Goal: Task Accomplishment & Management: Manage account settings

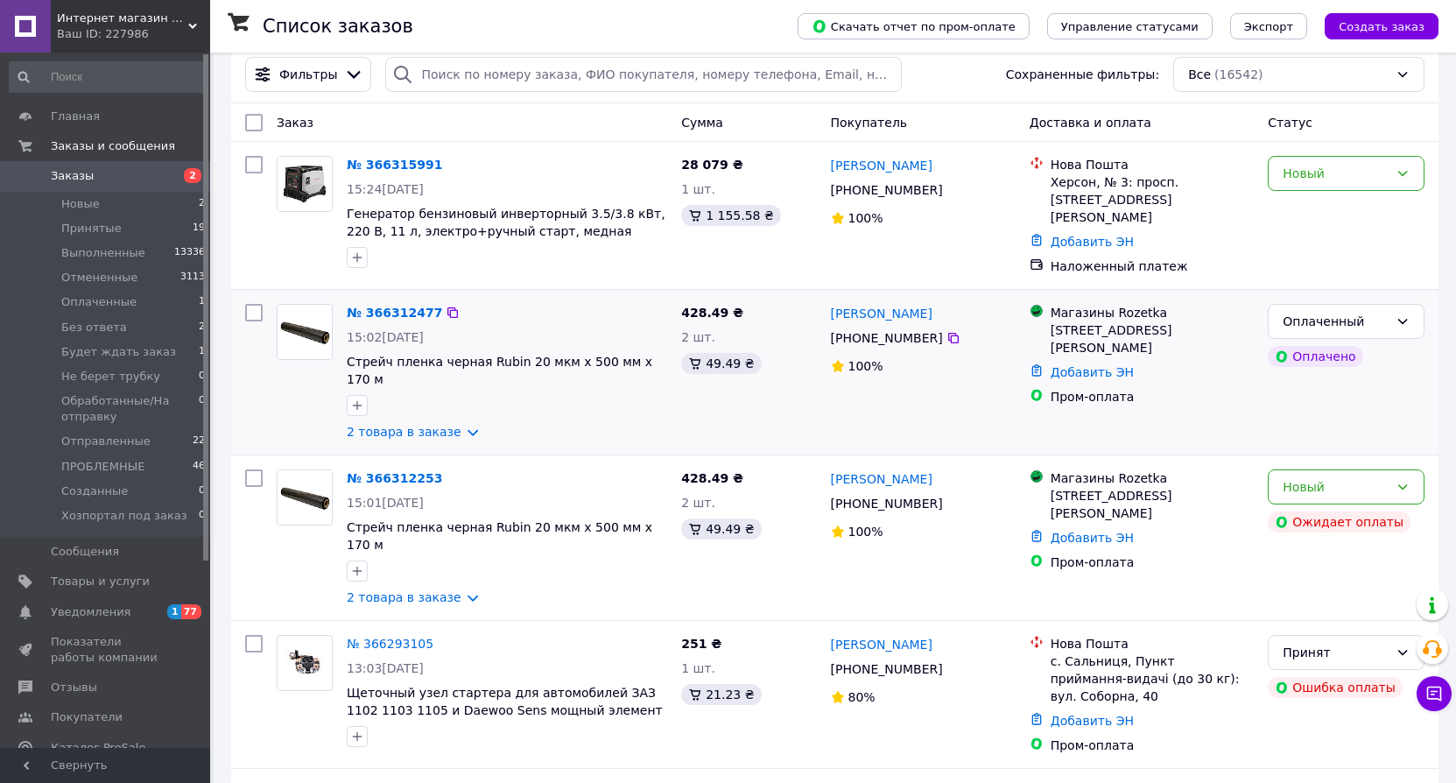
scroll to position [263, 0]
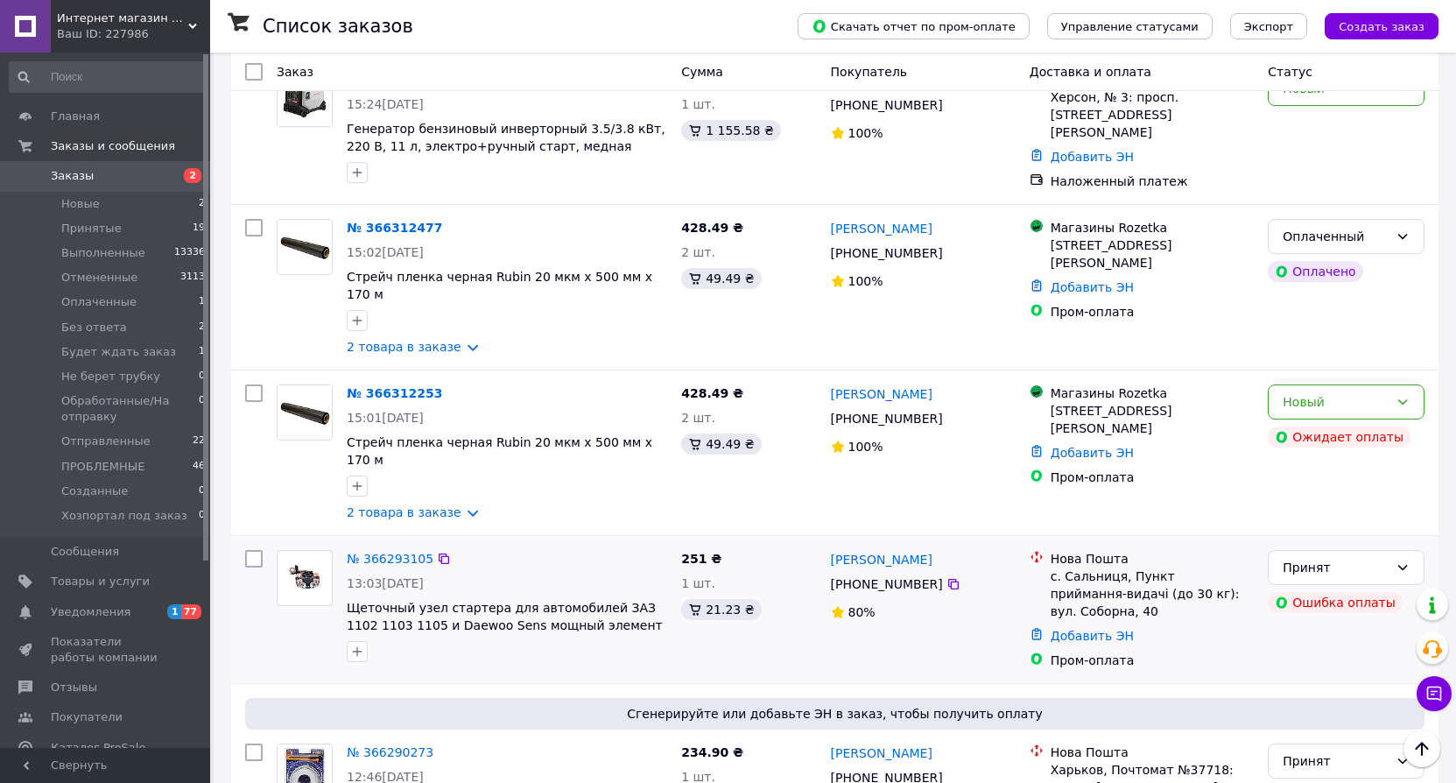
click at [249, 550] on input "checkbox" at bounding box center [254, 559] width 18 height 18
checkbox input "true"
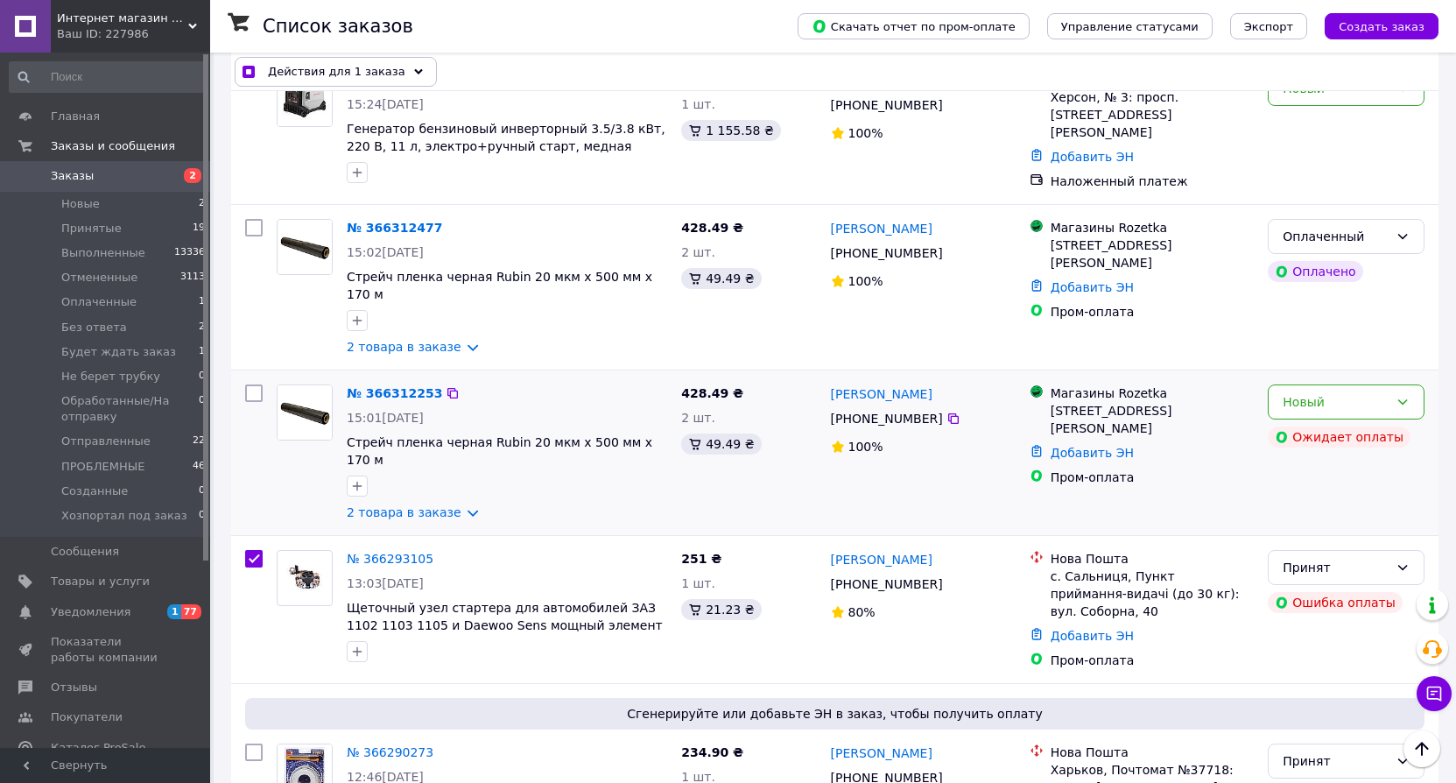
click at [256, 384] on input "checkbox" at bounding box center [254, 393] width 18 height 18
checkbox input "true"
click at [249, 220] on input "checkbox" at bounding box center [254, 228] width 18 height 18
checkbox input "true"
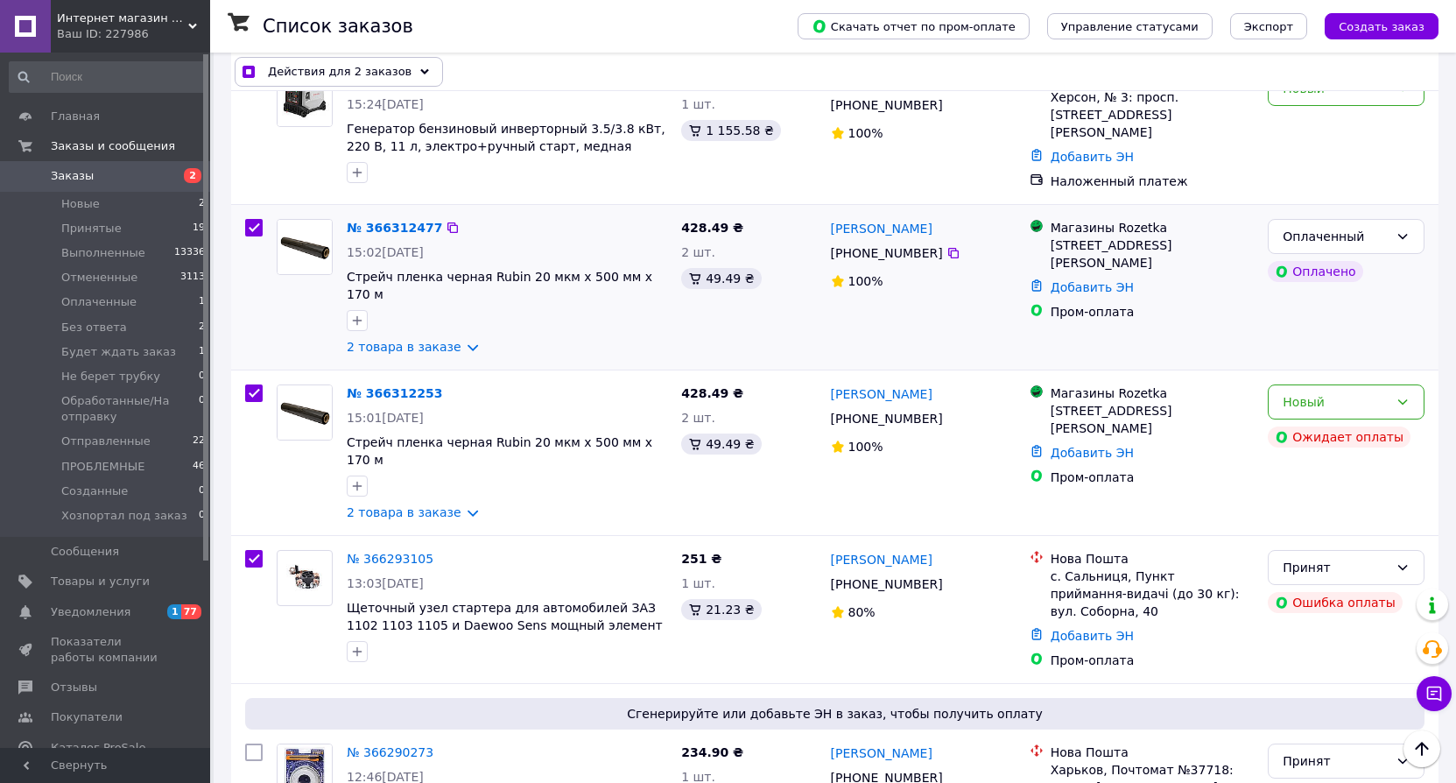
checkbox input "true"
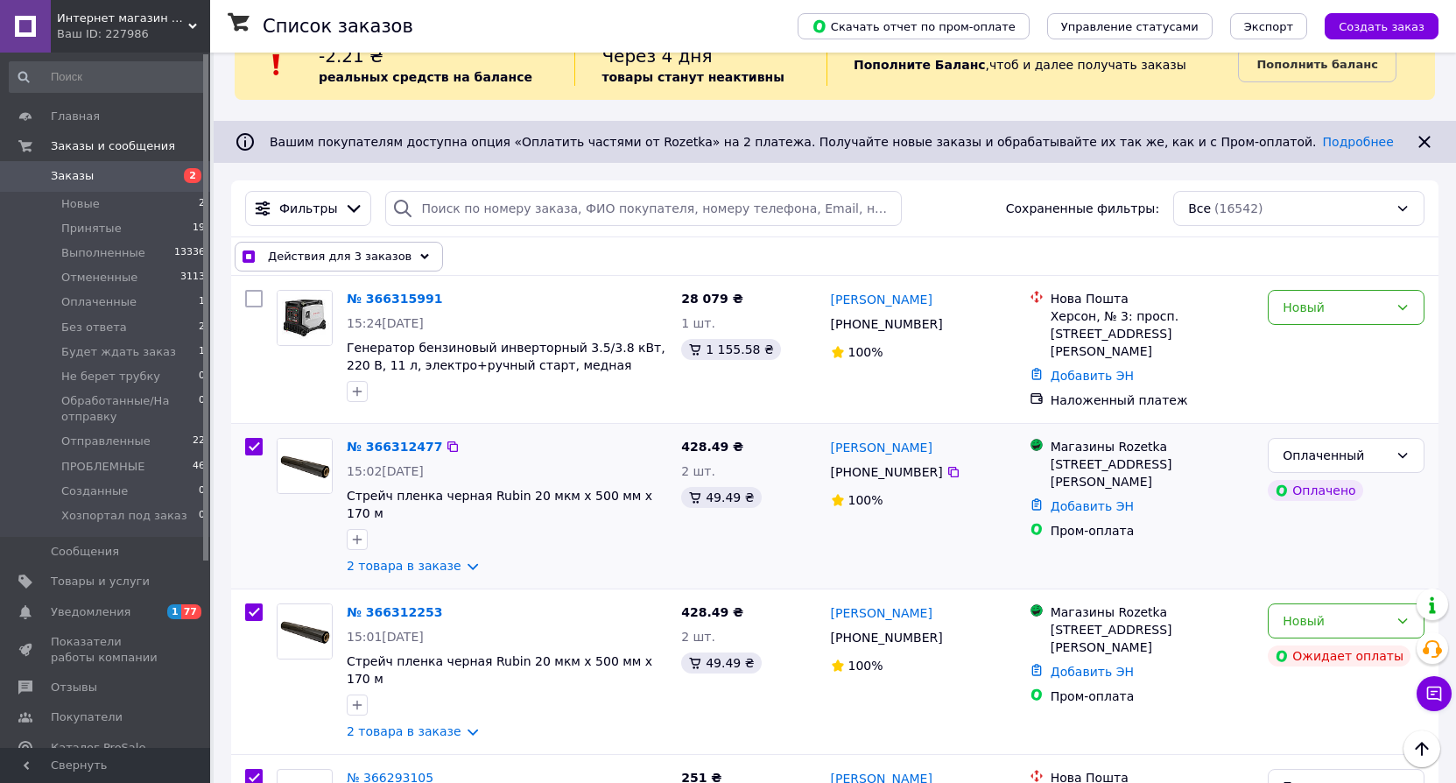
scroll to position [0, 0]
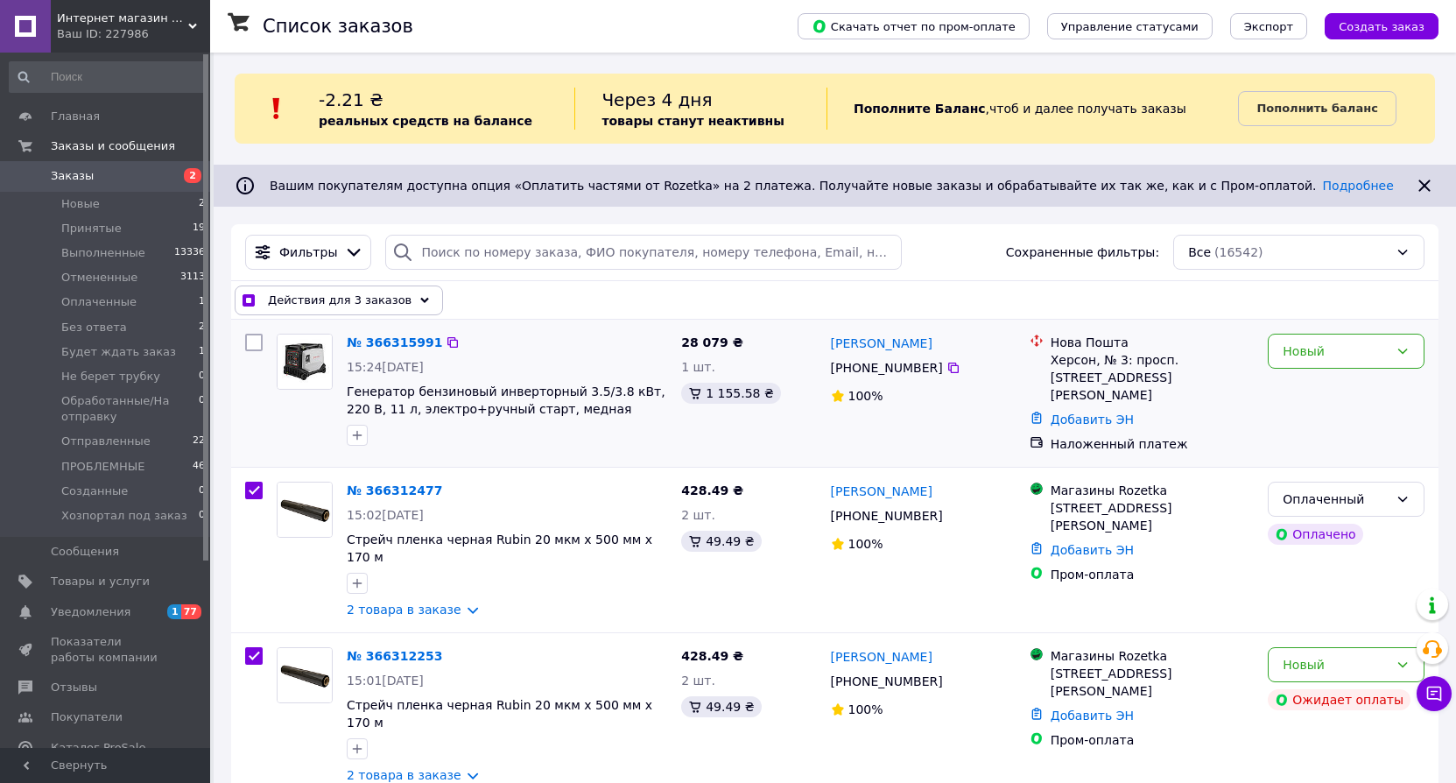
click at [251, 347] on input "checkbox" at bounding box center [254, 343] width 18 height 18
checkbox input "true"
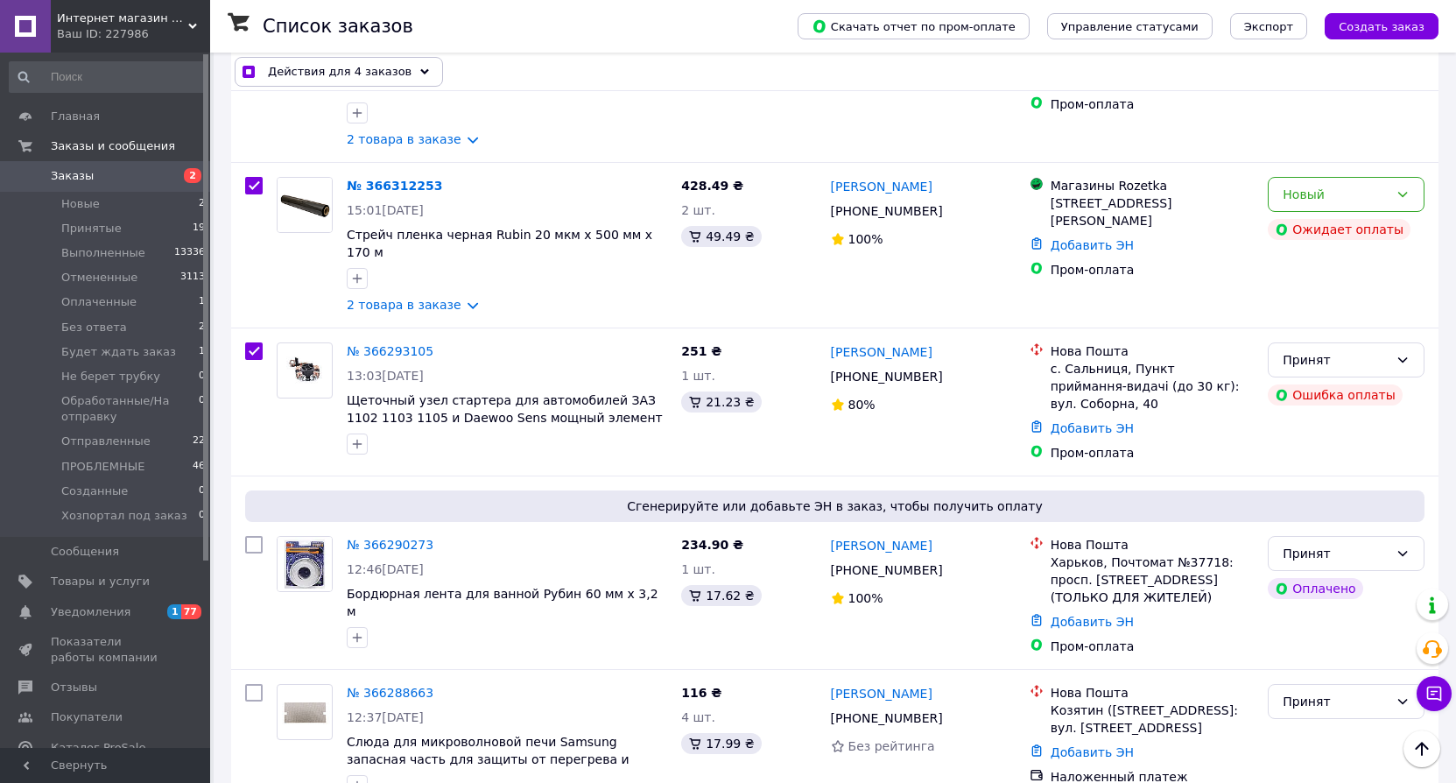
scroll to position [438, 0]
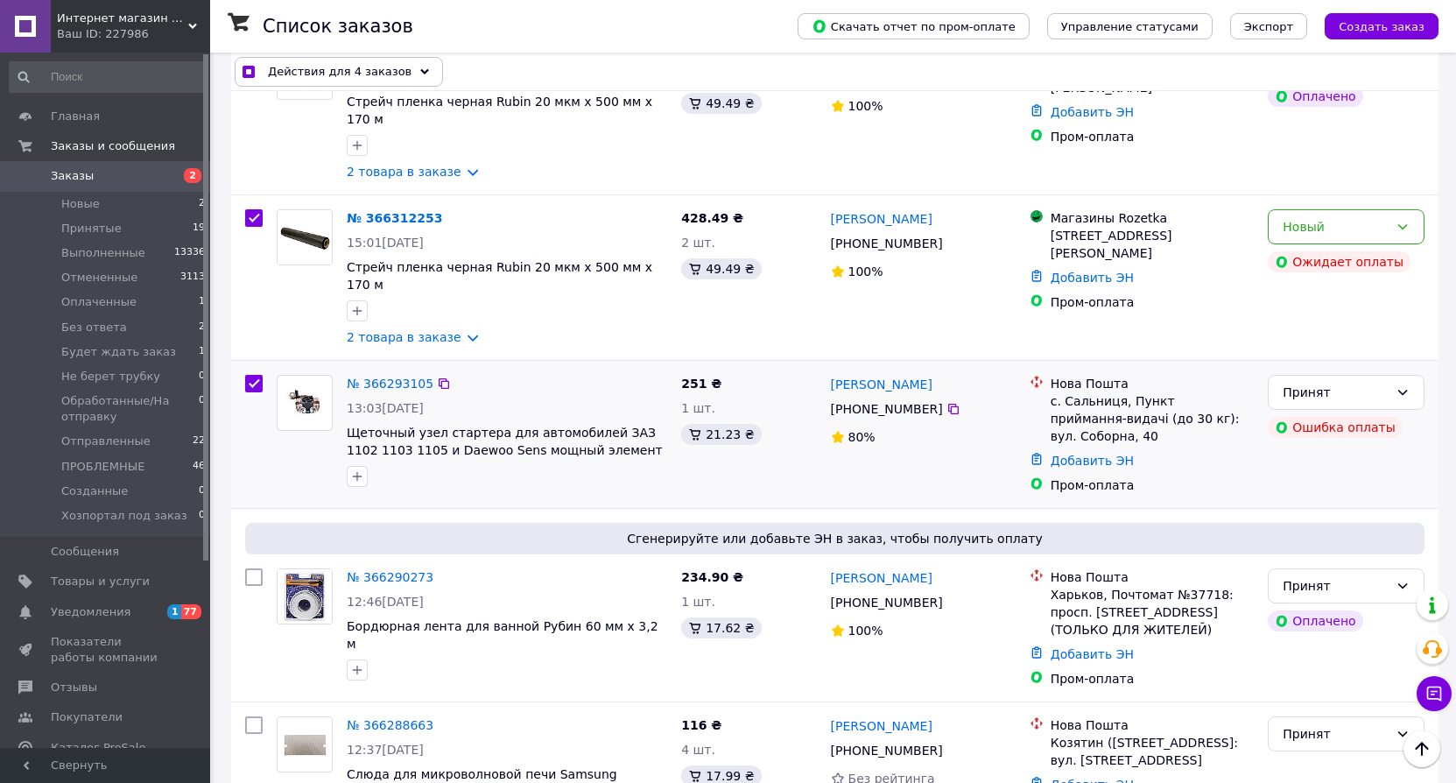
click at [256, 375] on input "checkbox" at bounding box center [254, 384] width 18 height 18
checkbox input "false"
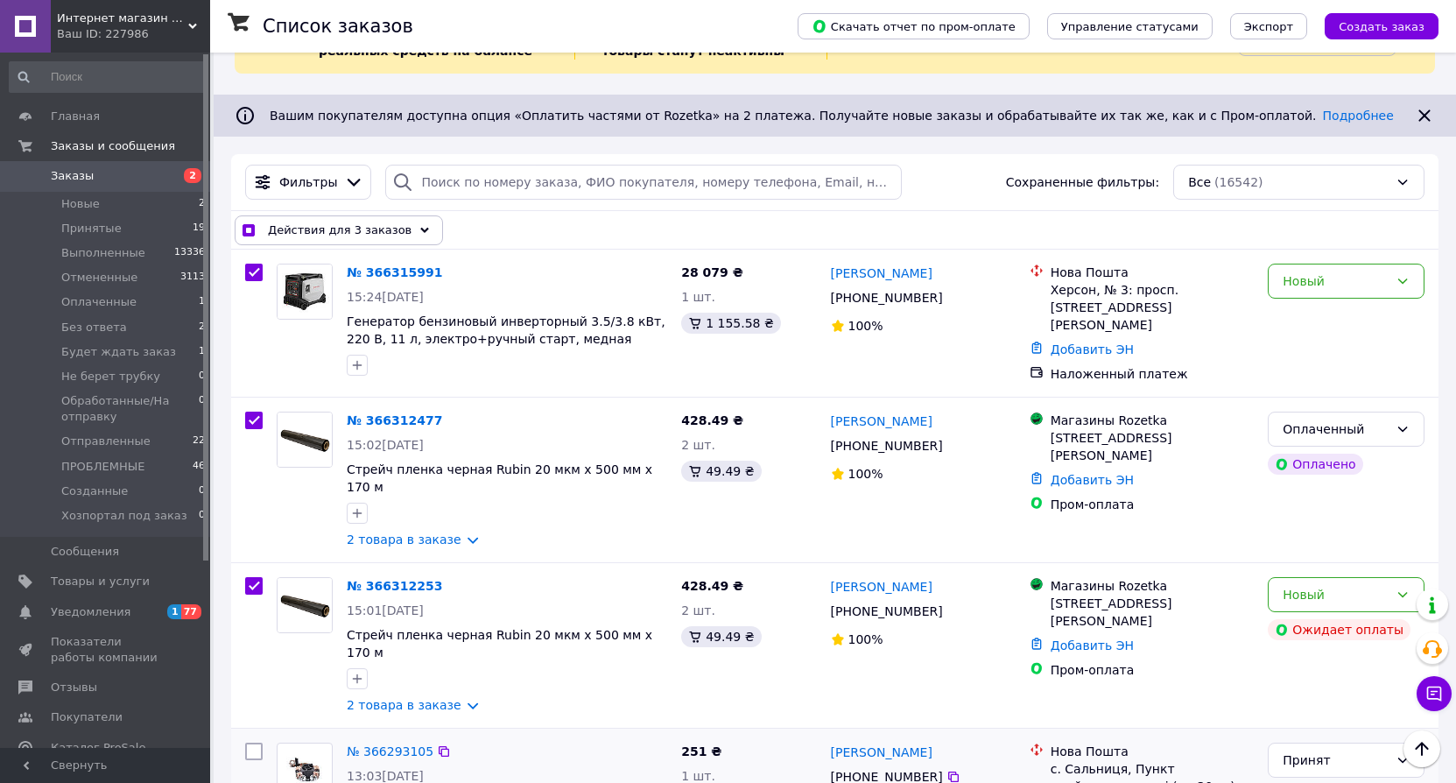
scroll to position [0, 0]
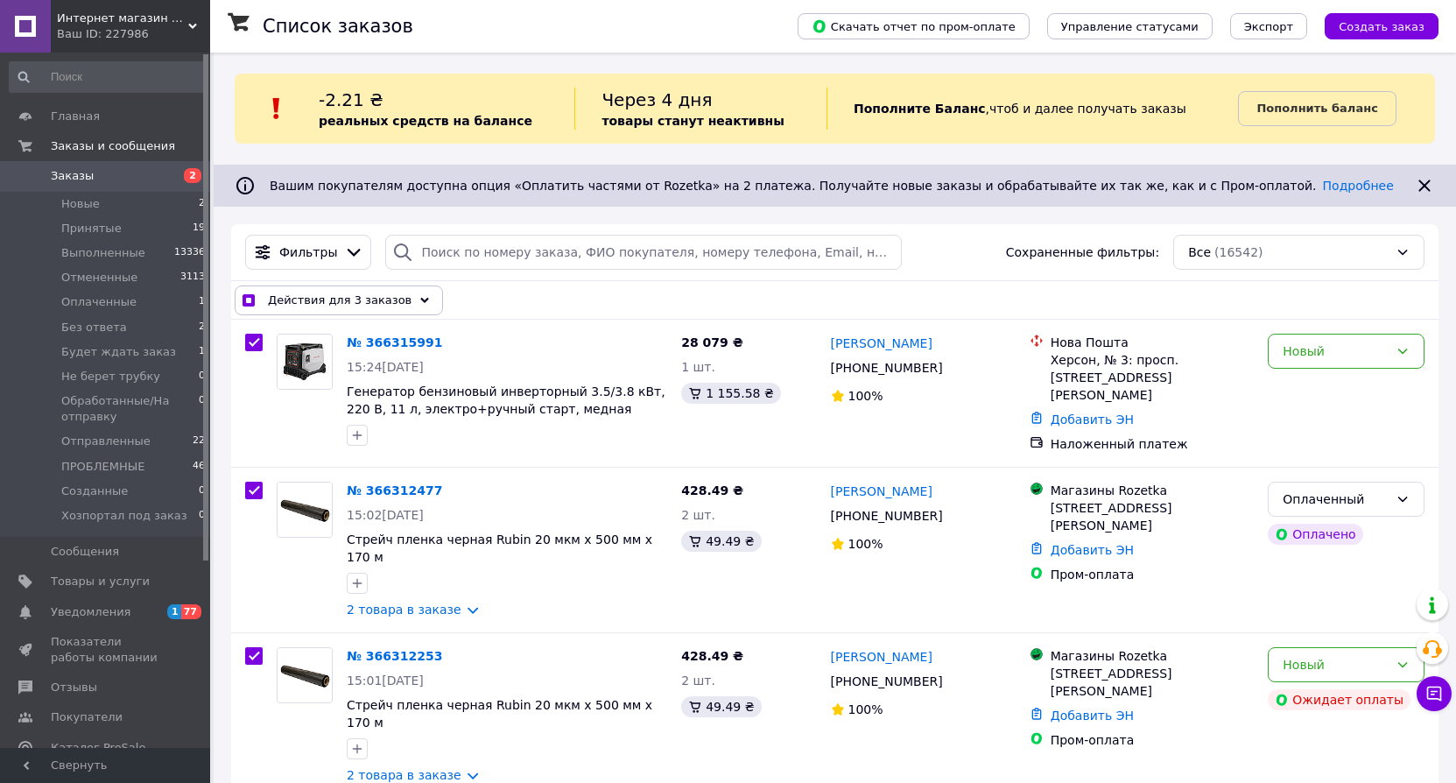
click at [377, 291] on div "Действия для 3 заказов" at bounding box center [339, 300] width 208 height 30
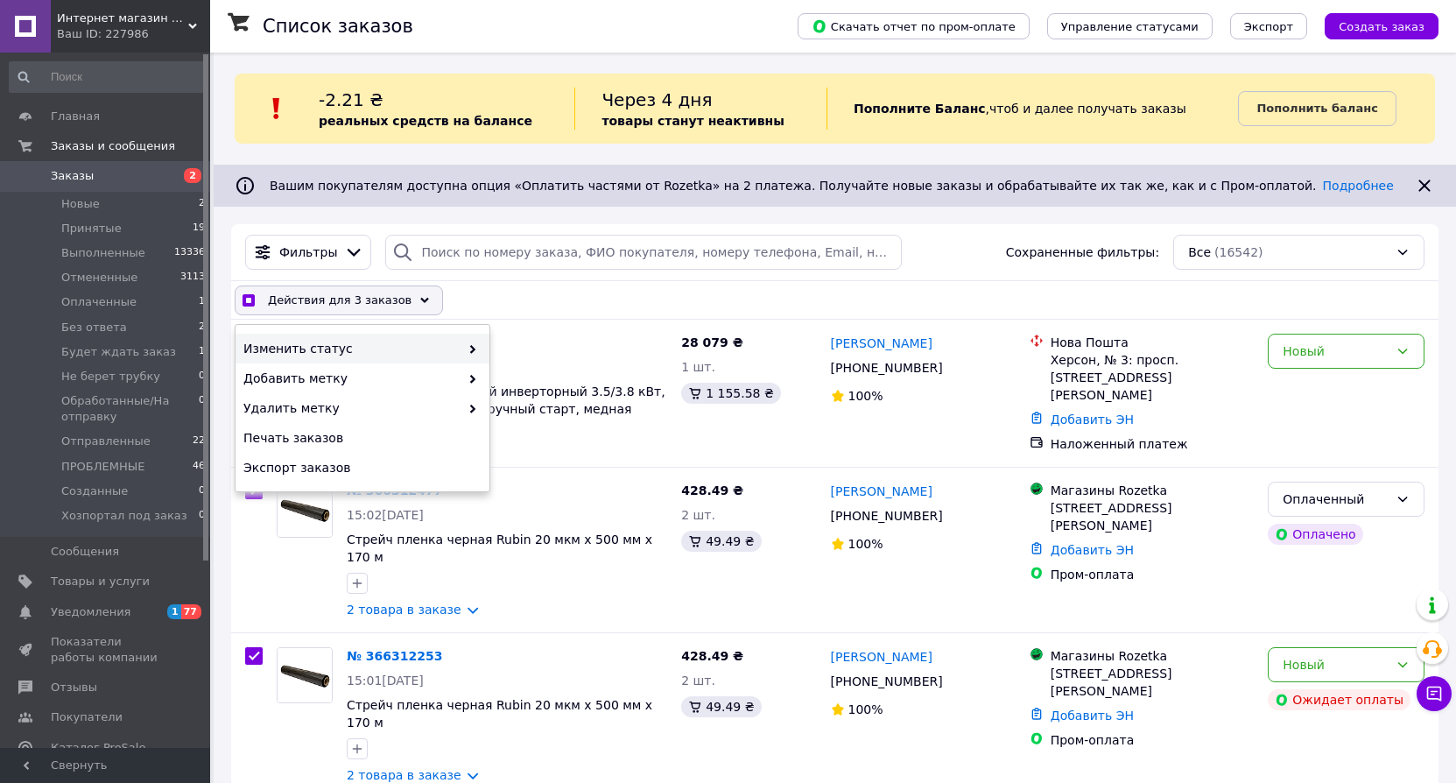
checkbox input "true"
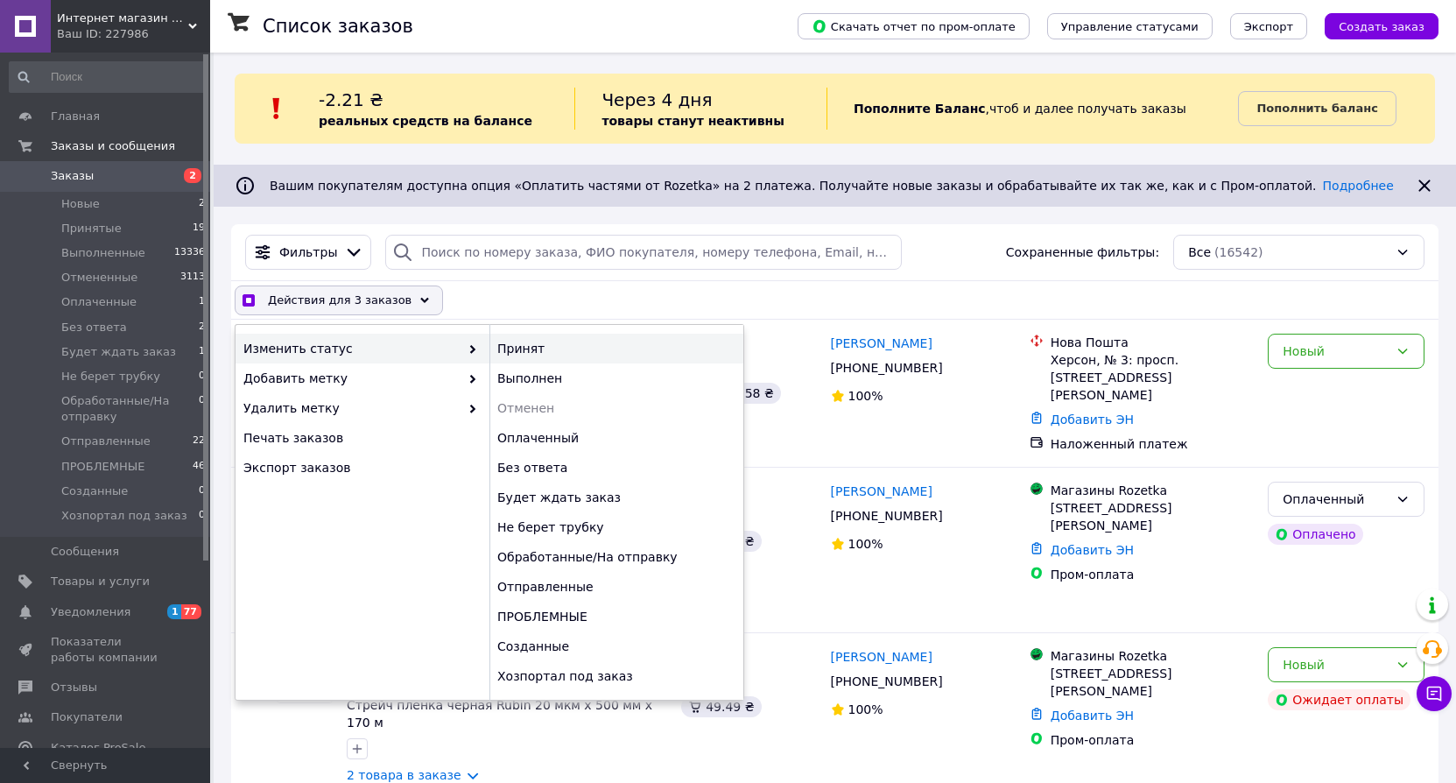
click at [515, 351] on div "Принят" at bounding box center [616, 349] width 254 height 30
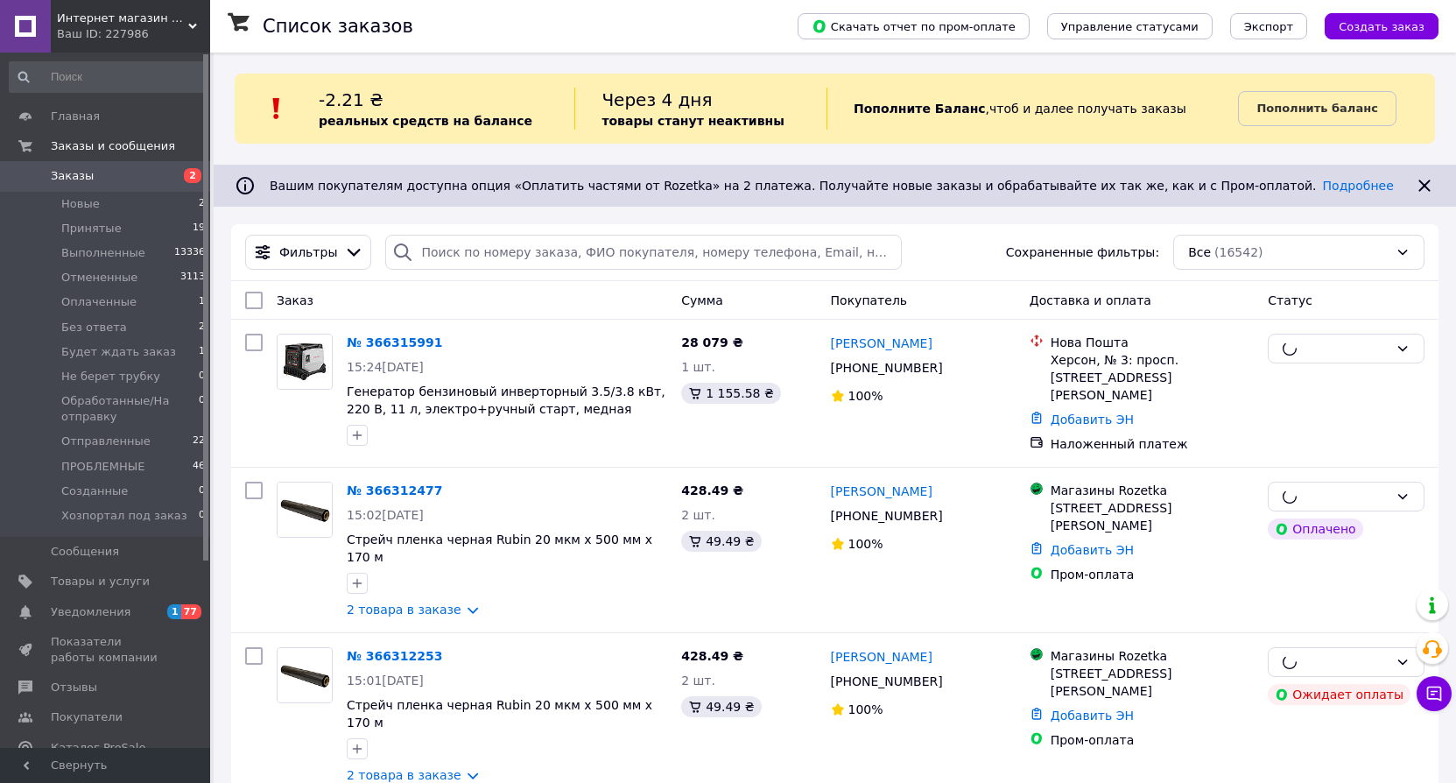
checkbox input "false"
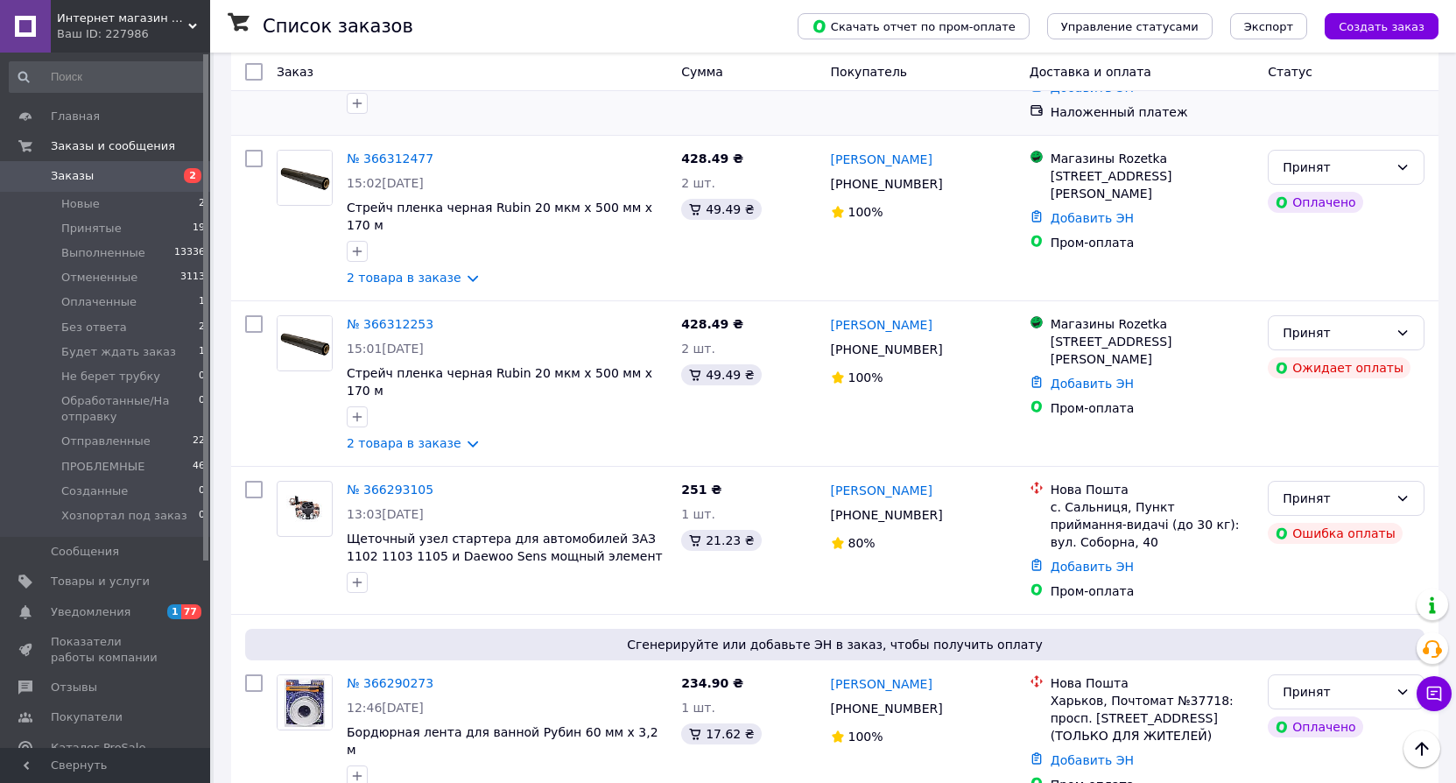
scroll to position [350, 0]
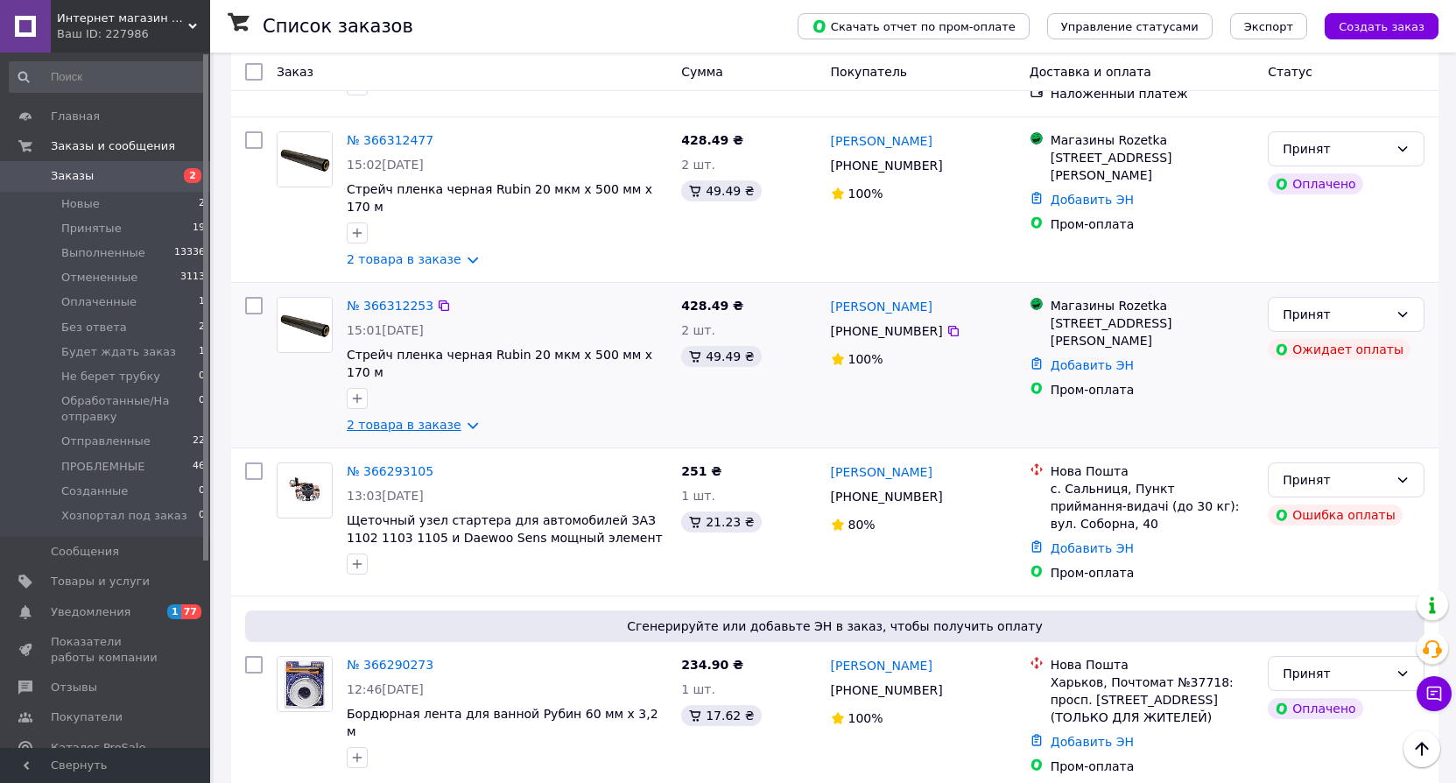
click at [410, 418] on link "2 товара в заказе" at bounding box center [404, 425] width 115 height 14
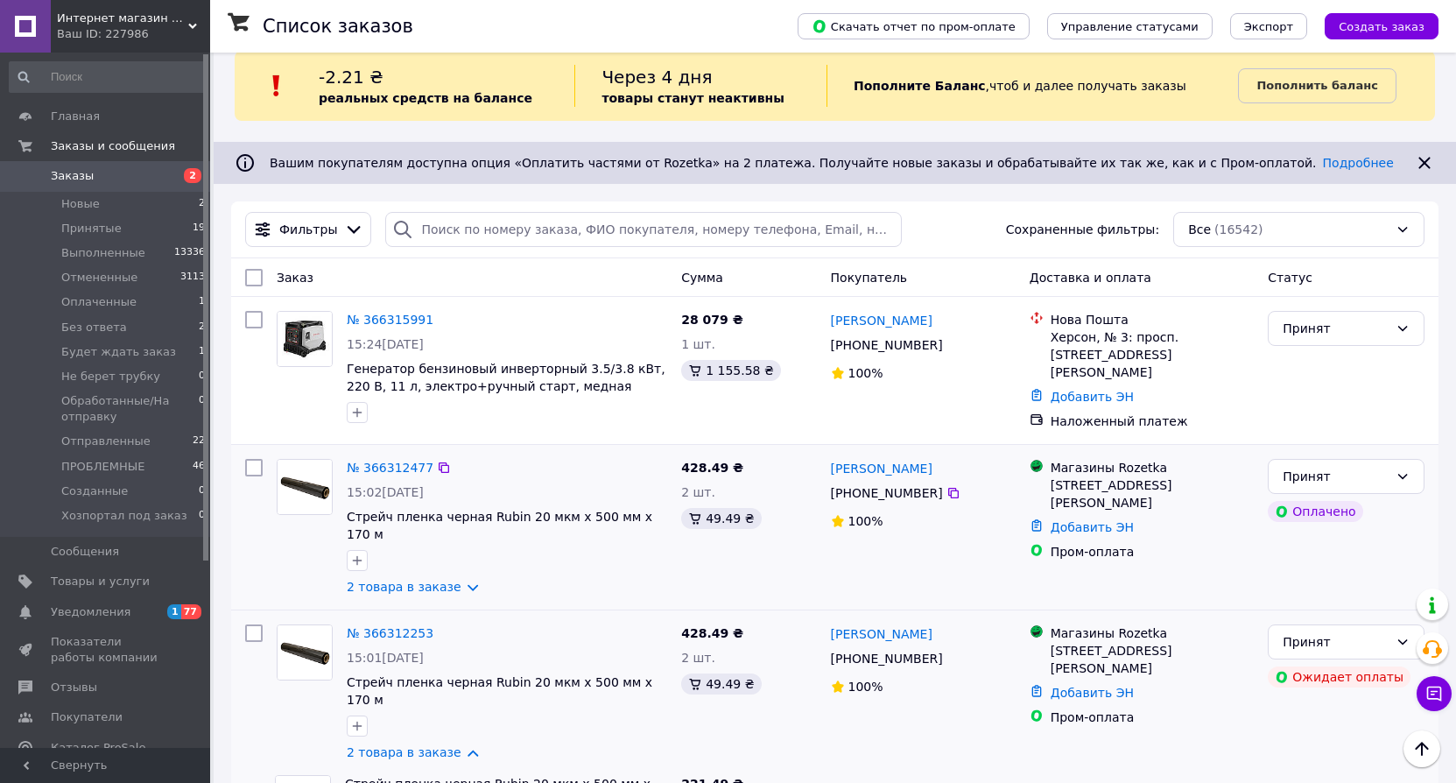
scroll to position [0, 0]
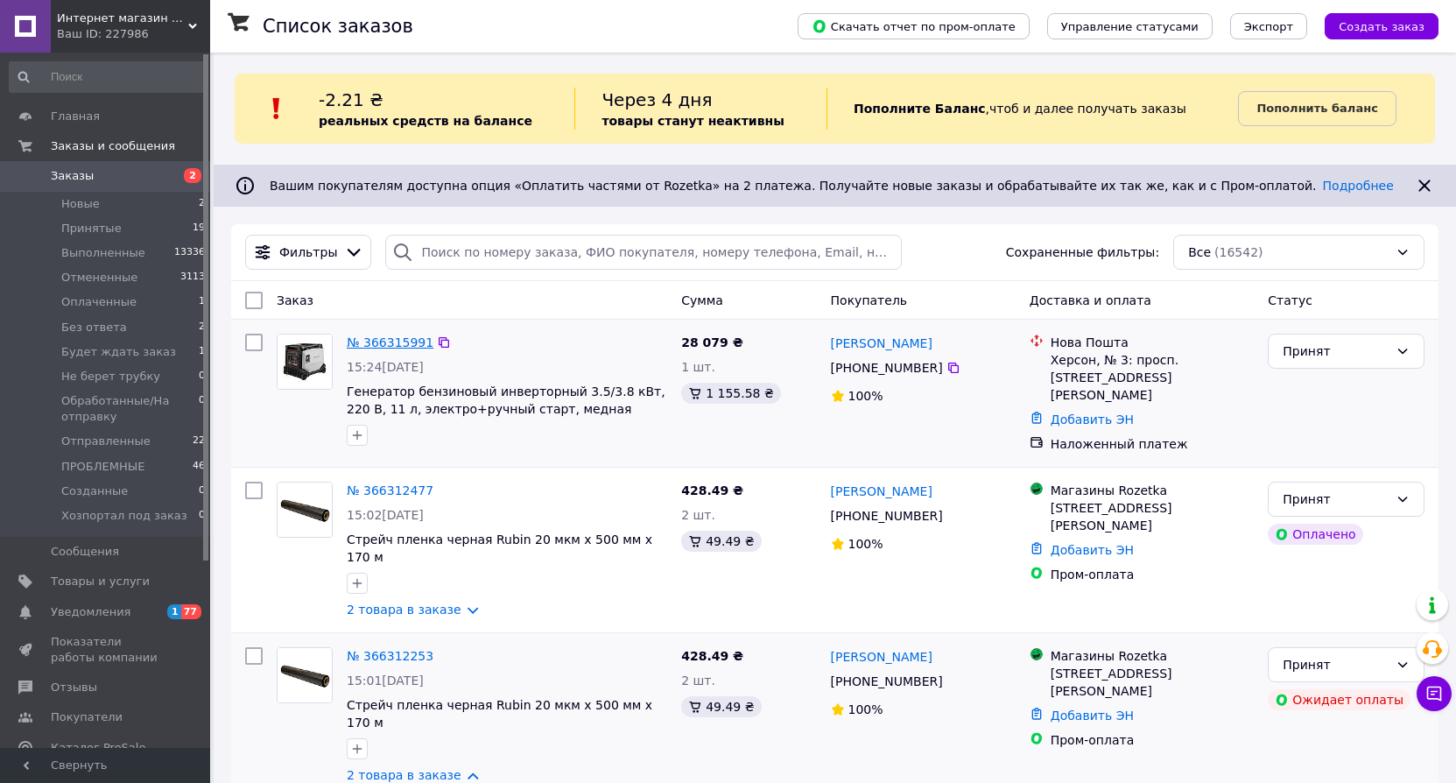
click at [383, 344] on link "№ 366315991" at bounding box center [390, 342] width 87 height 14
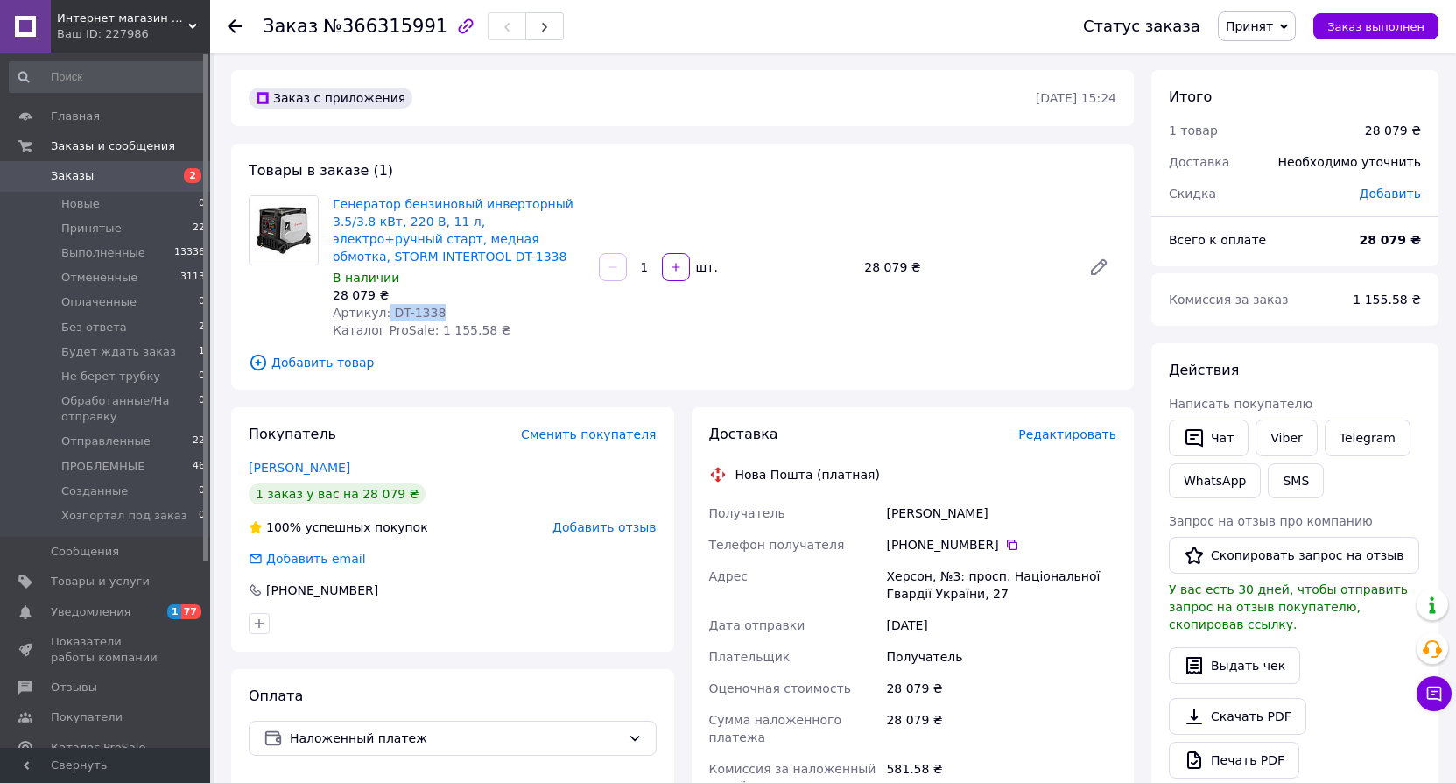
drag, startPoint x: 382, startPoint y: 313, endPoint x: 440, endPoint y: 313, distance: 58.7
click at [440, 313] on div "Артикул: DT-1338" at bounding box center [459, 313] width 252 height 18
copy span "DT-1338"
click at [1273, 32] on span "Принят" at bounding box center [1249, 26] width 47 height 14
click at [1287, 81] on li "Отменен" at bounding box center [1311, 87] width 185 height 26
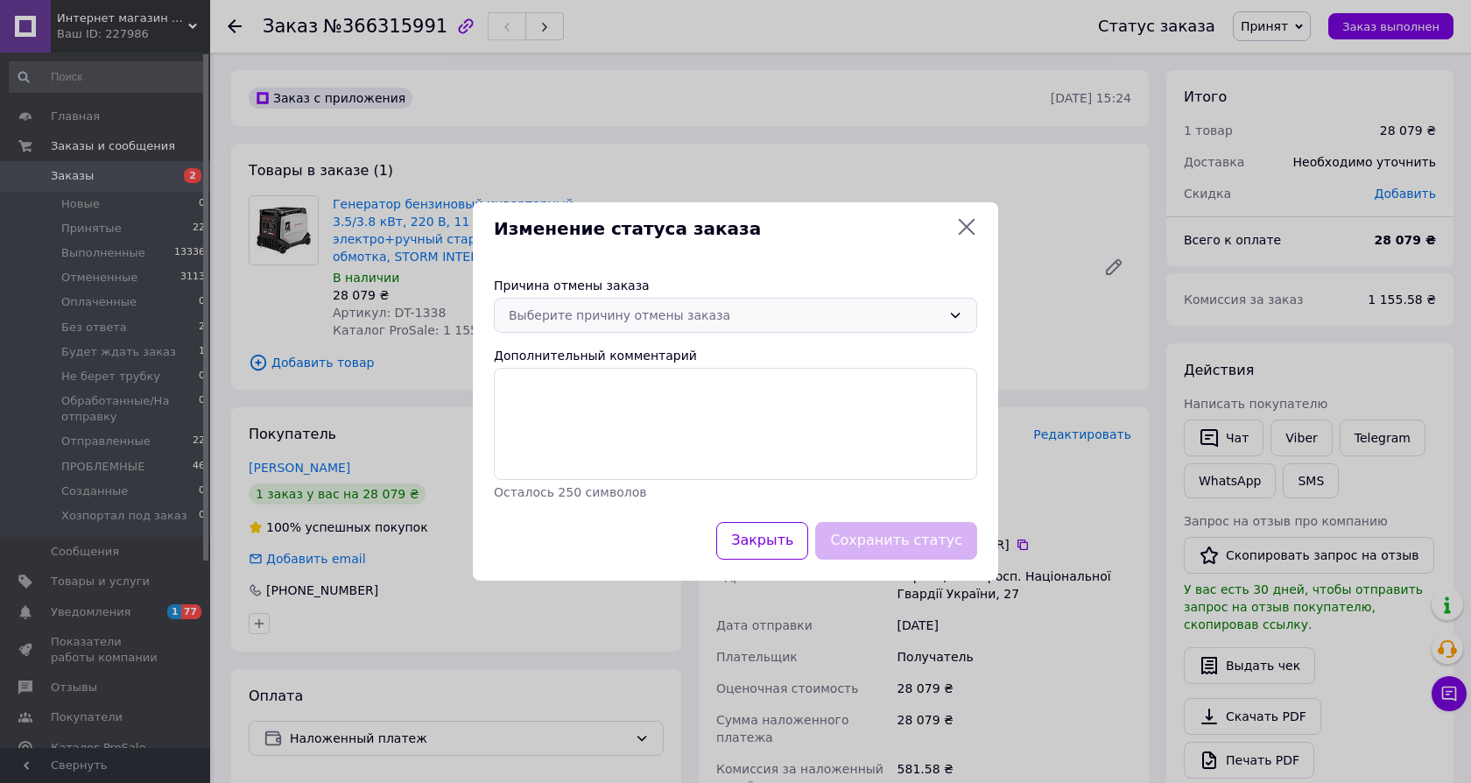
click at [754, 324] on div "Выберите причину отмены заказа" at bounding box center [725, 315] width 432 height 19
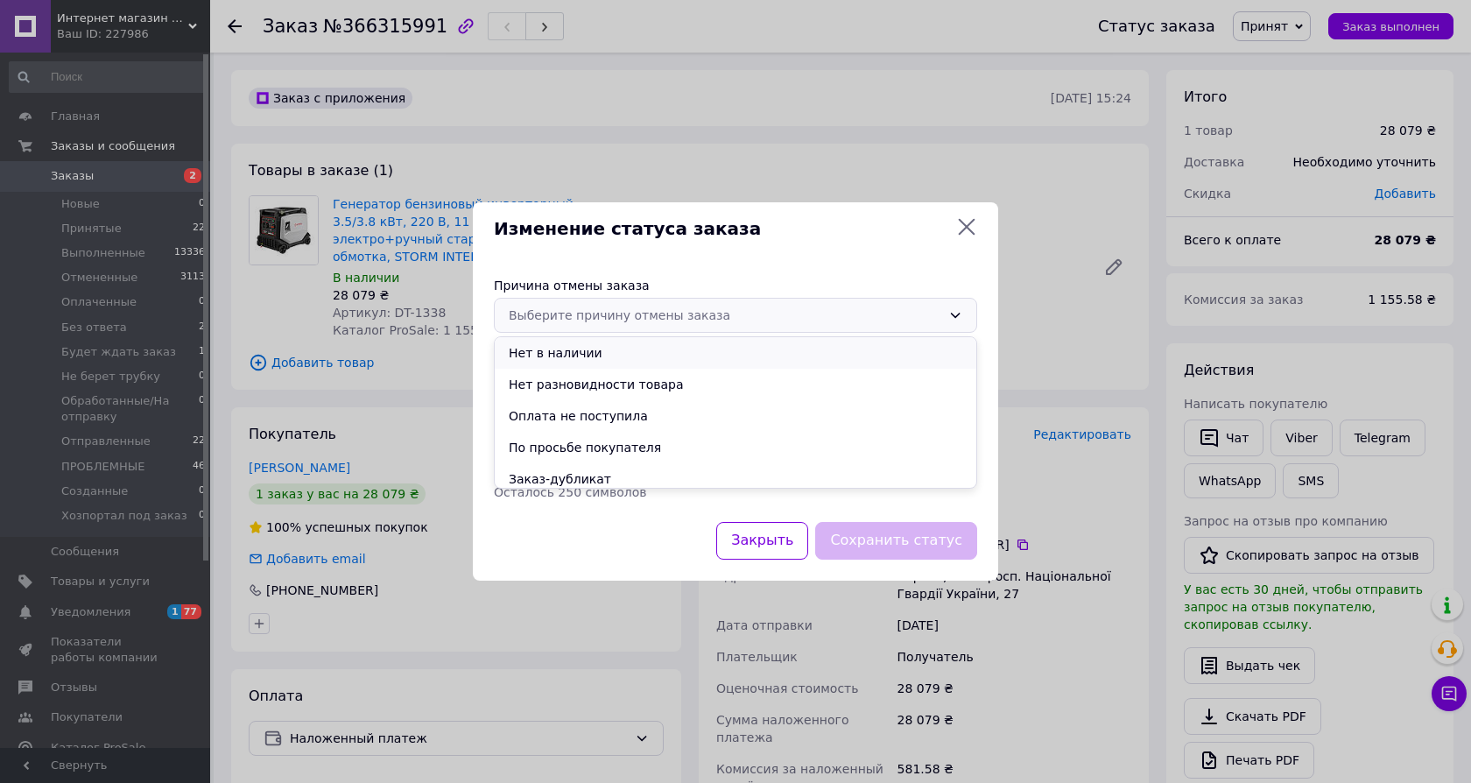
click at [611, 350] on li "Нет в наличии" at bounding box center [735, 353] width 481 height 32
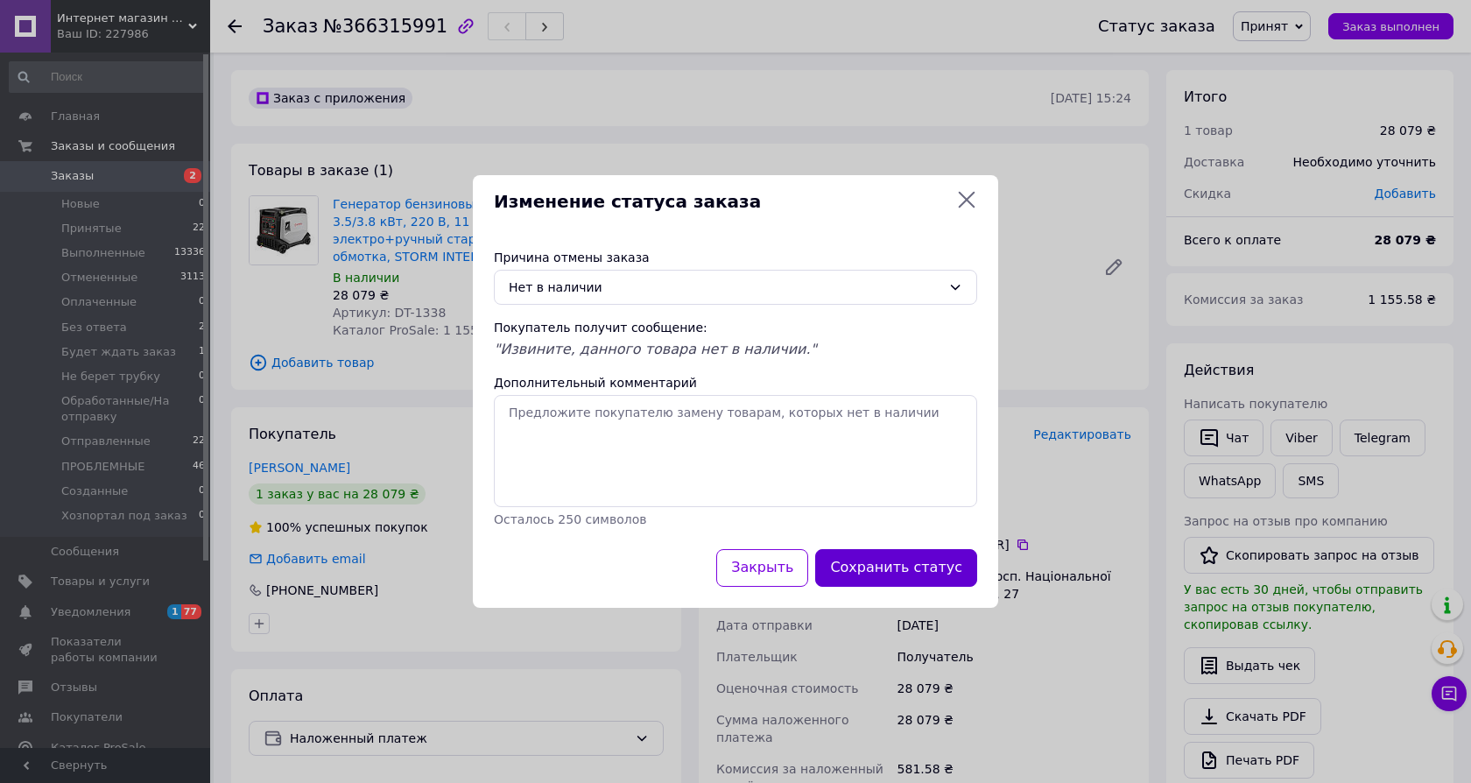
click at [896, 574] on button "Сохранить статус" at bounding box center [896, 568] width 162 height 38
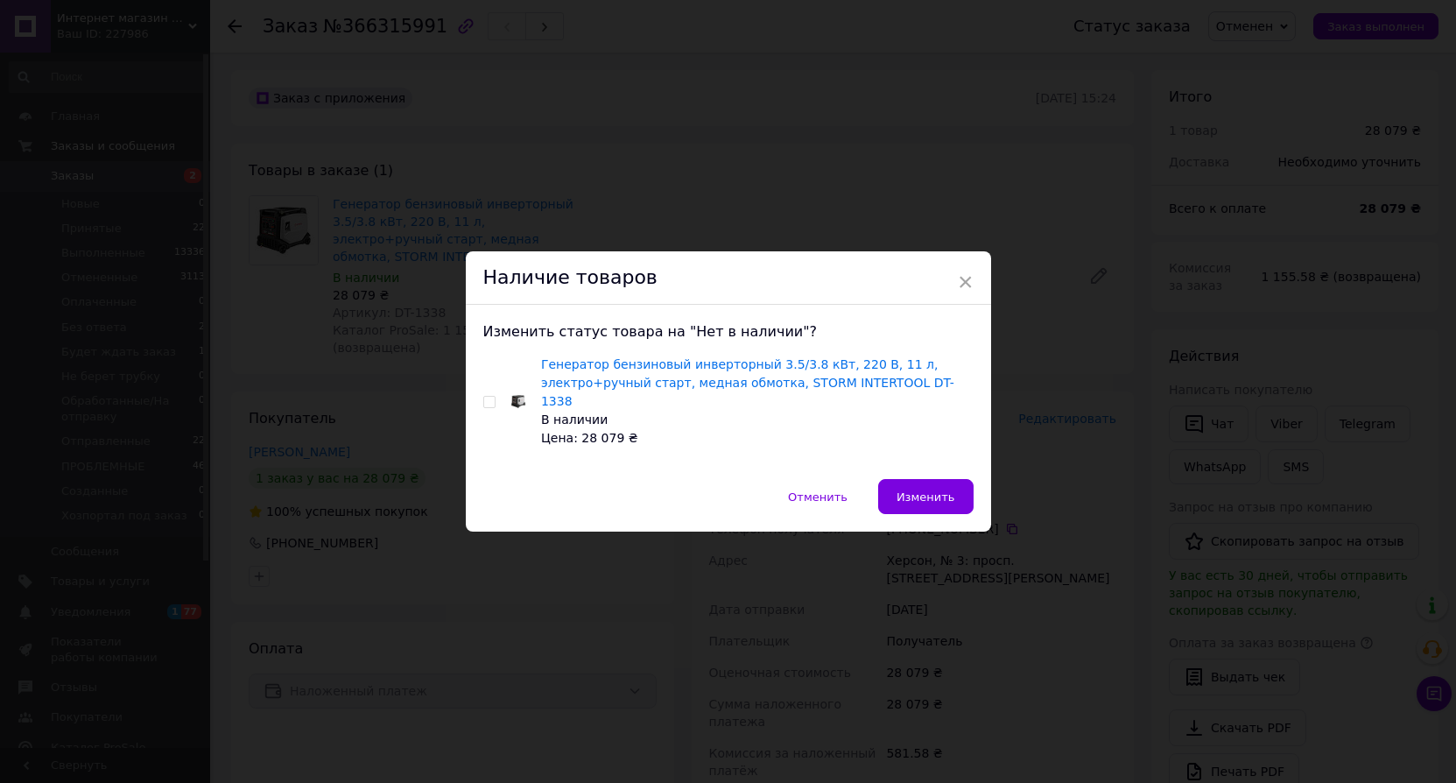
click at [483, 405] on input "checkbox" at bounding box center [488, 402] width 11 height 11
checkbox input "true"
click at [926, 491] on span "Изменить" at bounding box center [925, 496] width 59 height 13
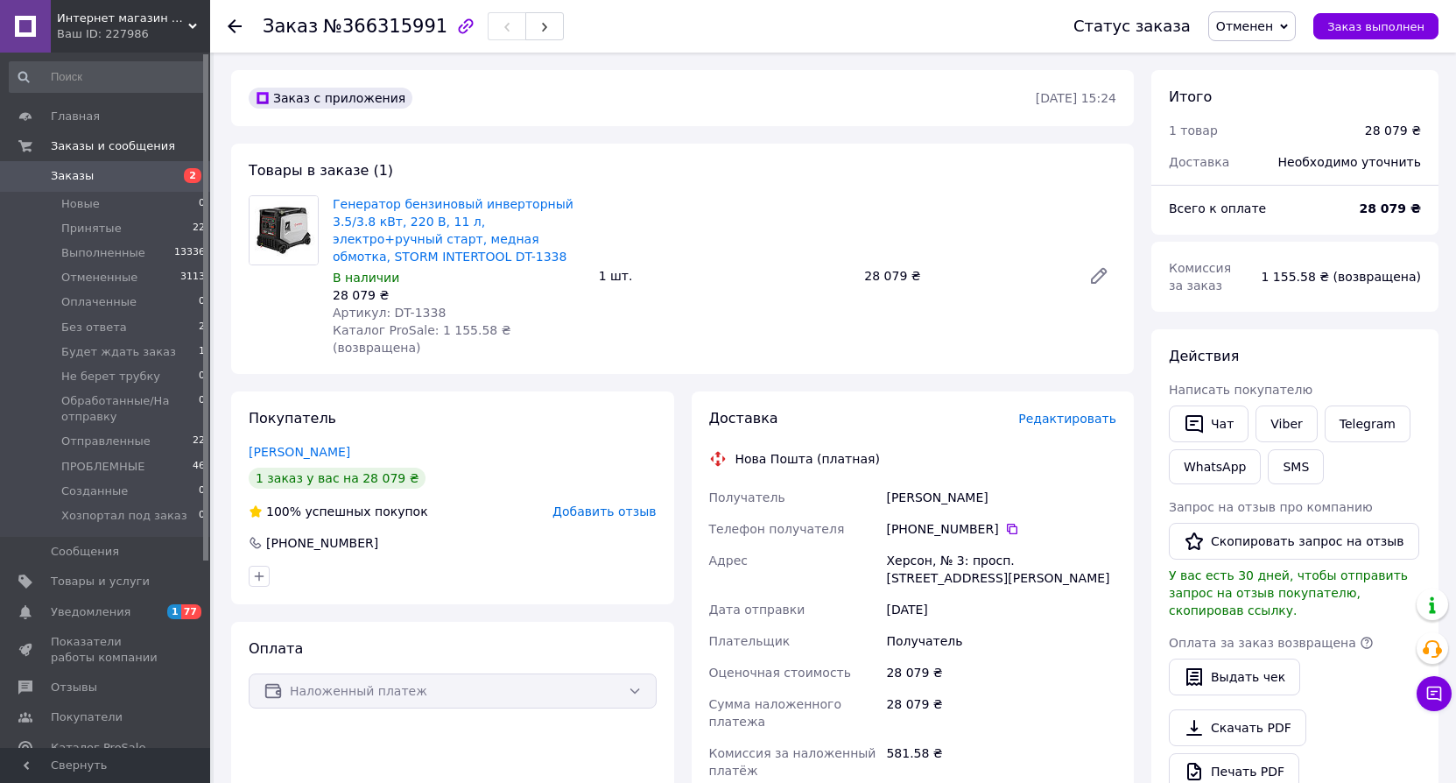
click at [168, 18] on span "Интернет магазин Scotch-Rubin" at bounding box center [122, 19] width 131 height 16
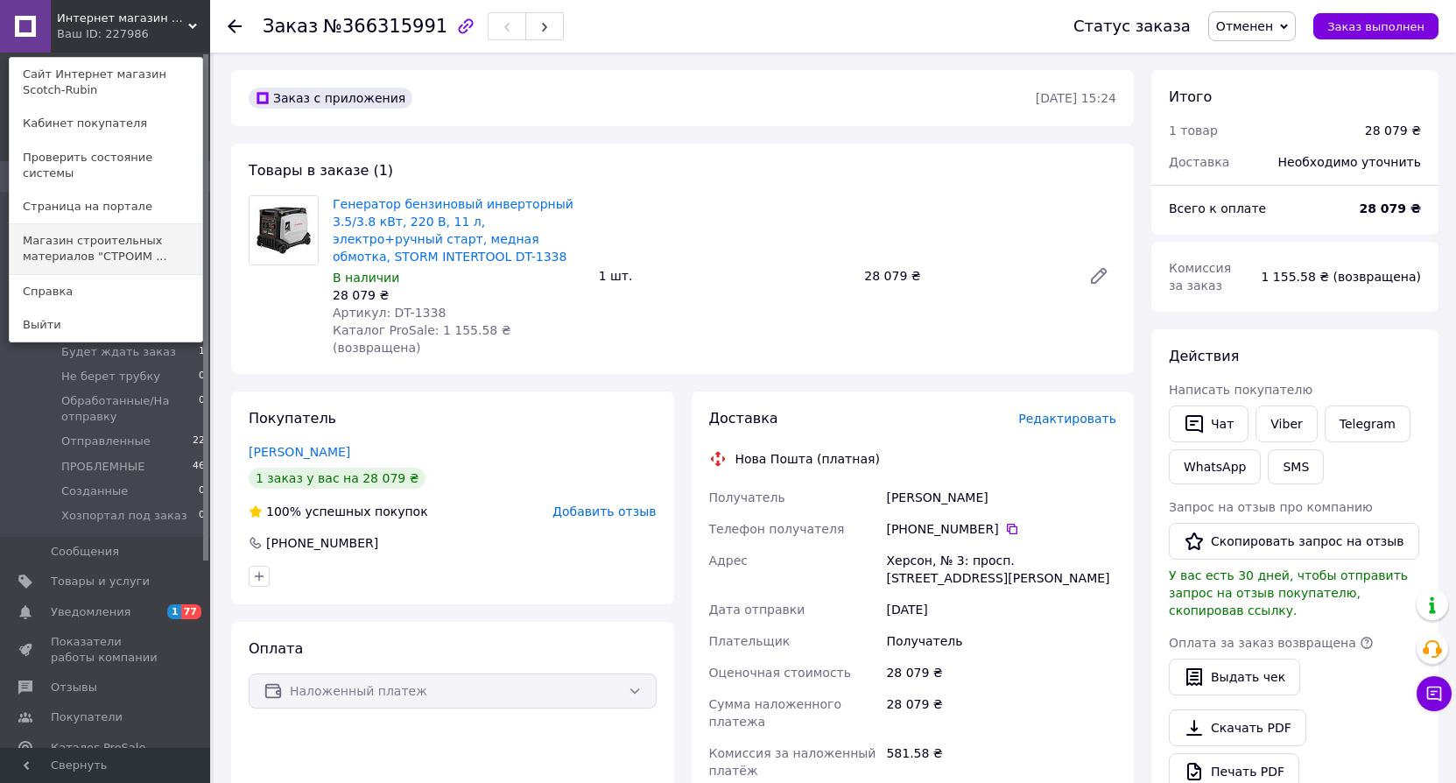
click at [134, 243] on link "Магазин строительных материалов "СТРОИМ ..." at bounding box center [106, 248] width 193 height 49
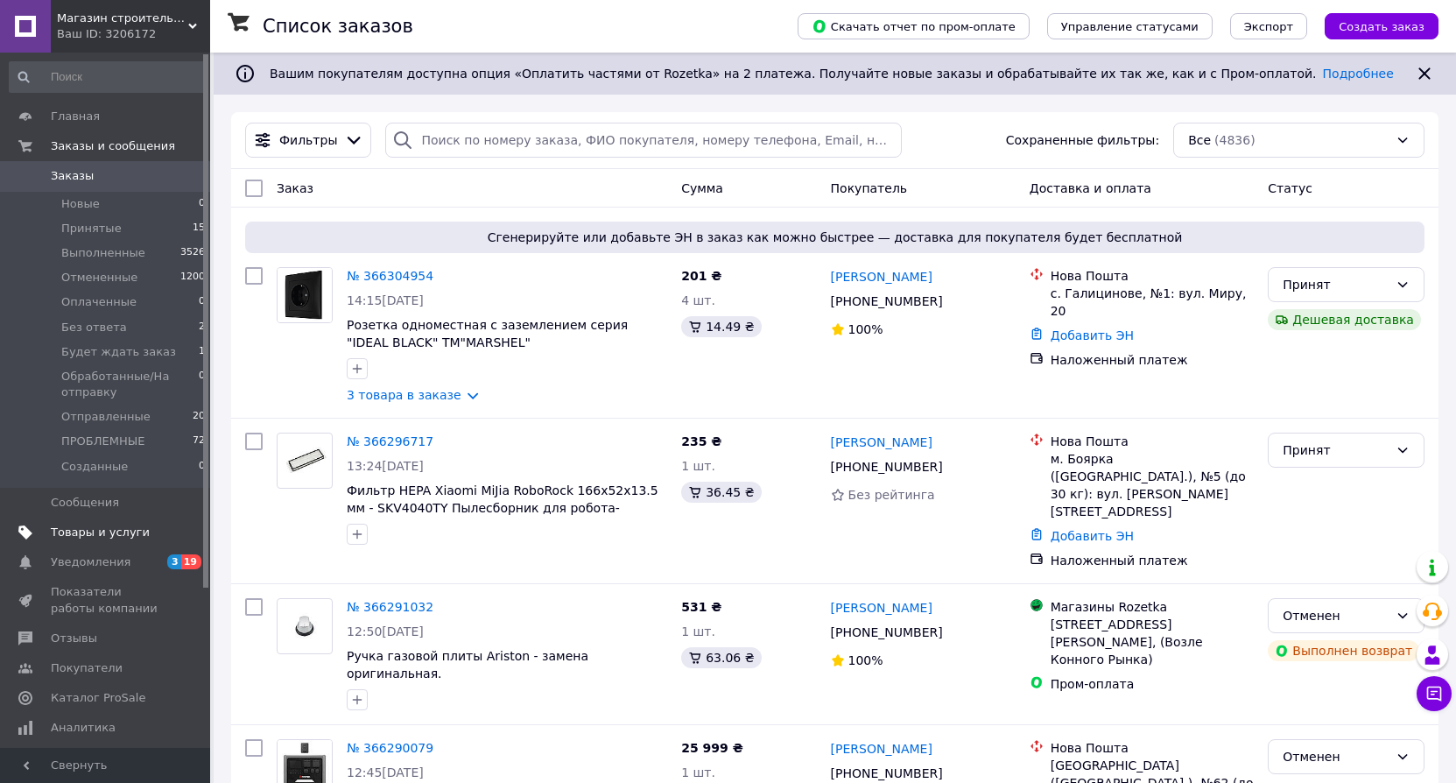
click at [101, 533] on span "Товары и услуги" at bounding box center [100, 532] width 99 height 16
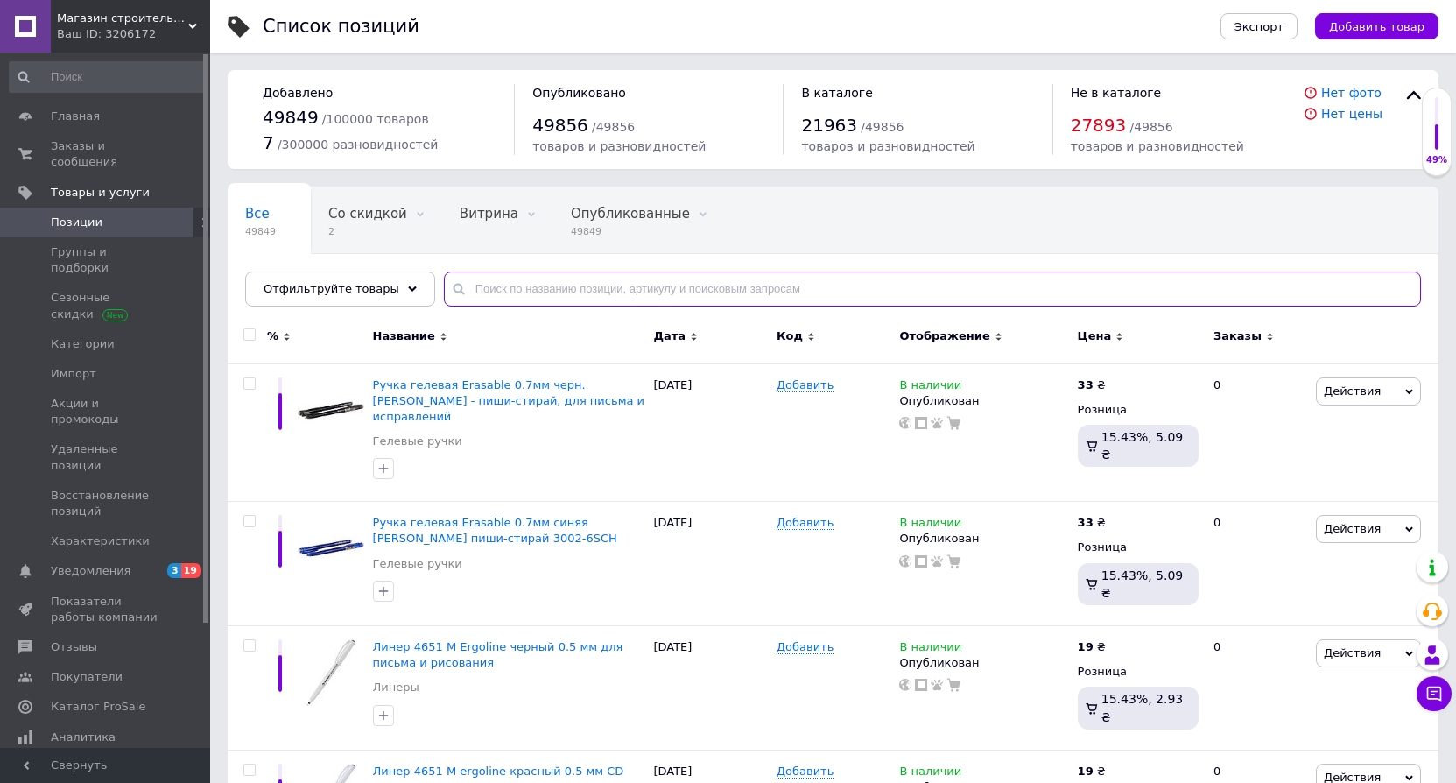
click at [478, 290] on input "text" at bounding box center [932, 288] width 977 height 35
paste input "DT-1338"
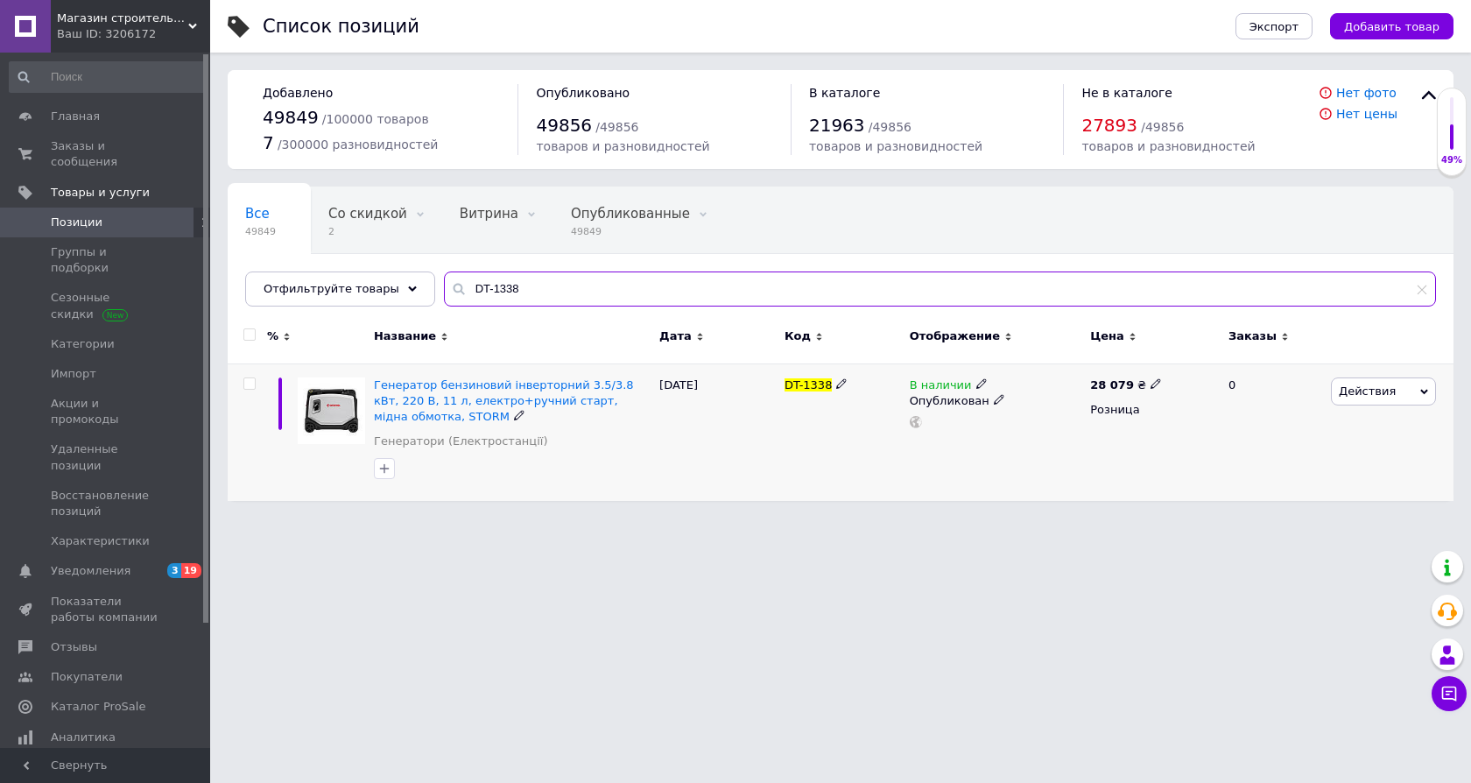
type input "DT-1338"
click at [246, 386] on input "checkbox" at bounding box center [248, 383] width 11 height 11
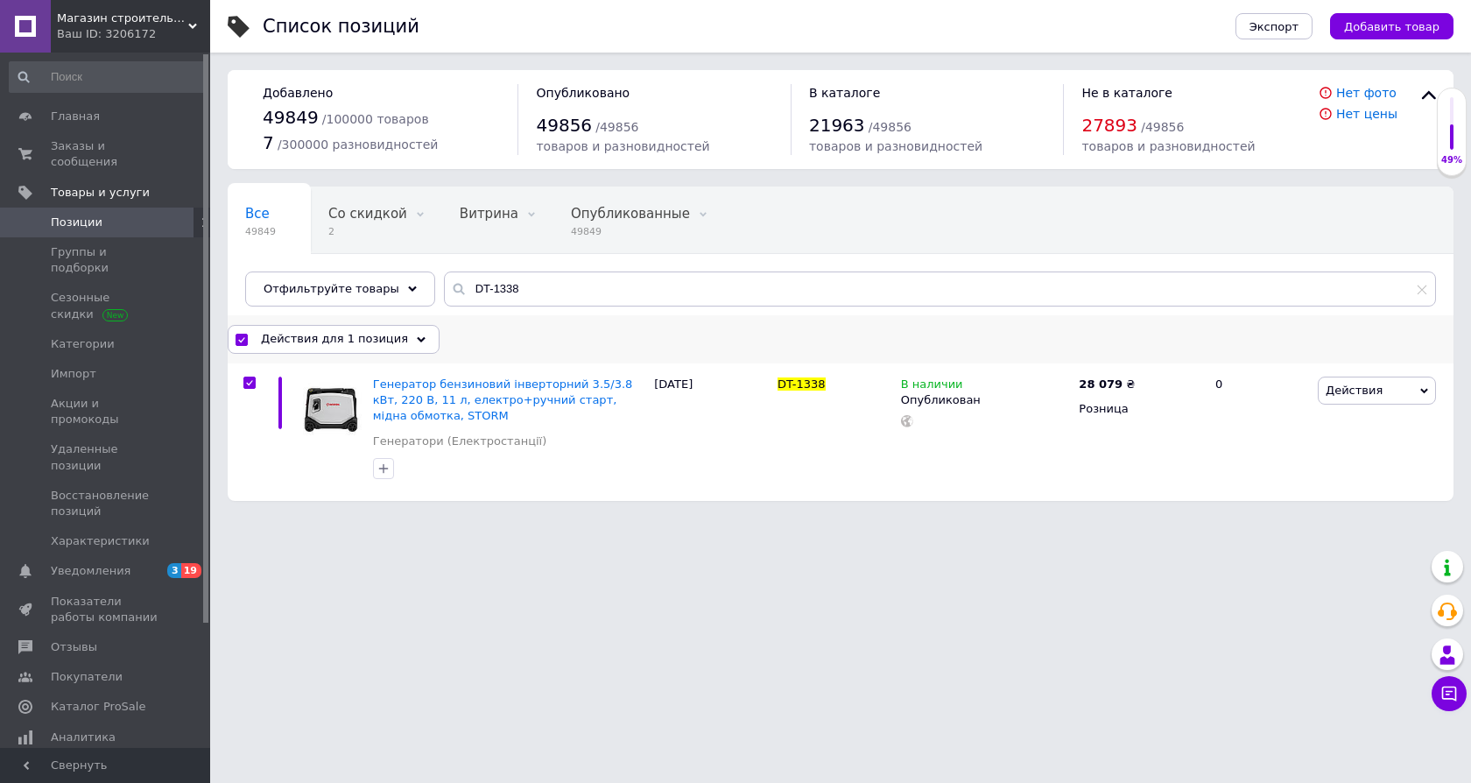
click at [315, 341] on span "Действия для 1 позиция" at bounding box center [334, 339] width 147 height 16
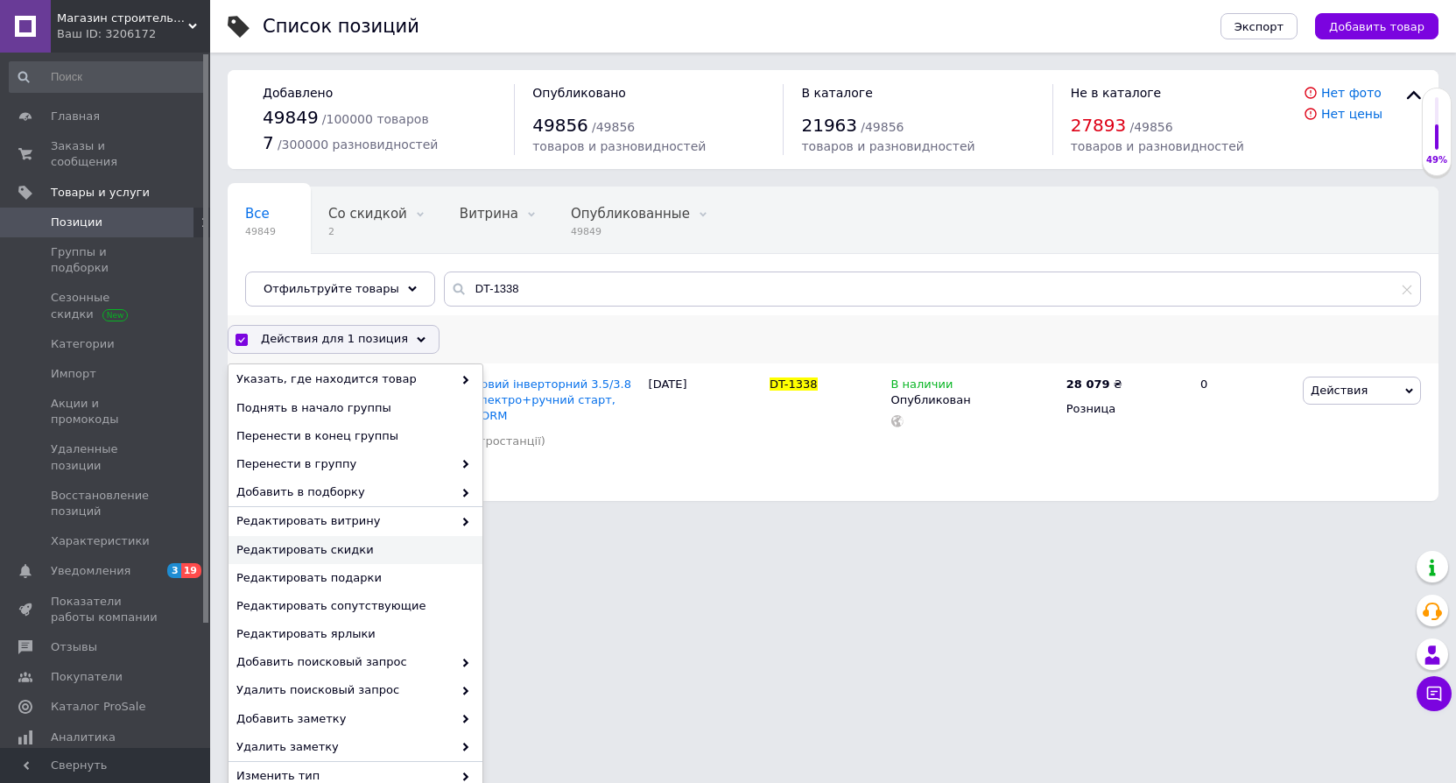
scroll to position [187, 0]
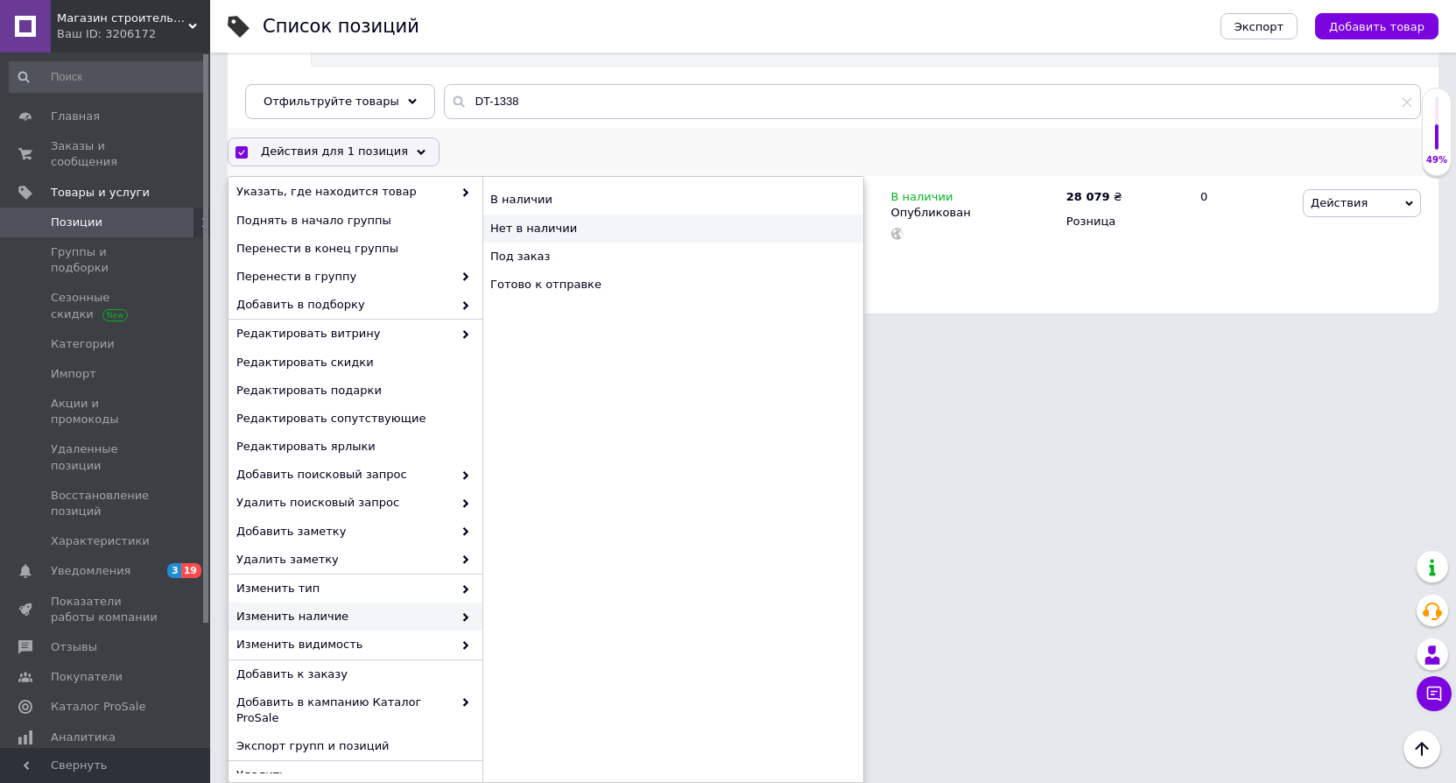
click at [519, 235] on div "Нет в наличии" at bounding box center [672, 228] width 381 height 28
checkbox input "false"
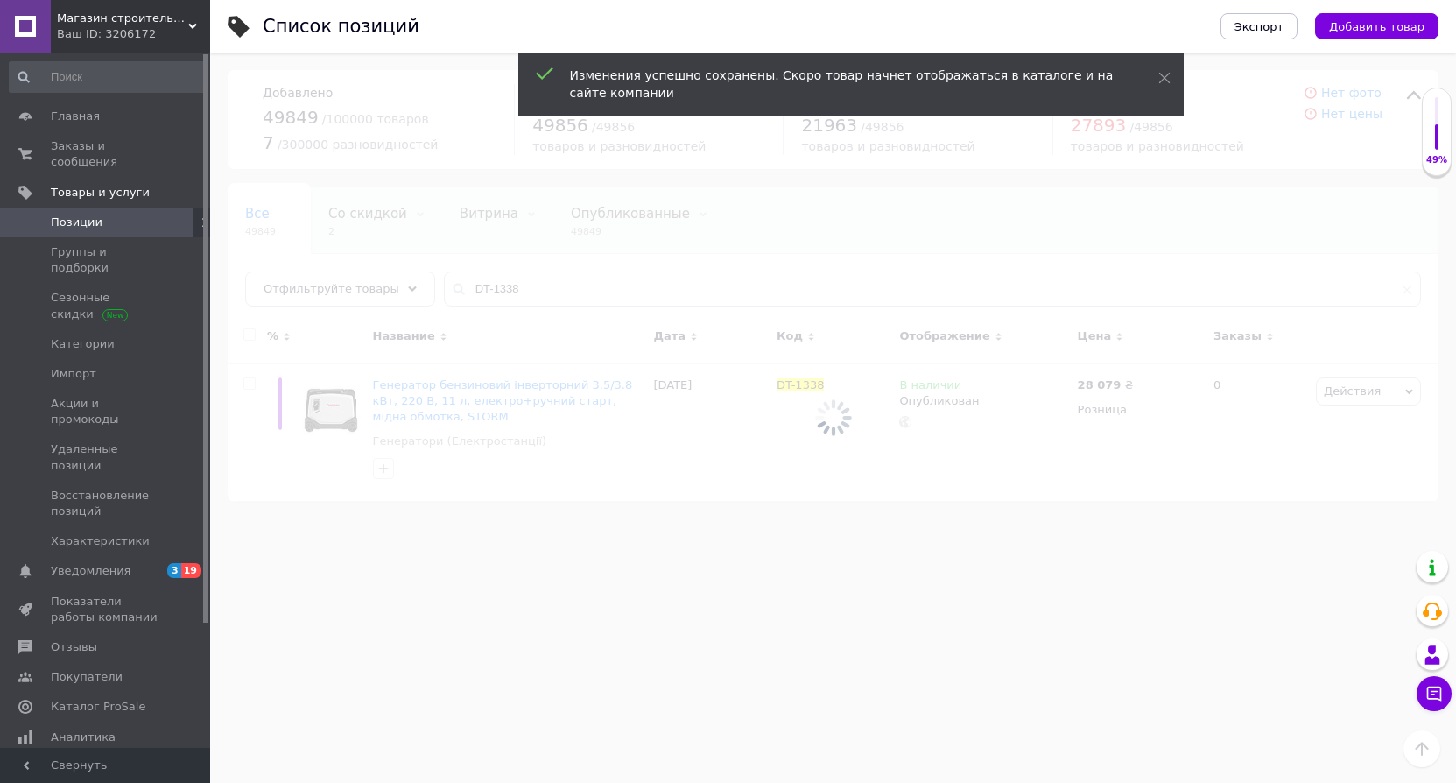
scroll to position [0, 0]
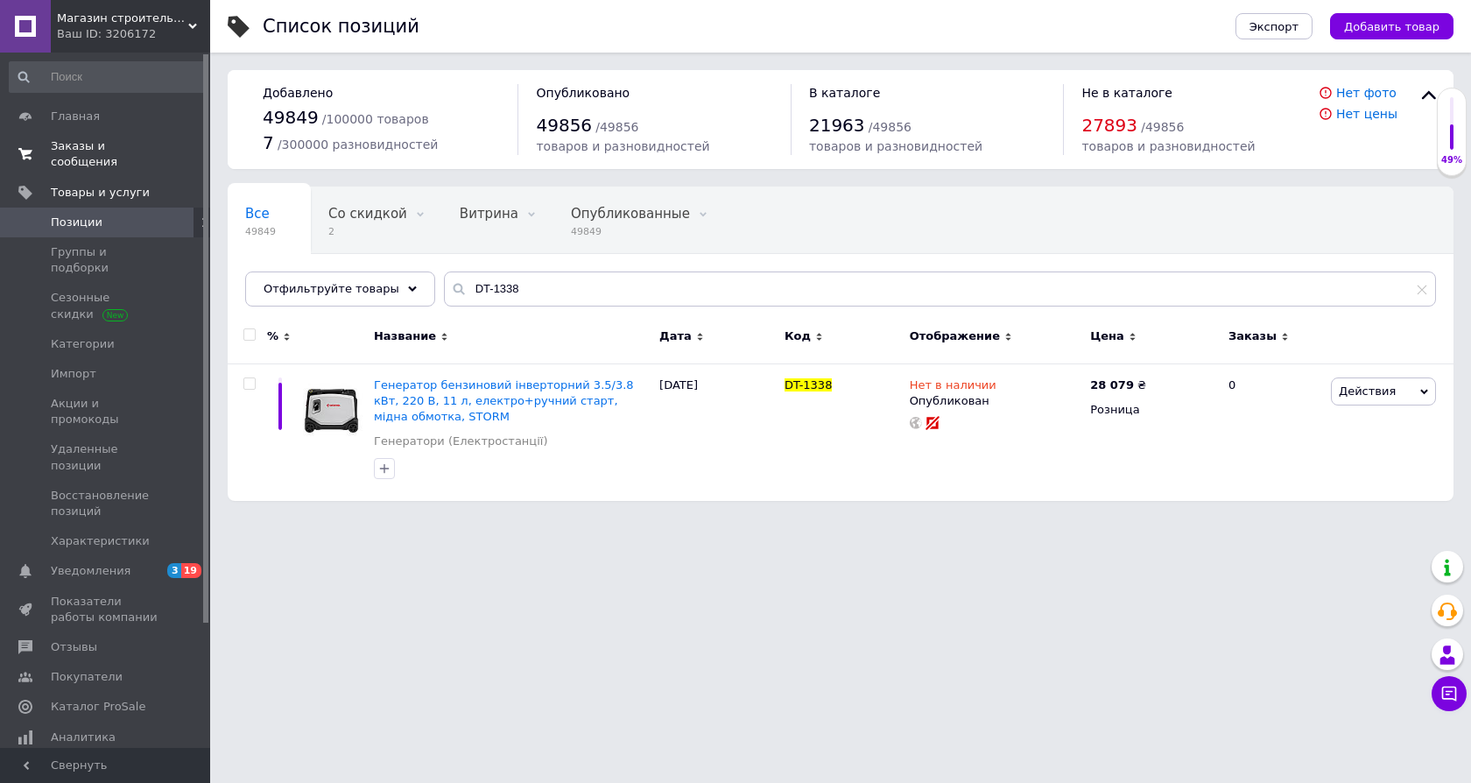
click at [77, 146] on span "Заказы и сообщения" at bounding box center [106, 154] width 111 height 32
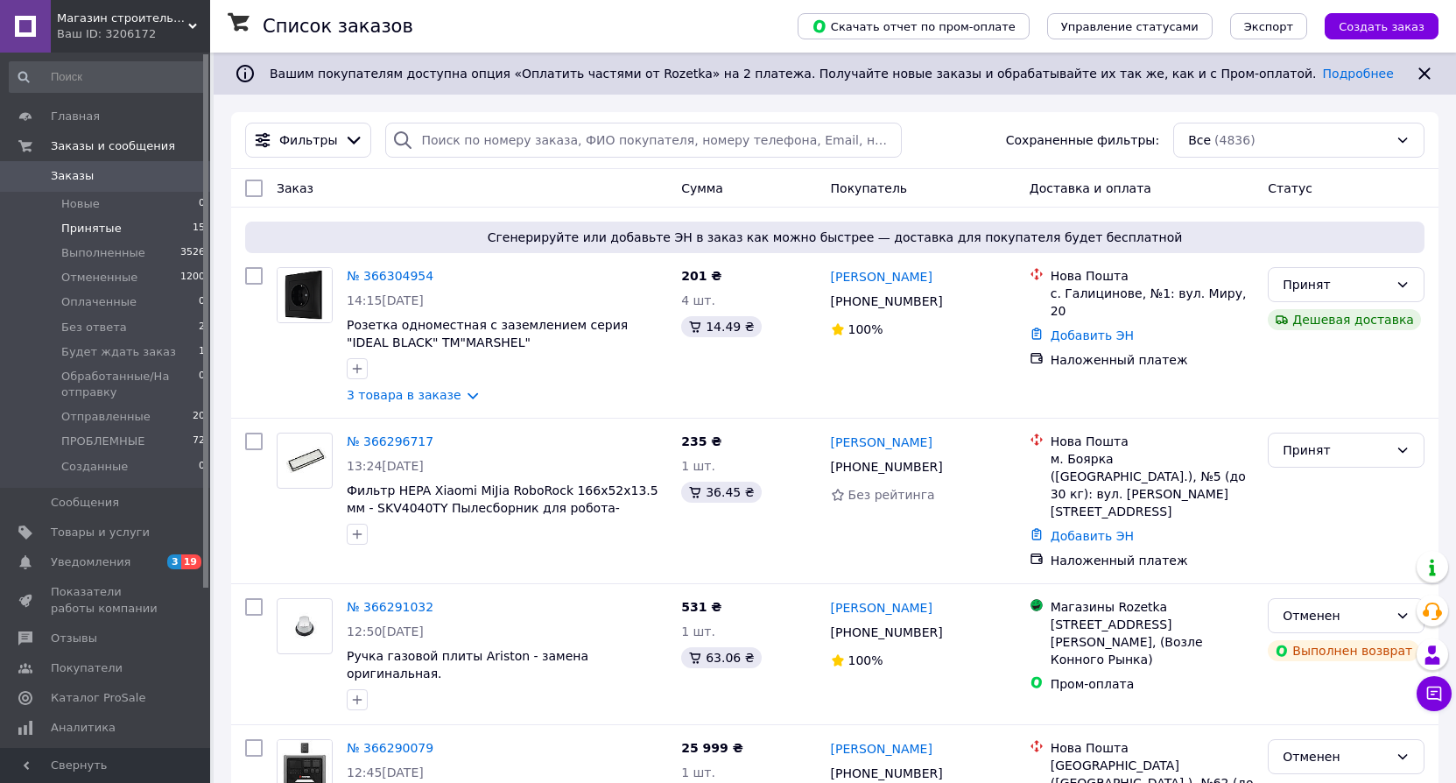
click at [88, 229] on span "Принятые" at bounding box center [91, 229] width 60 height 16
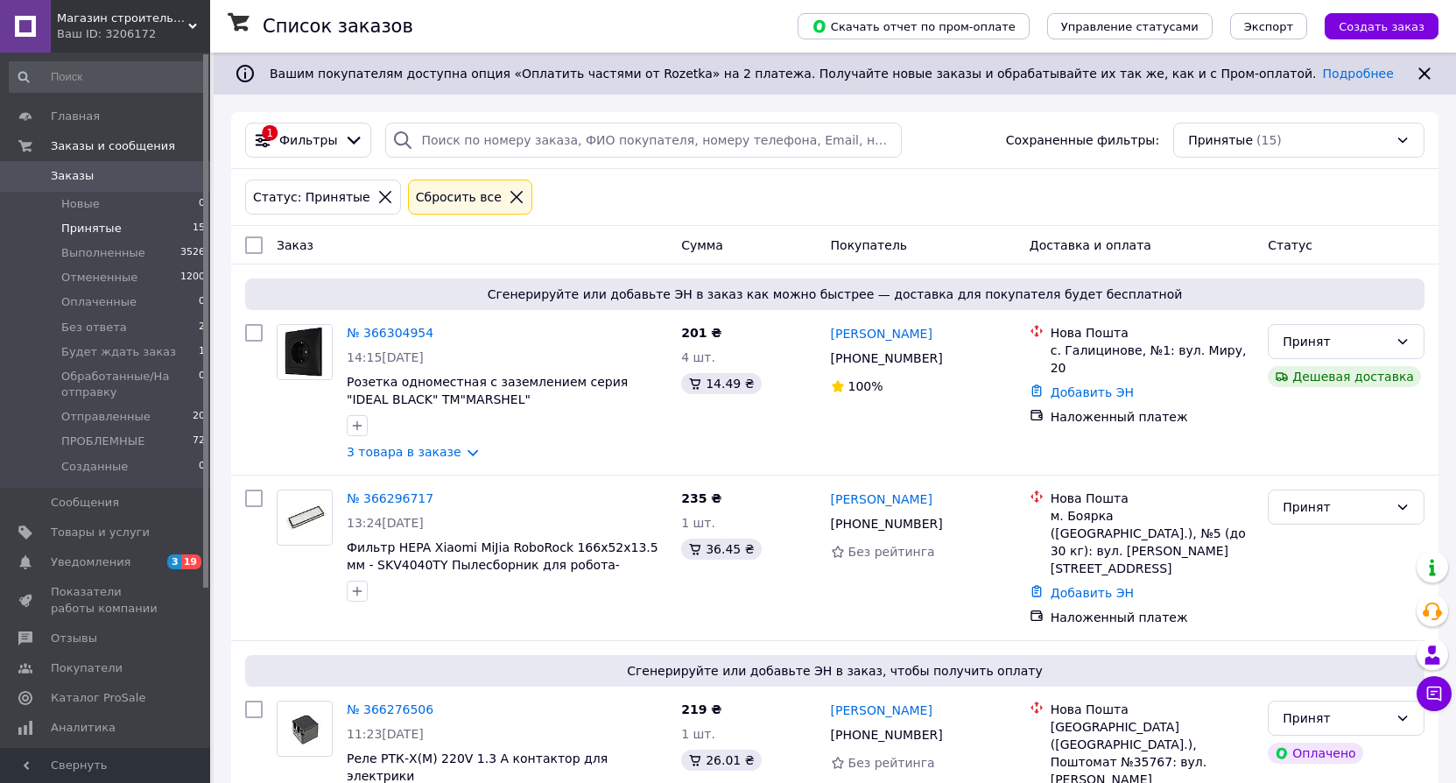
click at [134, 21] on span "Магазин строительных материалов "СТРОИМ ВМЕСТЕ"" at bounding box center [122, 19] width 131 height 16
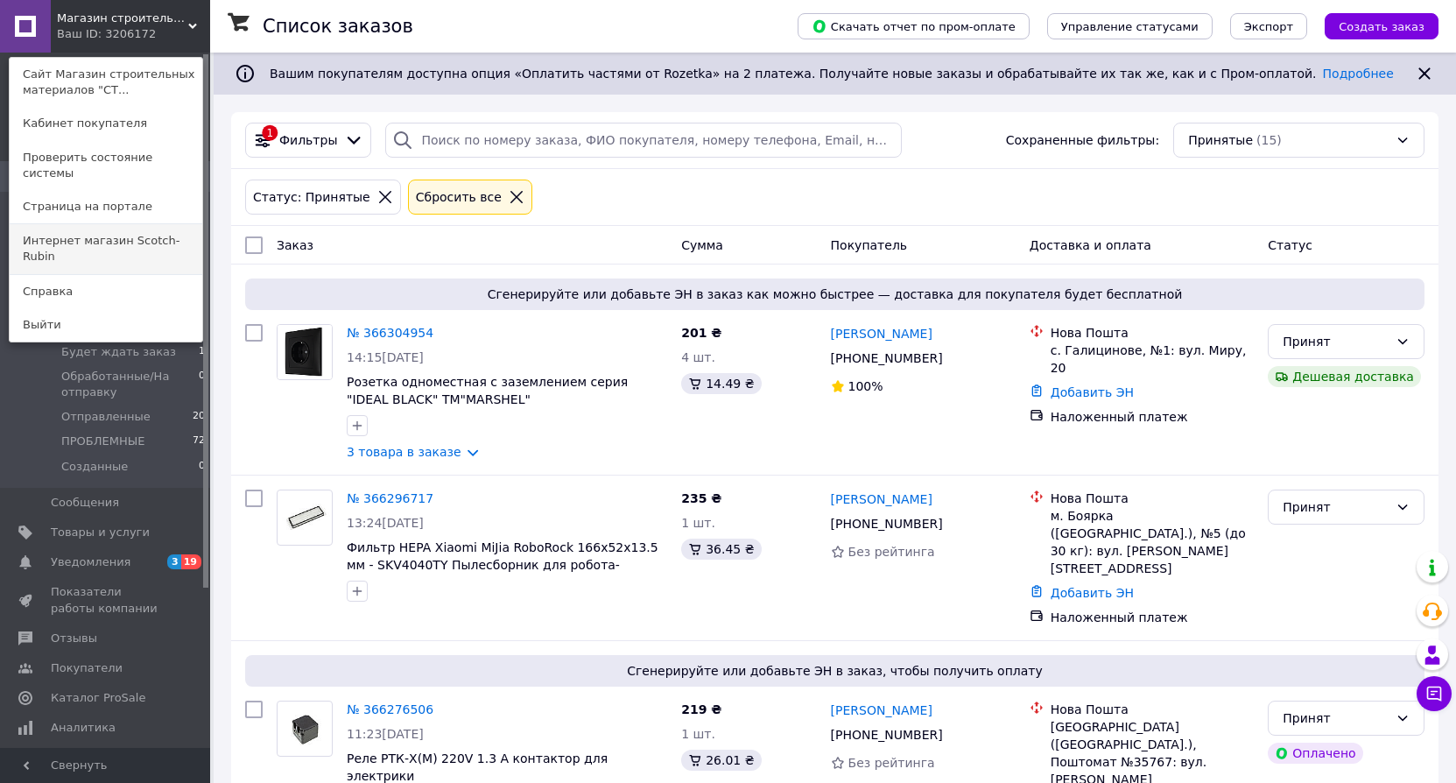
click at [152, 228] on link "Интернет магазин Scotch-Rubin" at bounding box center [106, 248] width 193 height 49
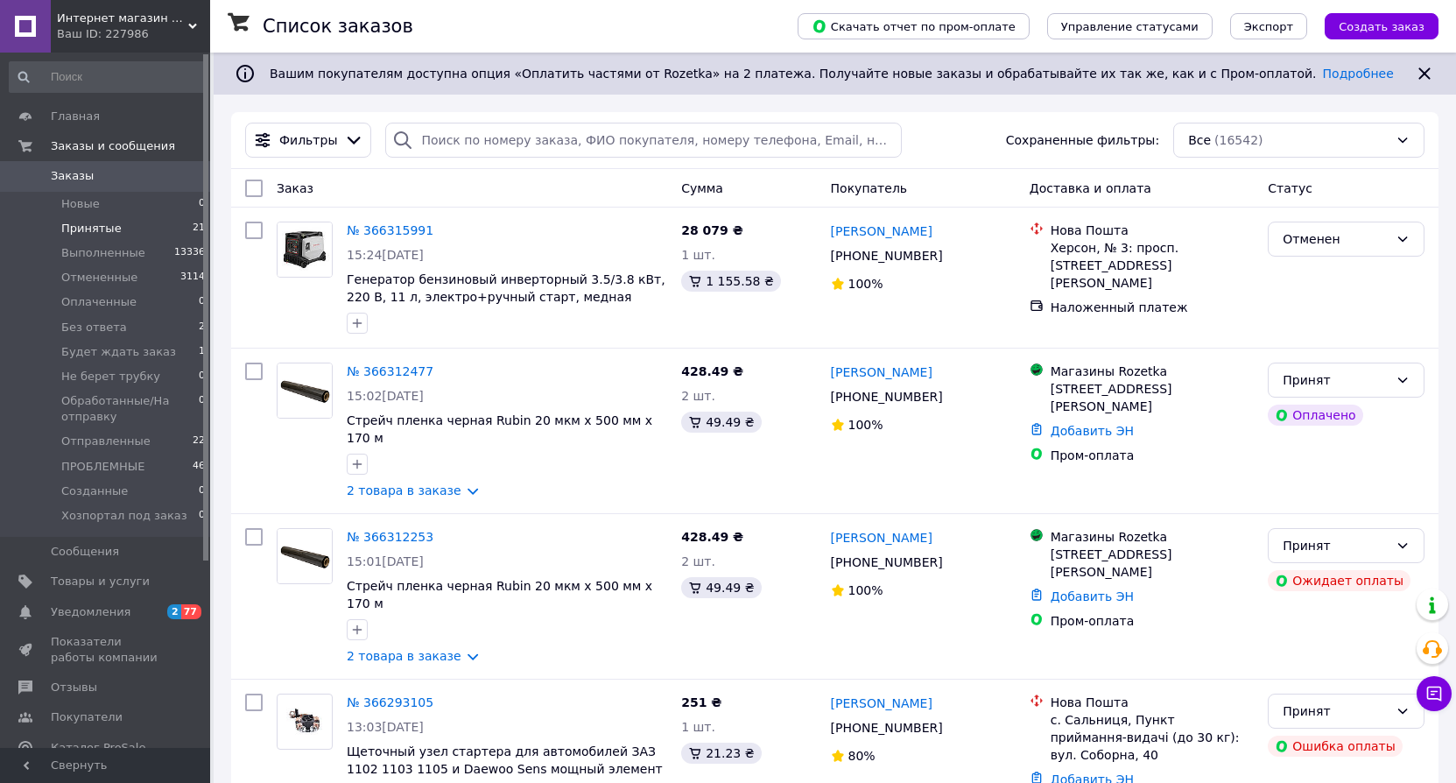
click at [98, 228] on span "Принятые" at bounding box center [91, 229] width 60 height 16
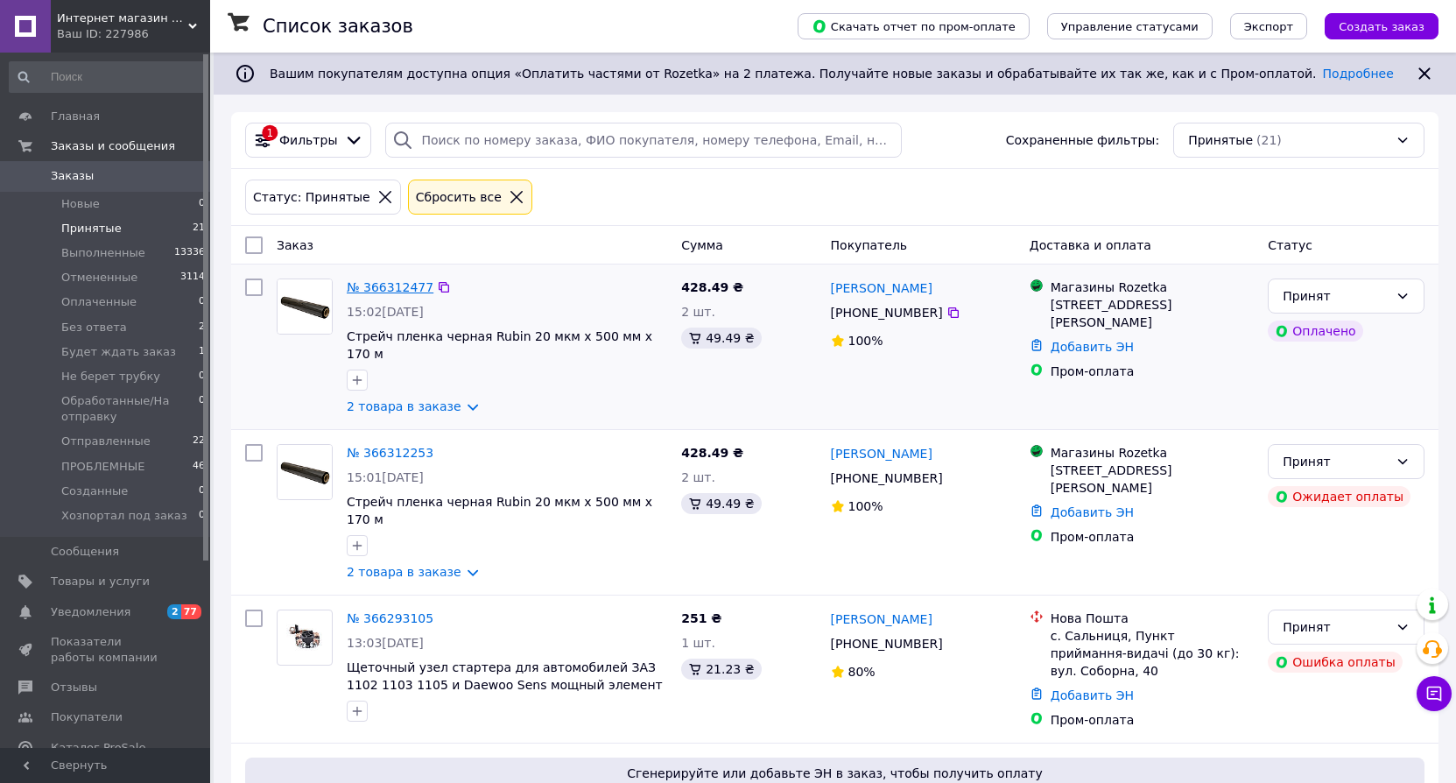
click at [390, 291] on link "№ 366312477" at bounding box center [390, 287] width 87 height 14
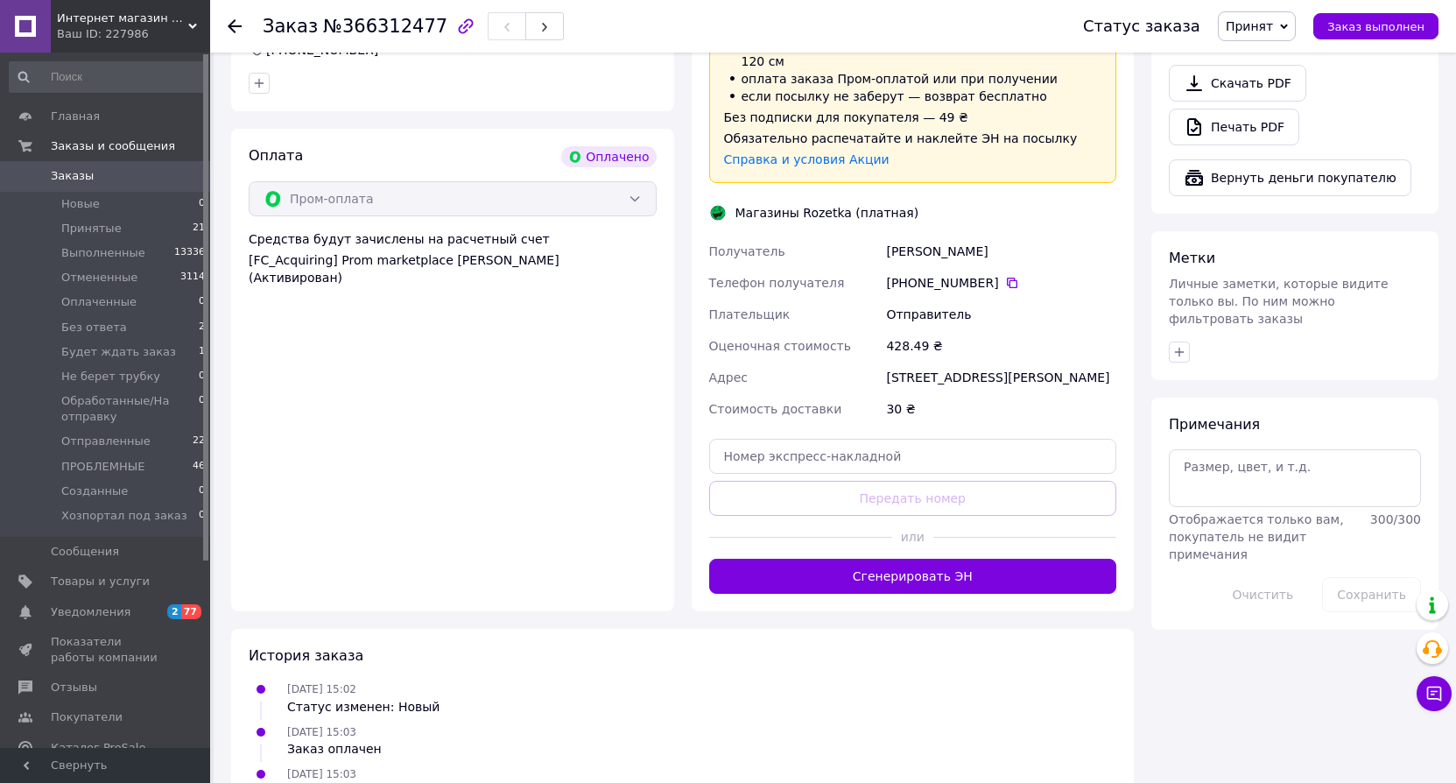
scroll to position [700, 0]
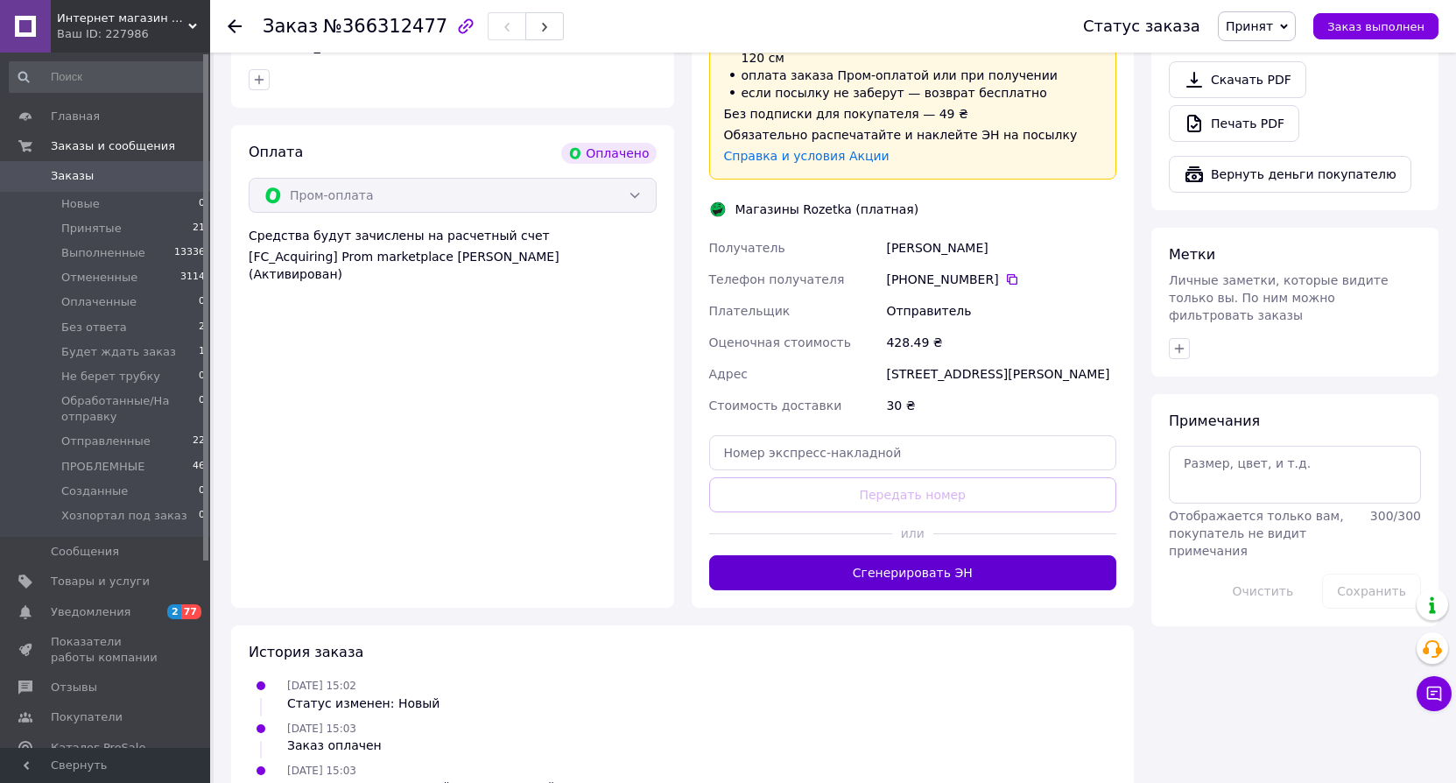
click at [951, 556] on button "Сгенерировать ЭН" at bounding box center [913, 572] width 408 height 35
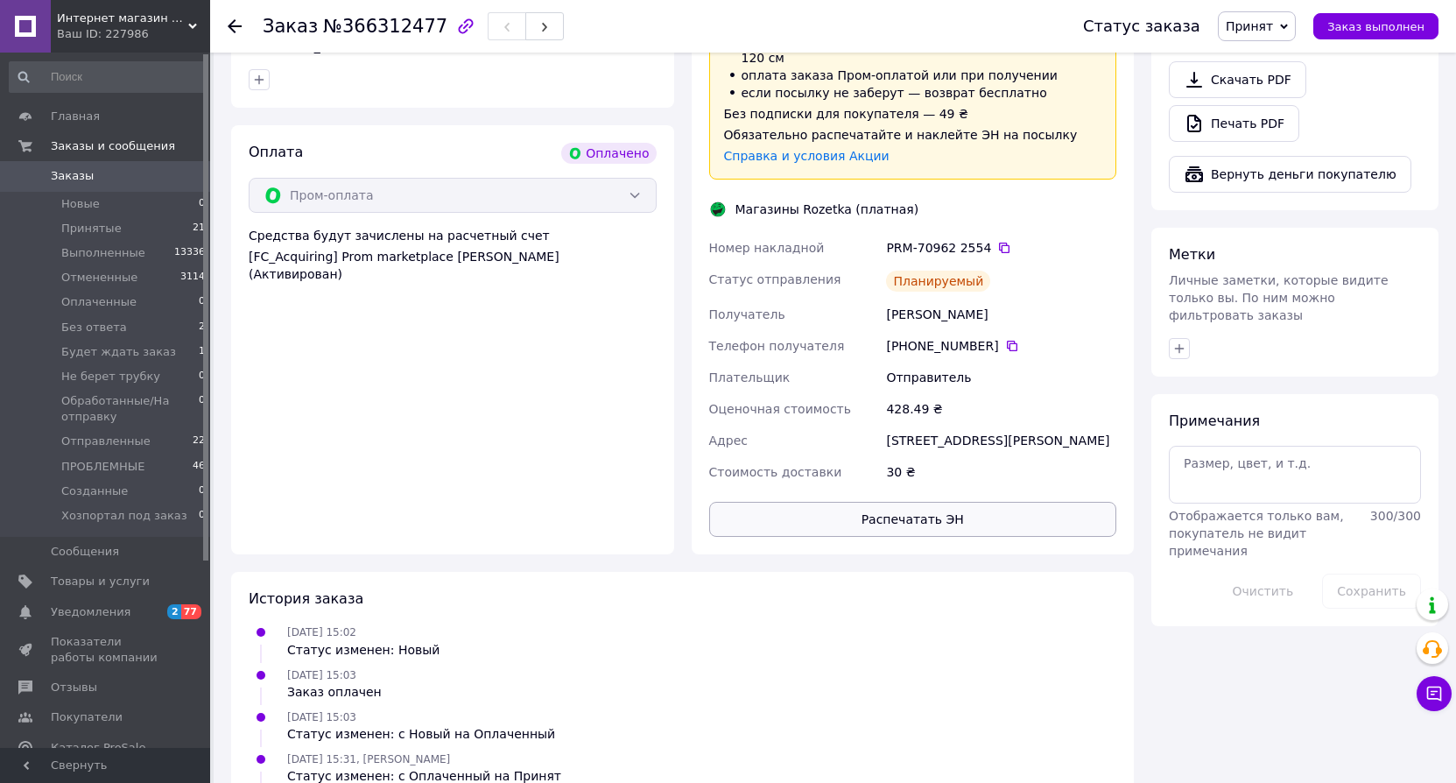
click at [977, 507] on button "Распечатать ЭН" at bounding box center [913, 519] width 408 height 35
click at [1256, 27] on span "Принят" at bounding box center [1249, 26] width 47 height 14
click at [1331, 131] on li "Обработанные/На отправку" at bounding box center [1311, 131] width 185 height 26
click at [105, 230] on span "Принятые" at bounding box center [91, 229] width 60 height 16
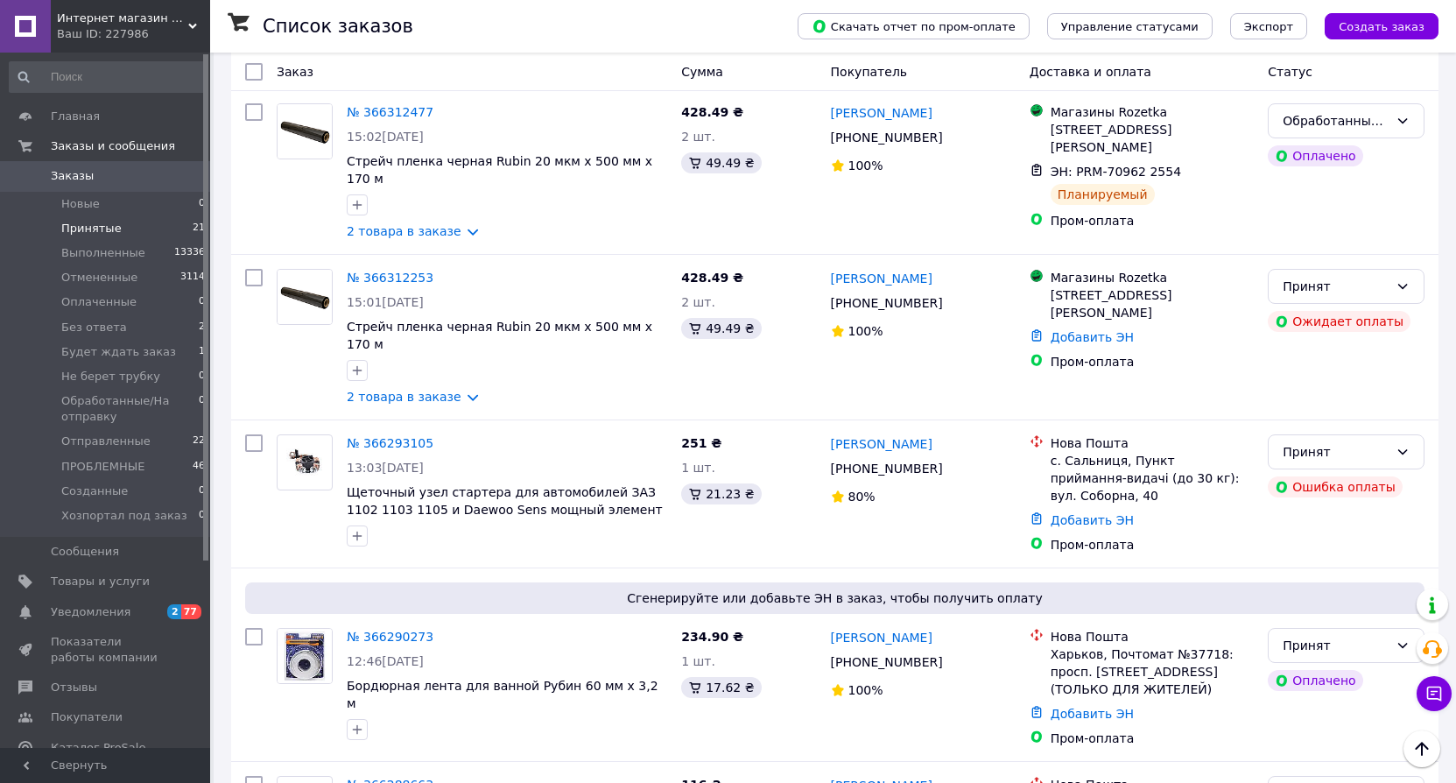
scroll to position [263, 0]
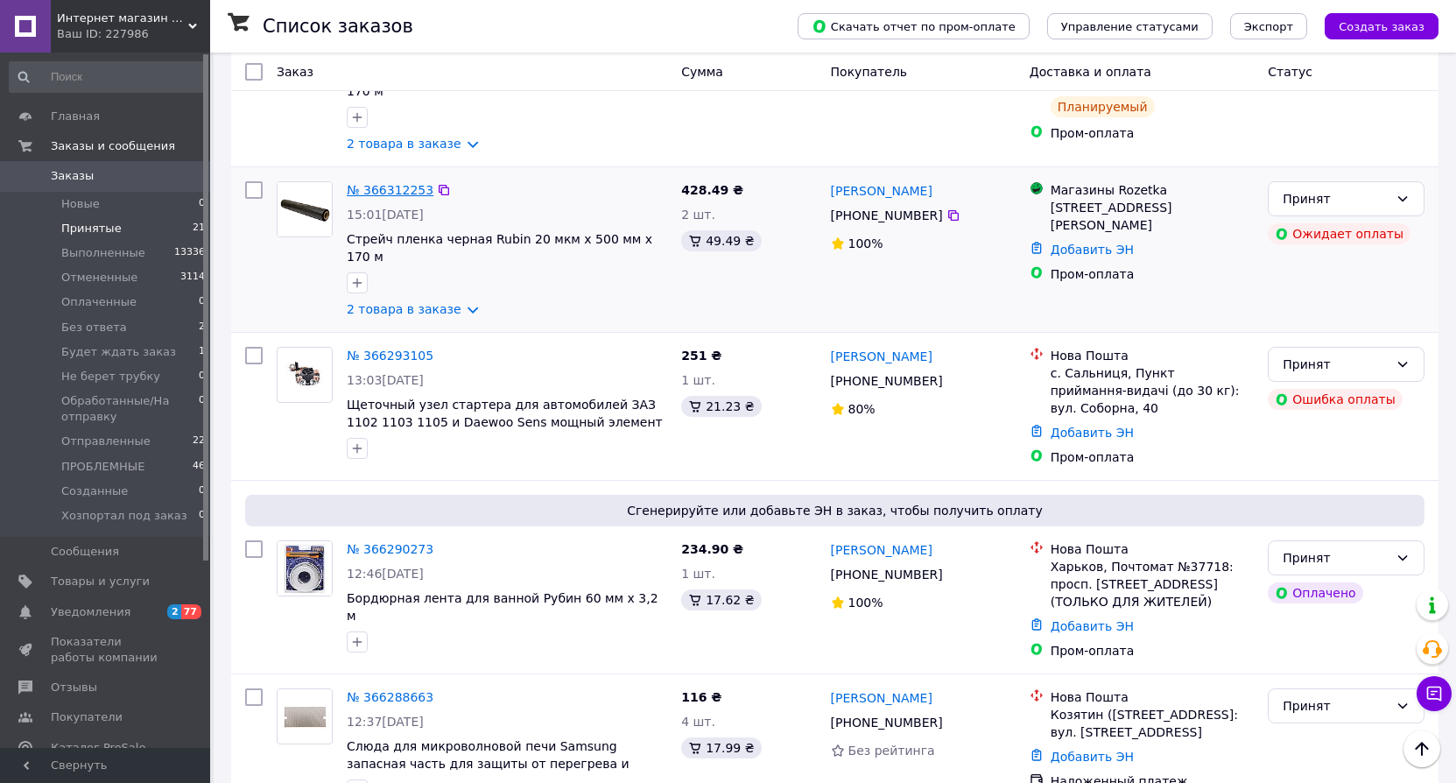
click at [389, 183] on link "№ 366312253" at bounding box center [390, 190] width 87 height 14
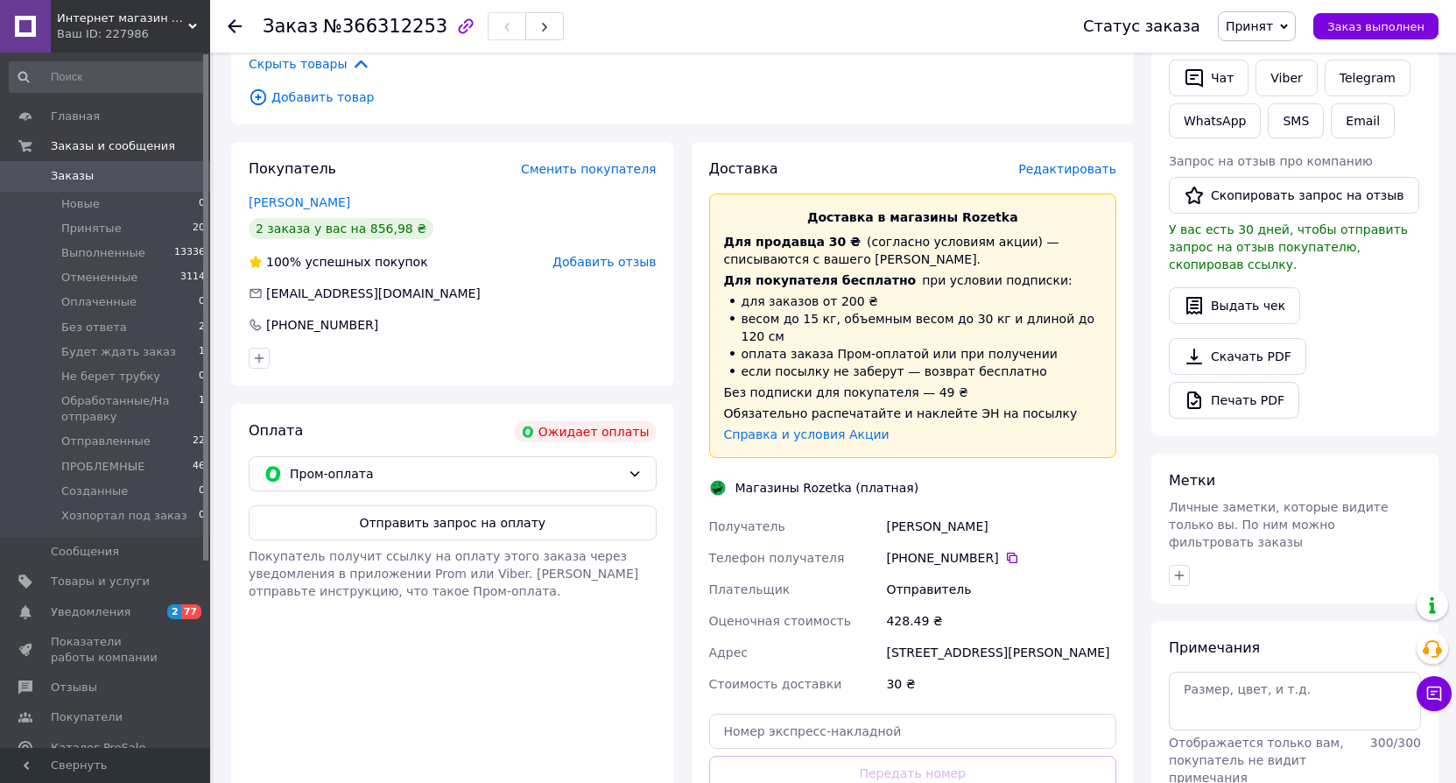
scroll to position [438, 0]
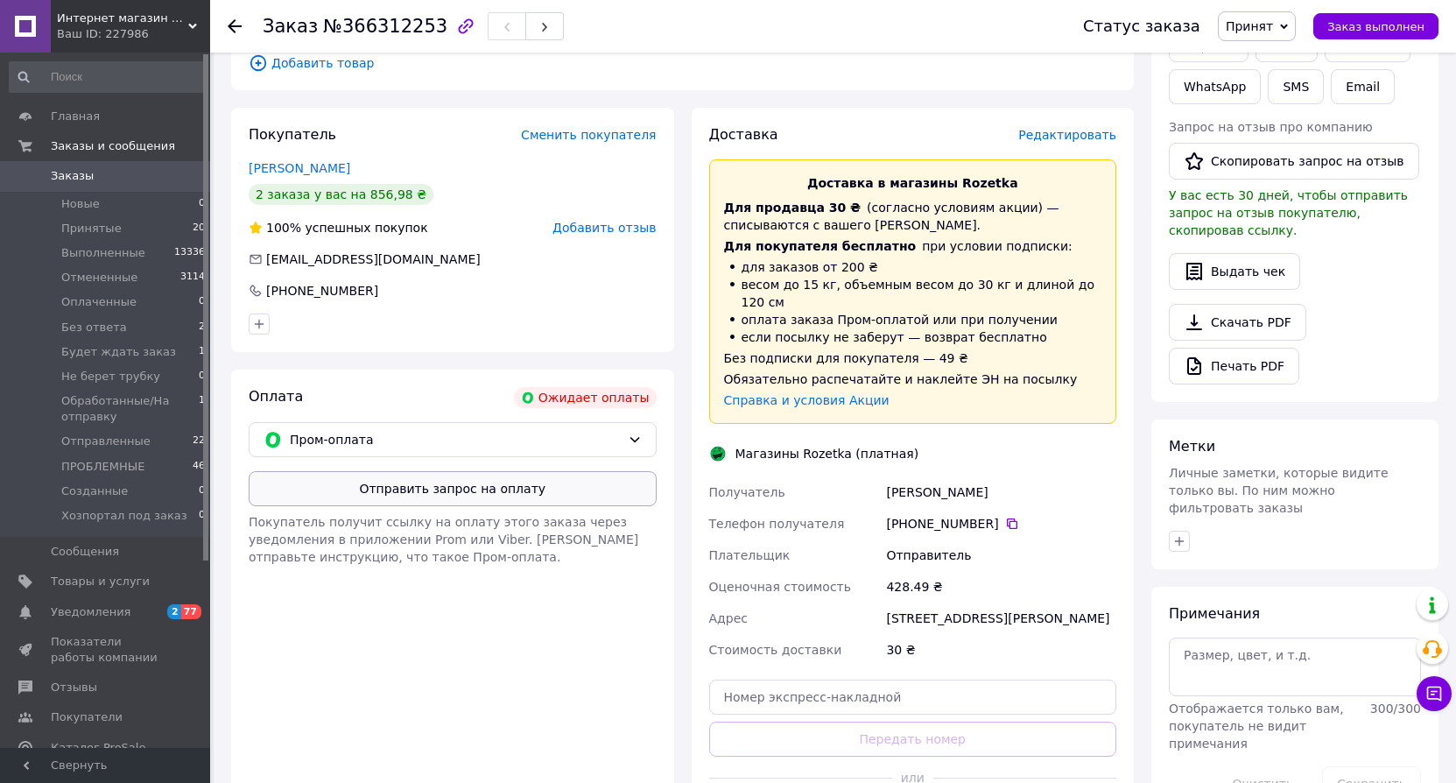
click at [523, 483] on button "Отправить запрос на оплату" at bounding box center [453, 488] width 408 height 35
click at [228, 26] on use at bounding box center [235, 26] width 14 height 14
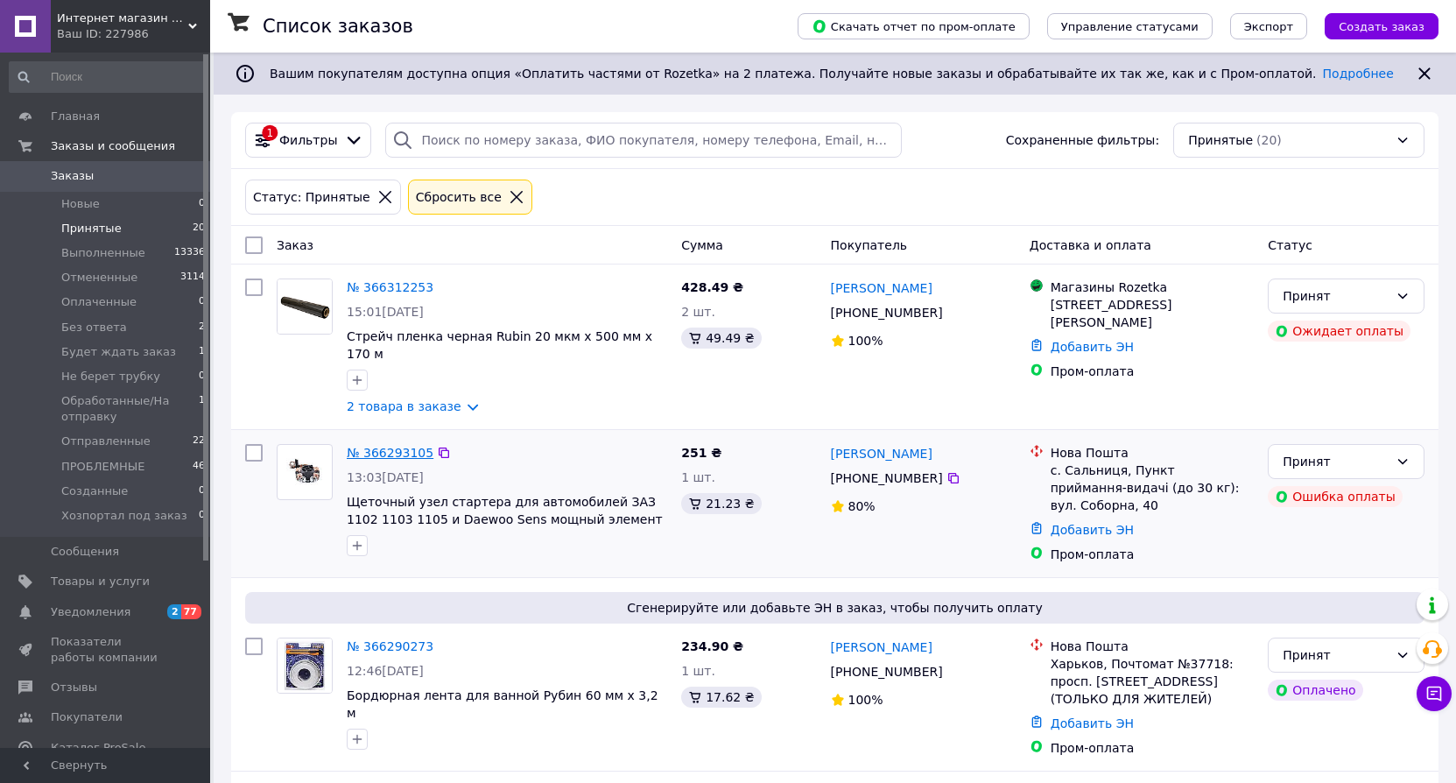
click at [404, 446] on link "№ 366293105" at bounding box center [390, 453] width 87 height 14
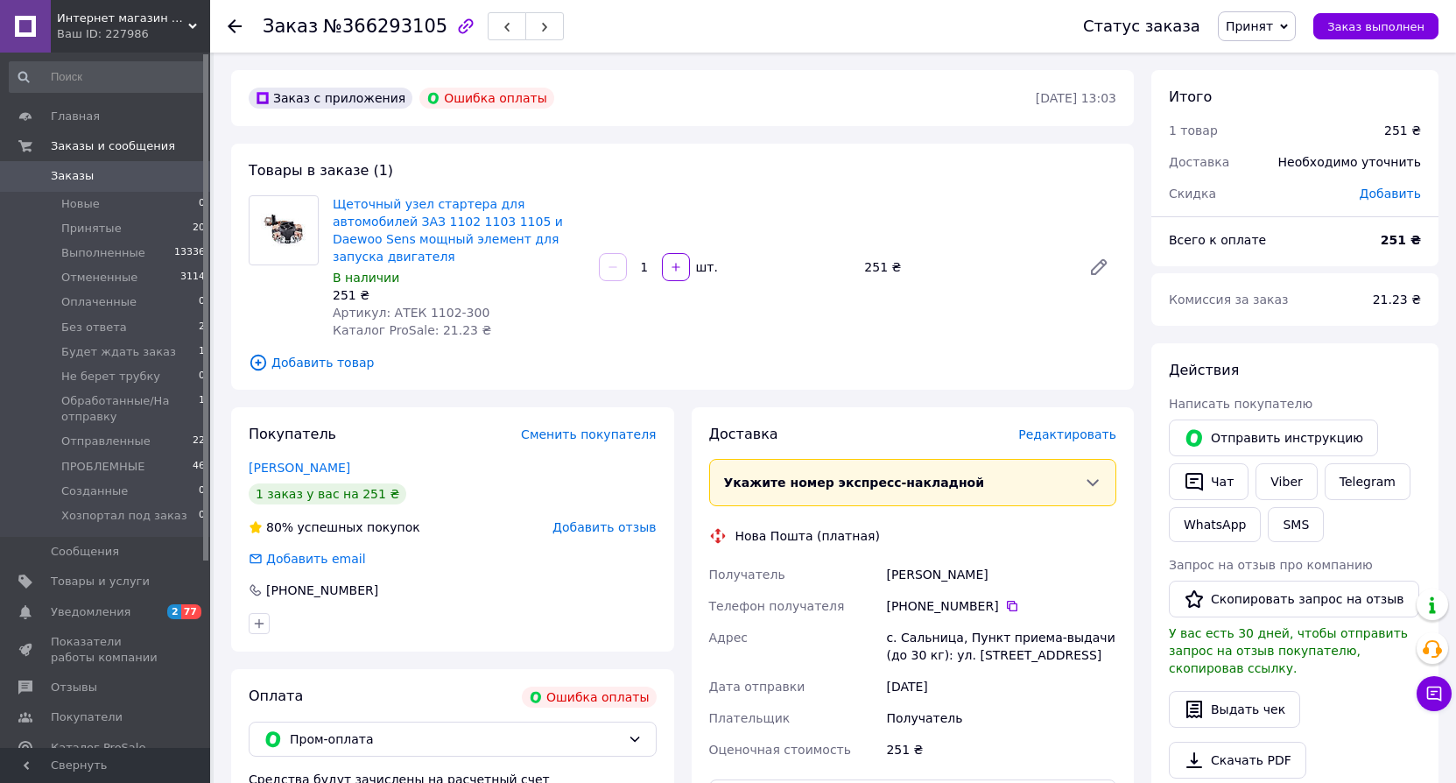
scroll to position [350, 0]
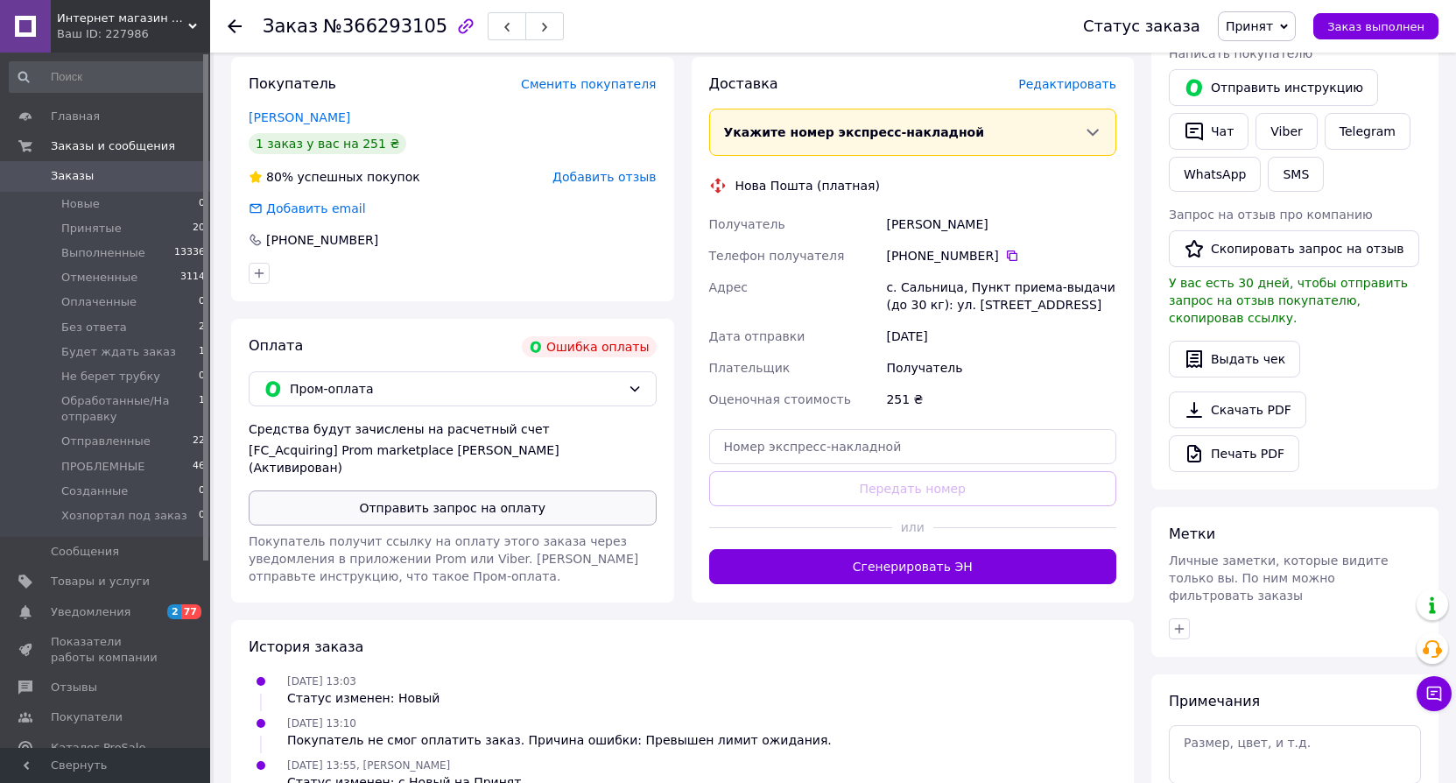
click at [536, 493] on button "Отправить запрос на оплату" at bounding box center [453, 507] width 408 height 35
click at [229, 31] on icon at bounding box center [235, 26] width 14 height 14
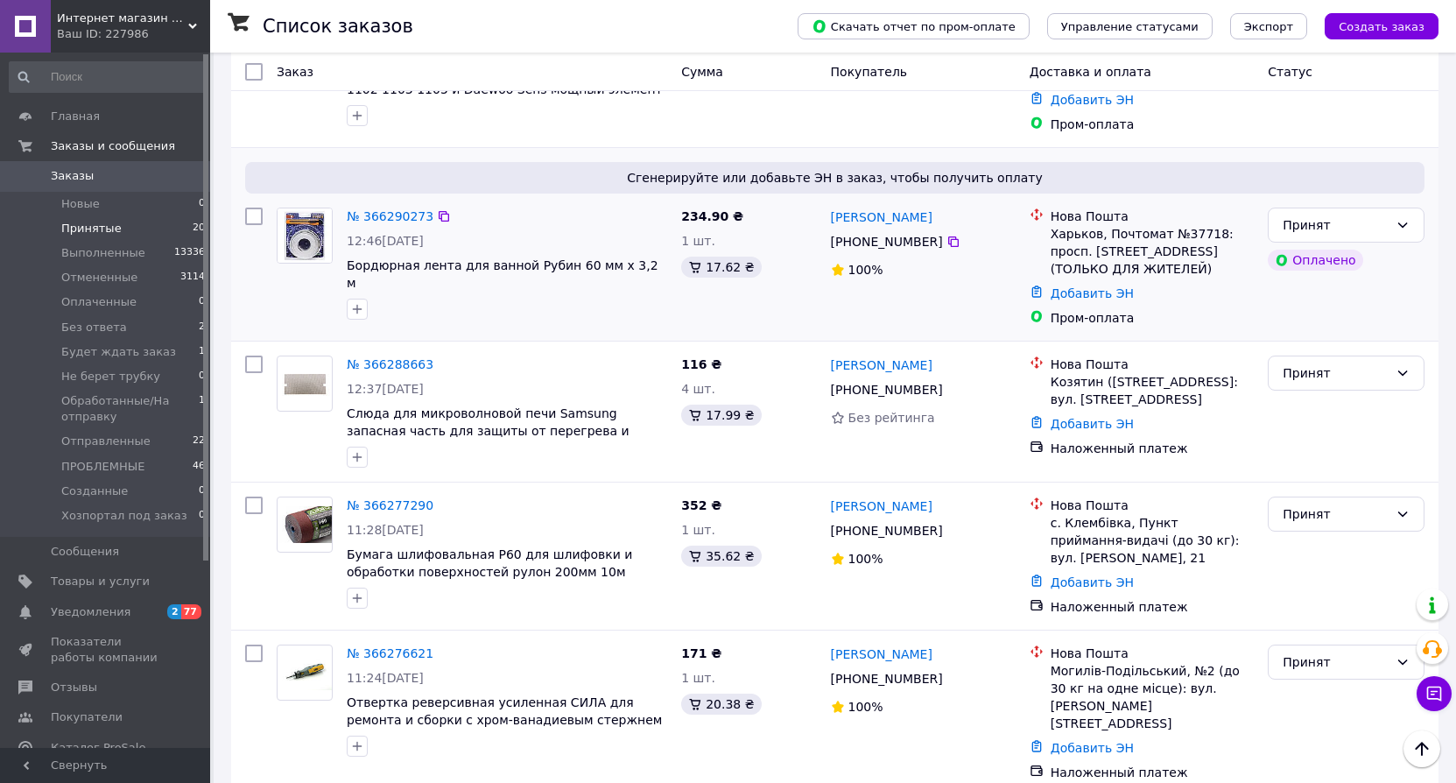
scroll to position [438, 0]
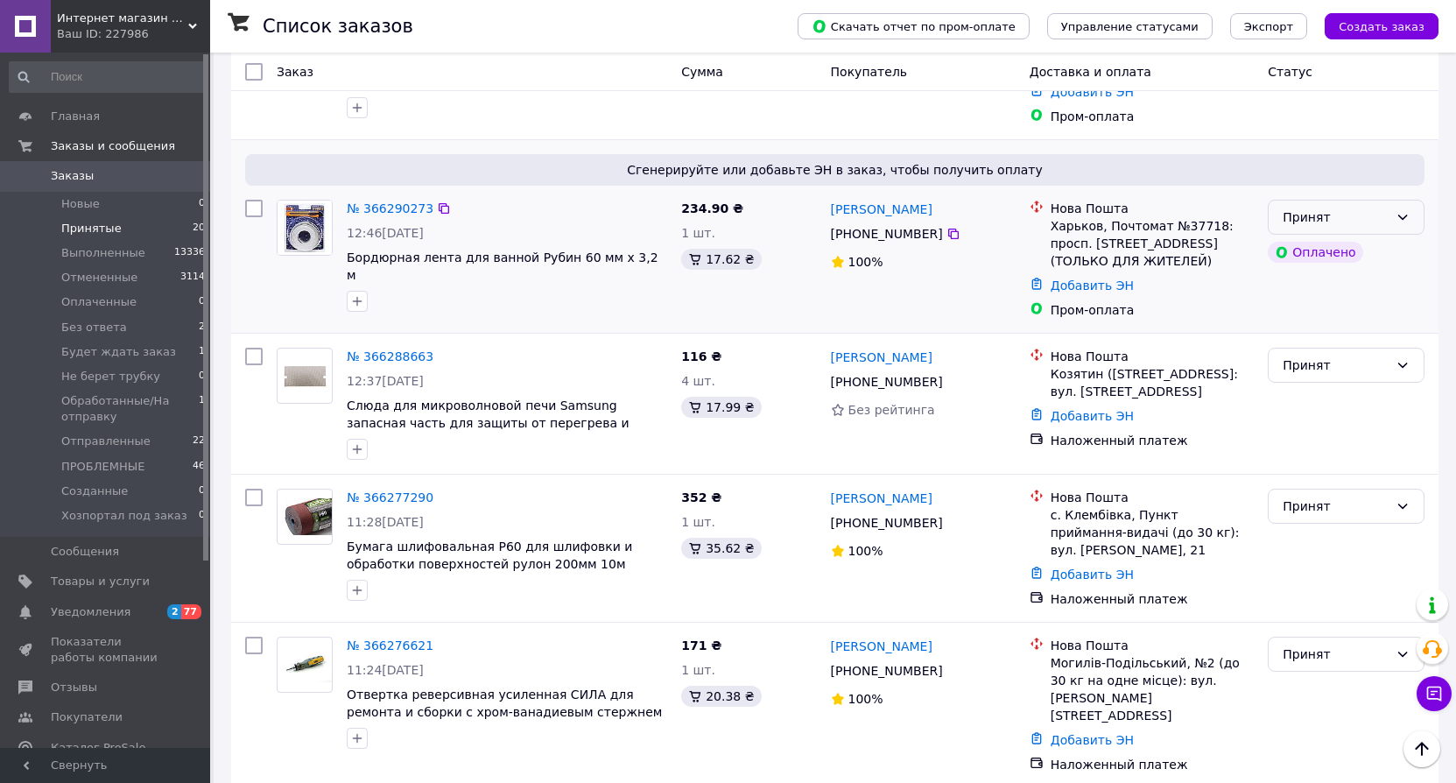
click at [1373, 207] on div "Принят" at bounding box center [1335, 216] width 106 height 19
click at [1315, 253] on li "Обработанные/На отправку" at bounding box center [1345, 253] width 155 height 49
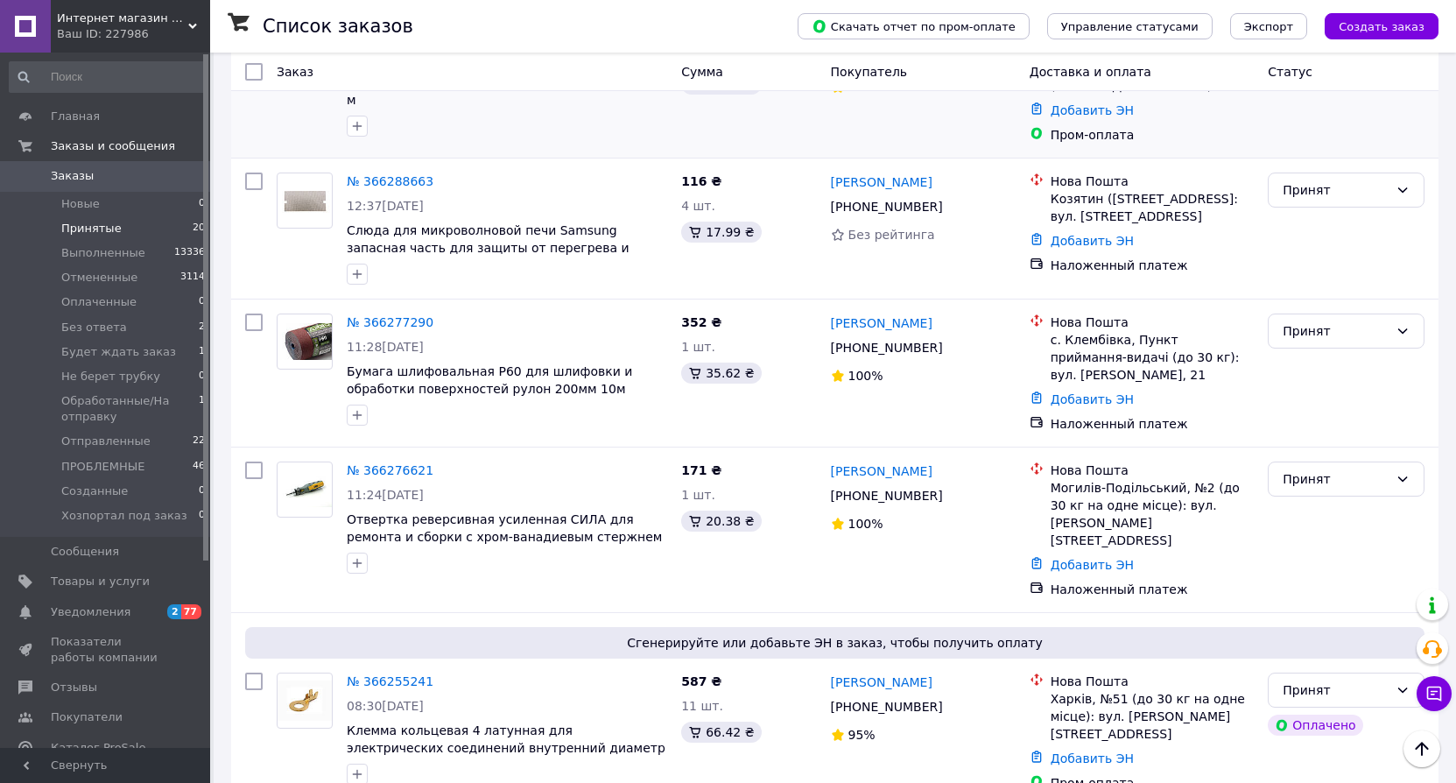
scroll to position [525, 0]
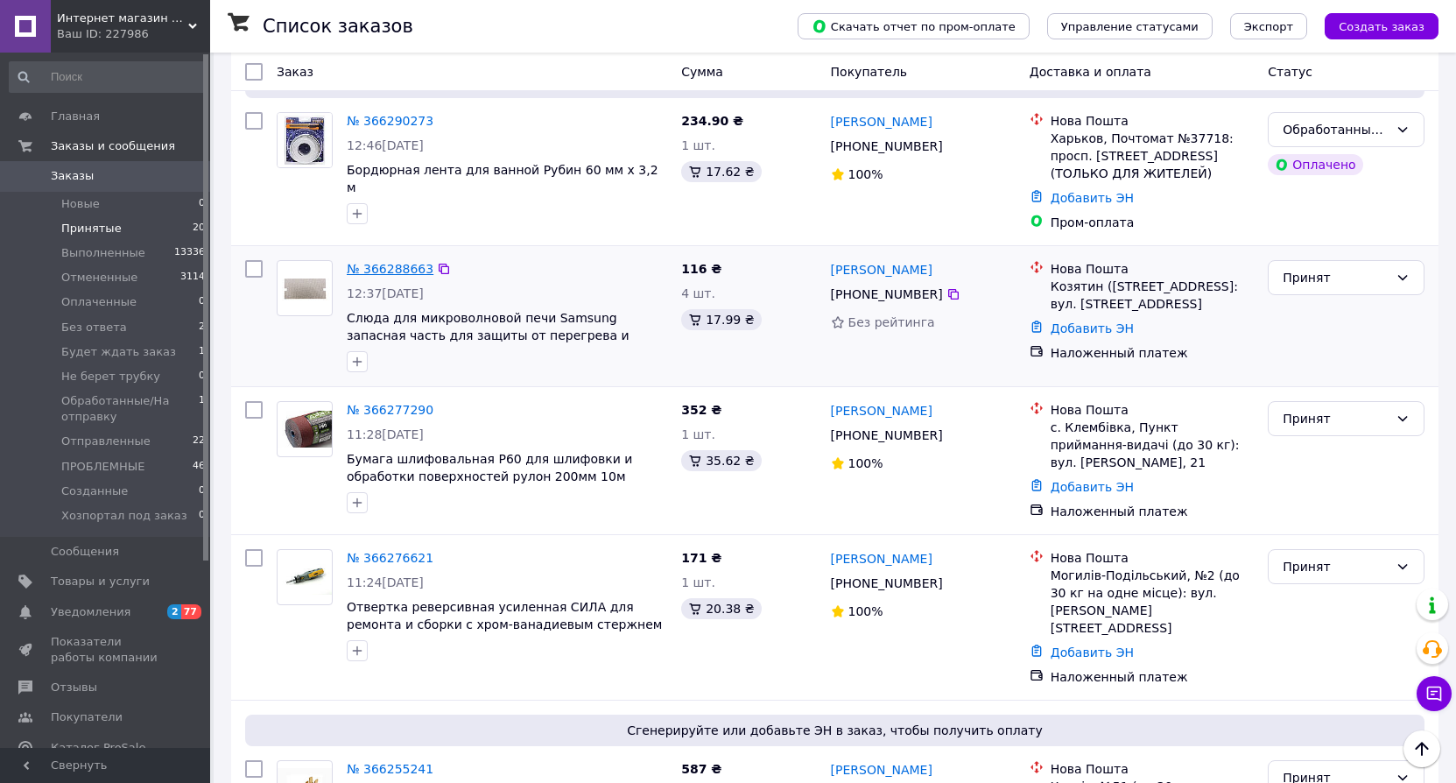
click at [379, 262] on link "№ 366288663" at bounding box center [390, 269] width 87 height 14
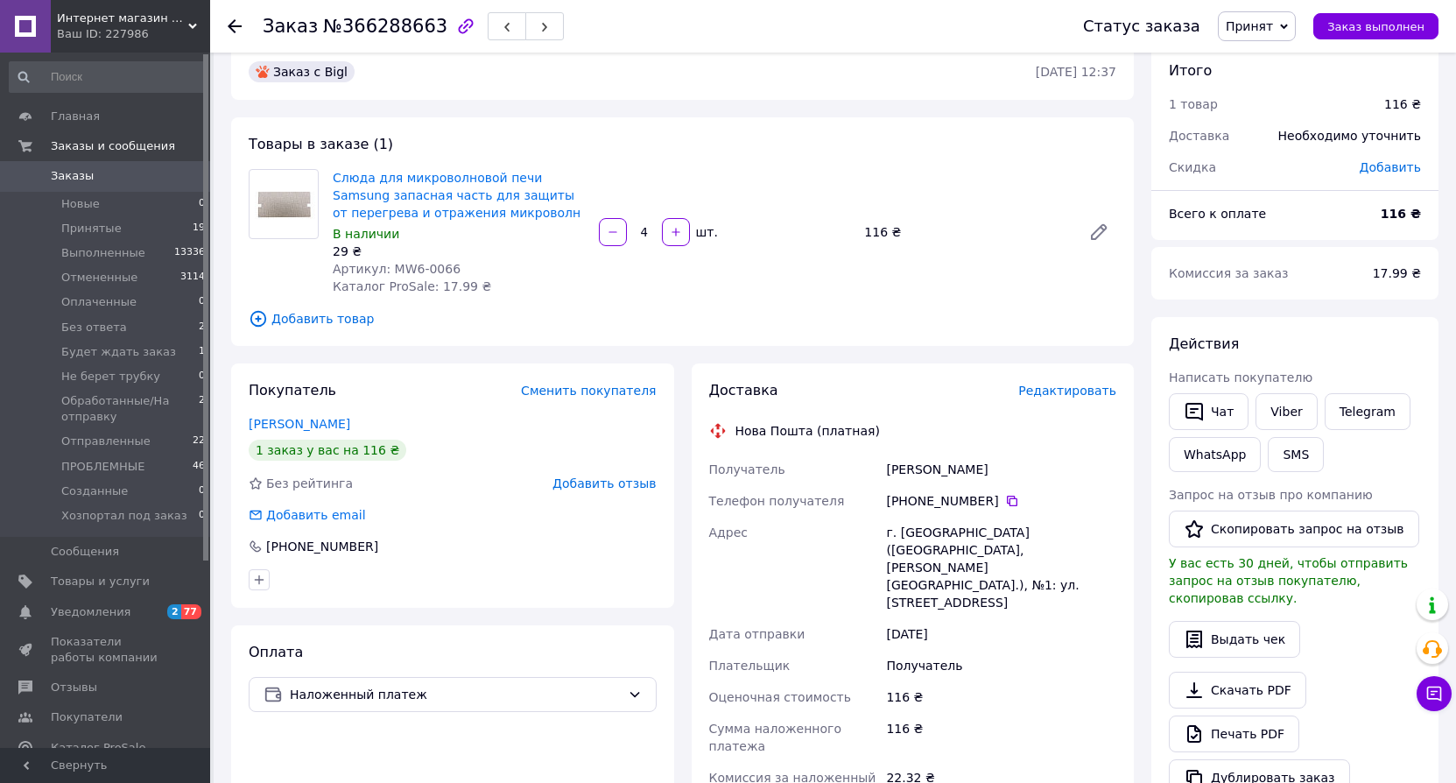
scroll to position [18, 0]
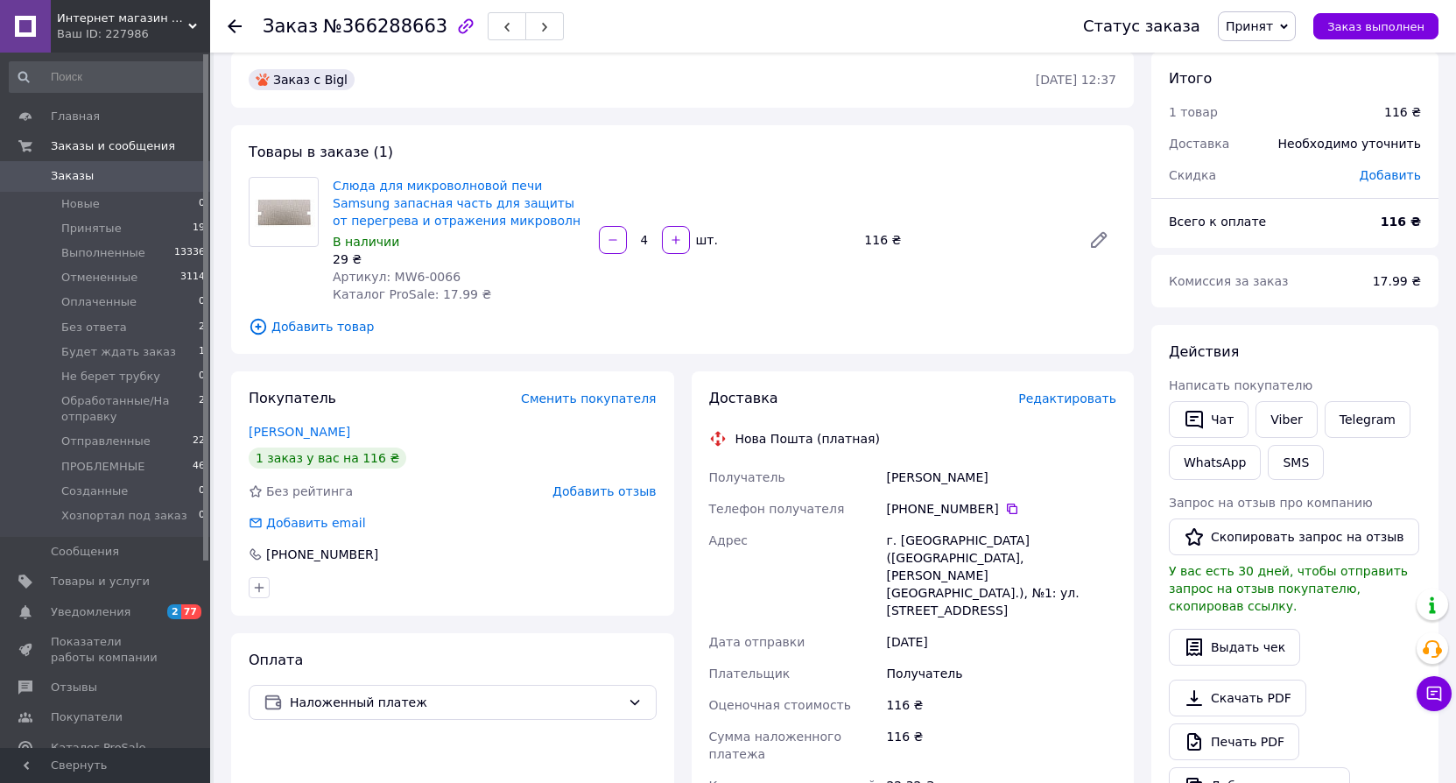
click at [237, 25] on icon at bounding box center [235, 26] width 14 height 14
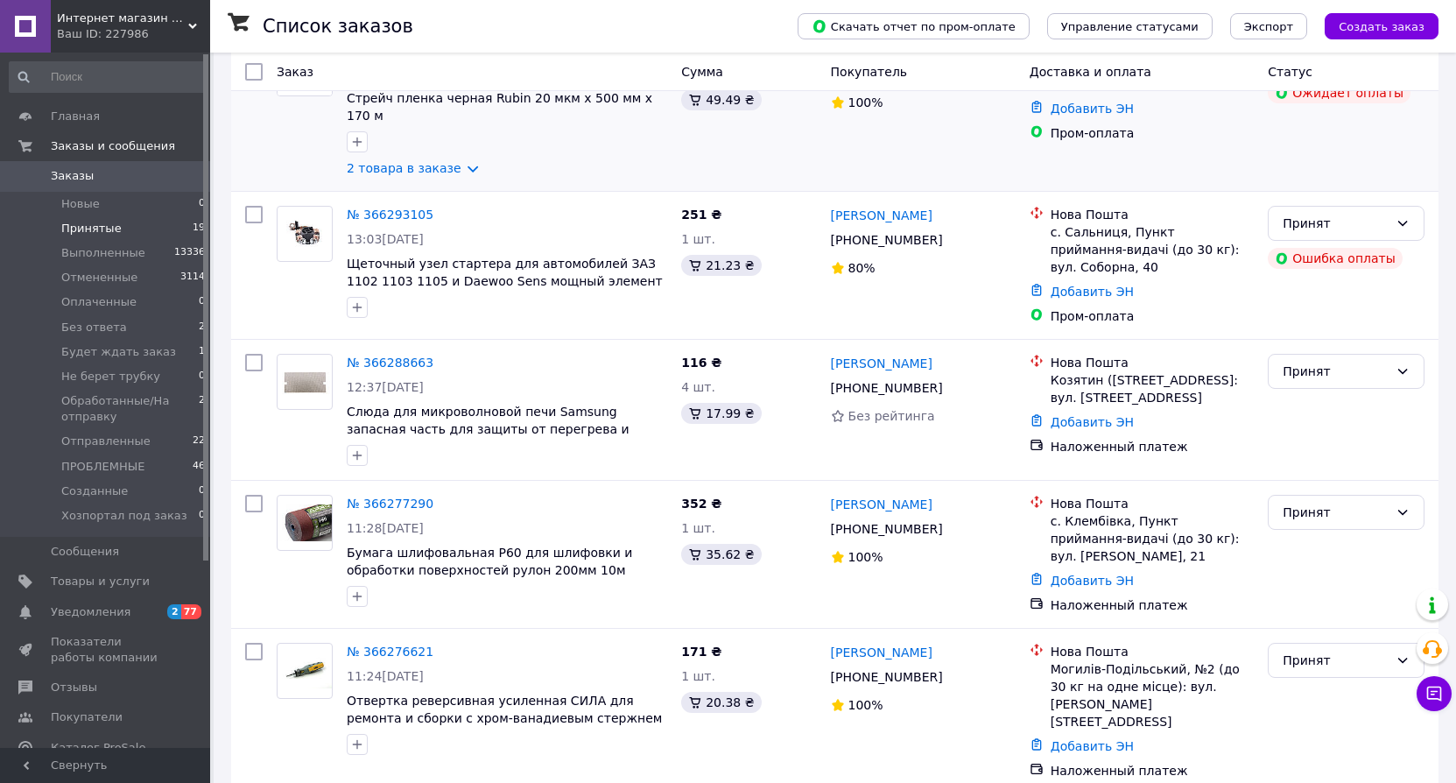
scroll to position [263, 0]
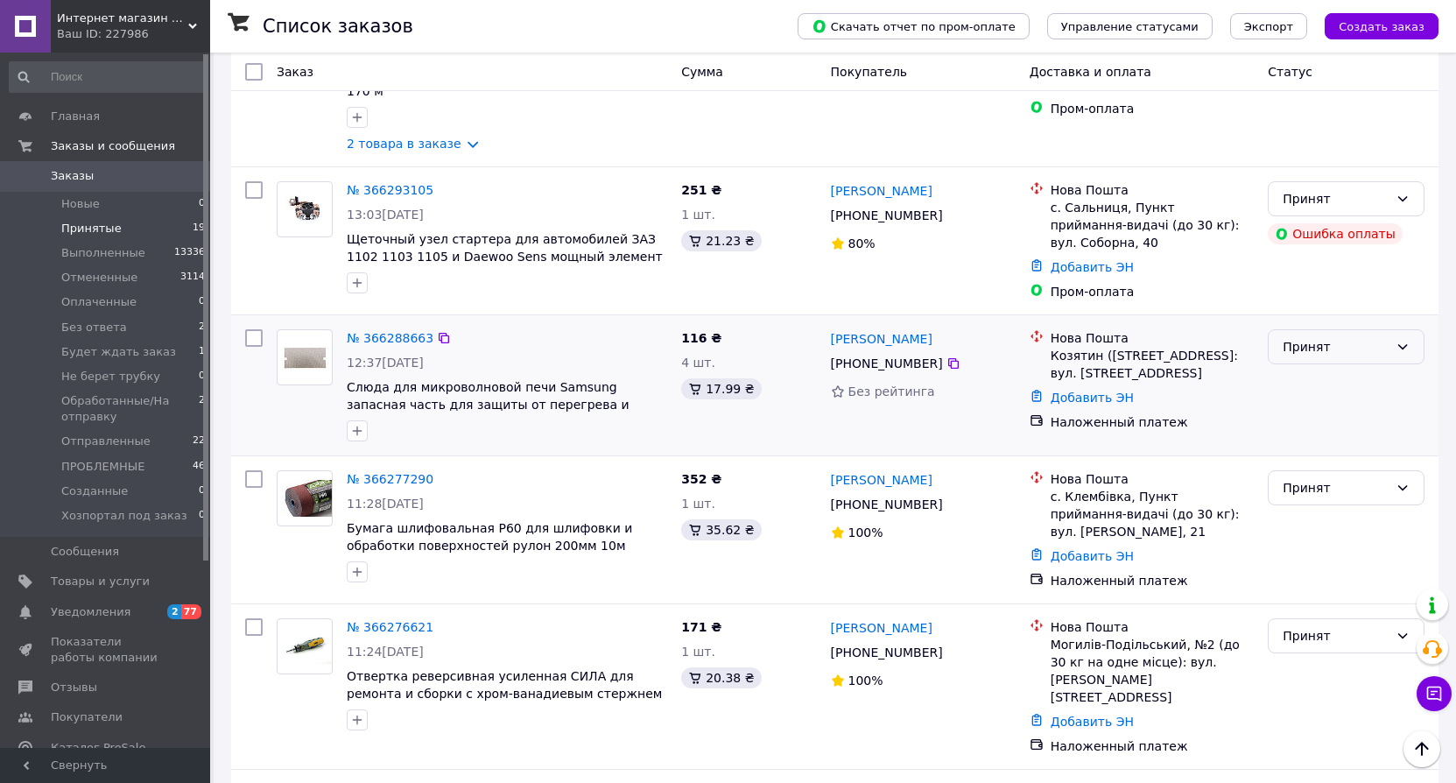
click at [1399, 340] on icon at bounding box center [1402, 347] width 14 height 14
click at [1311, 429] on li "Обработанные/На отправку" at bounding box center [1345, 432] width 155 height 49
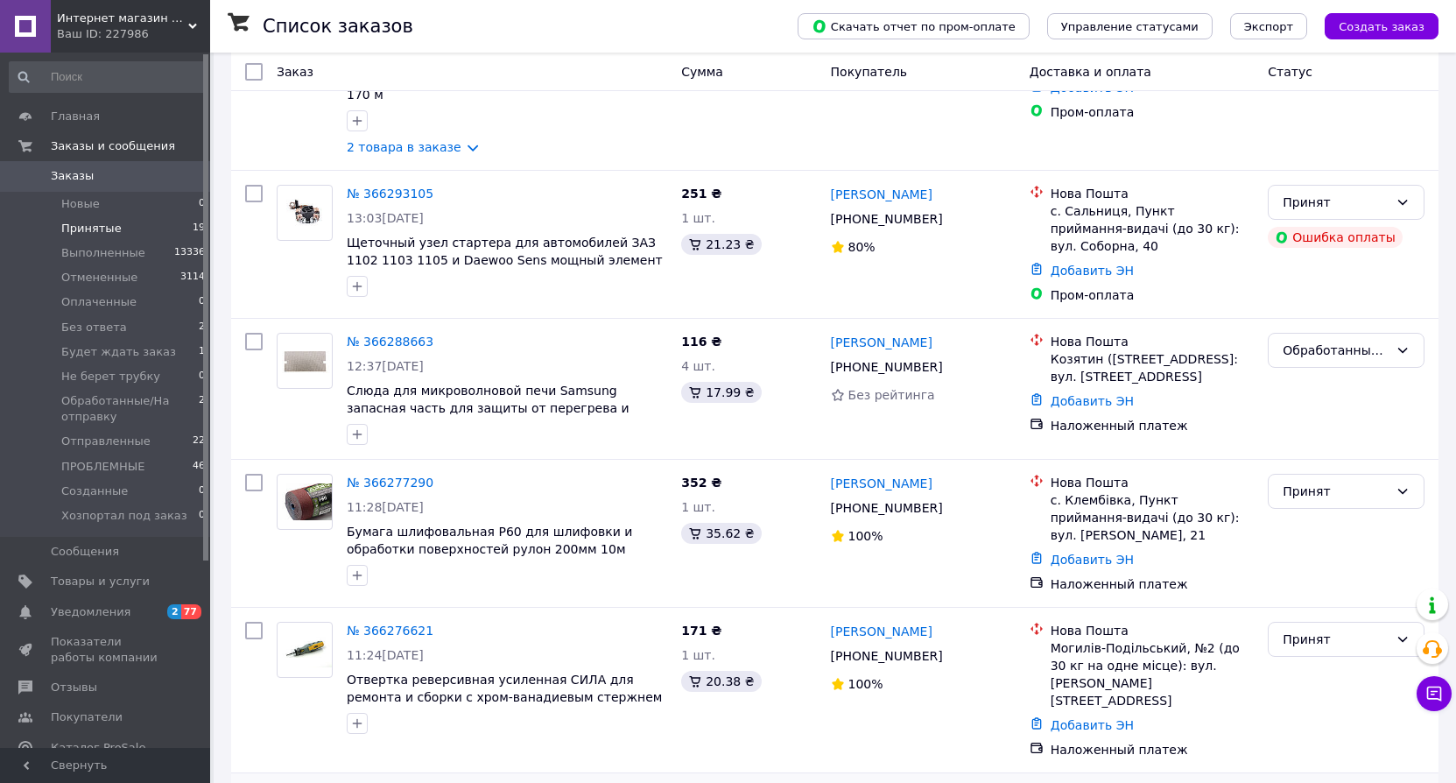
scroll to position [350, 0]
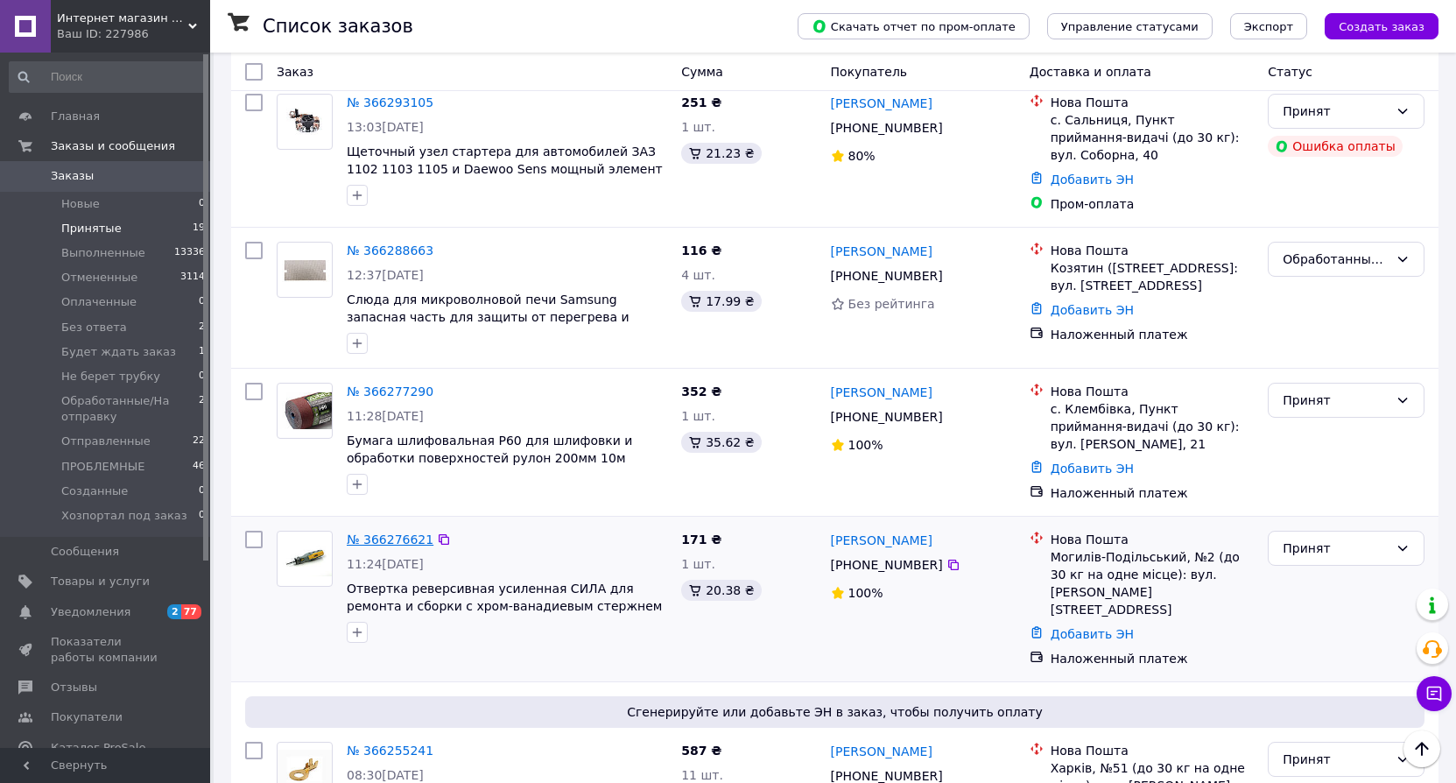
click at [393, 532] on link "№ 366276621" at bounding box center [390, 539] width 87 height 14
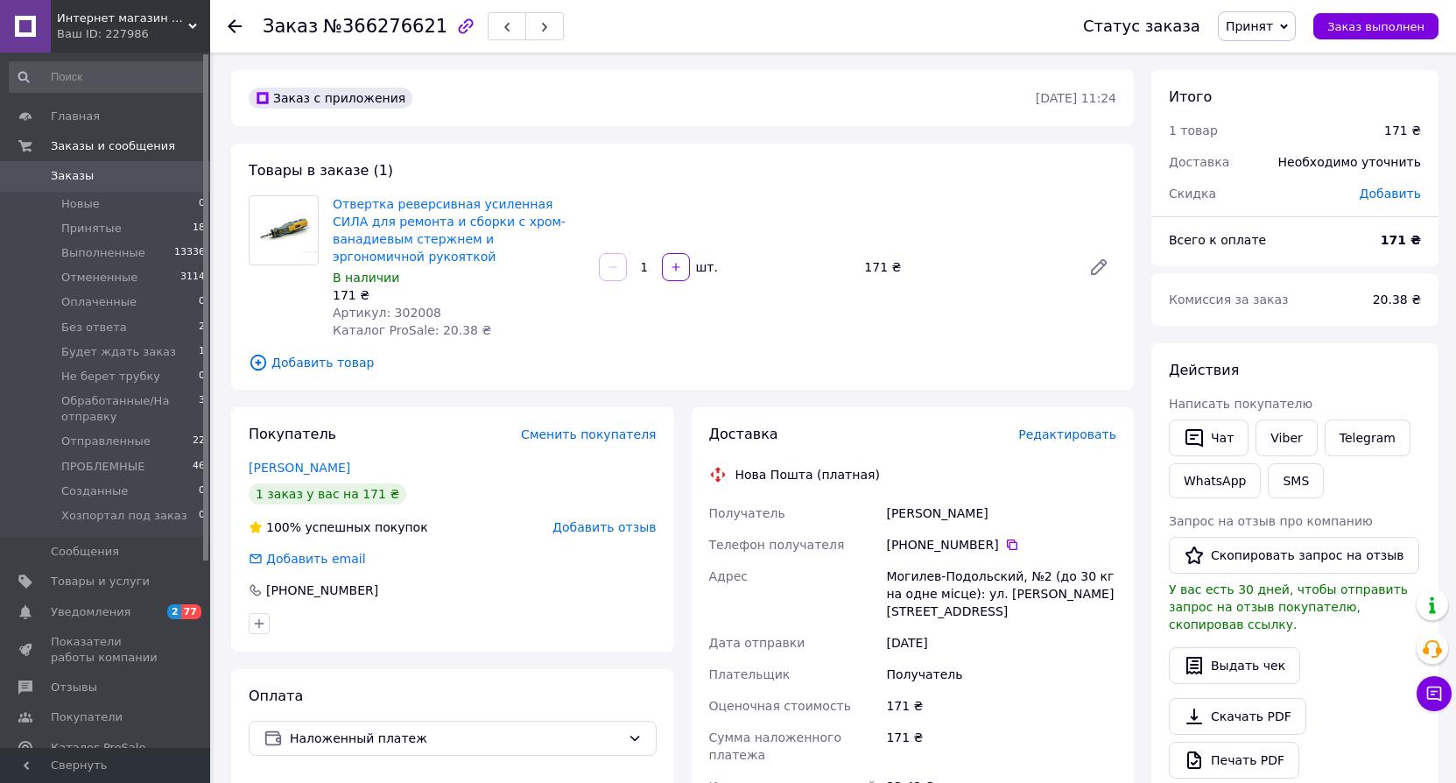
click at [233, 28] on icon at bounding box center [235, 26] width 14 height 14
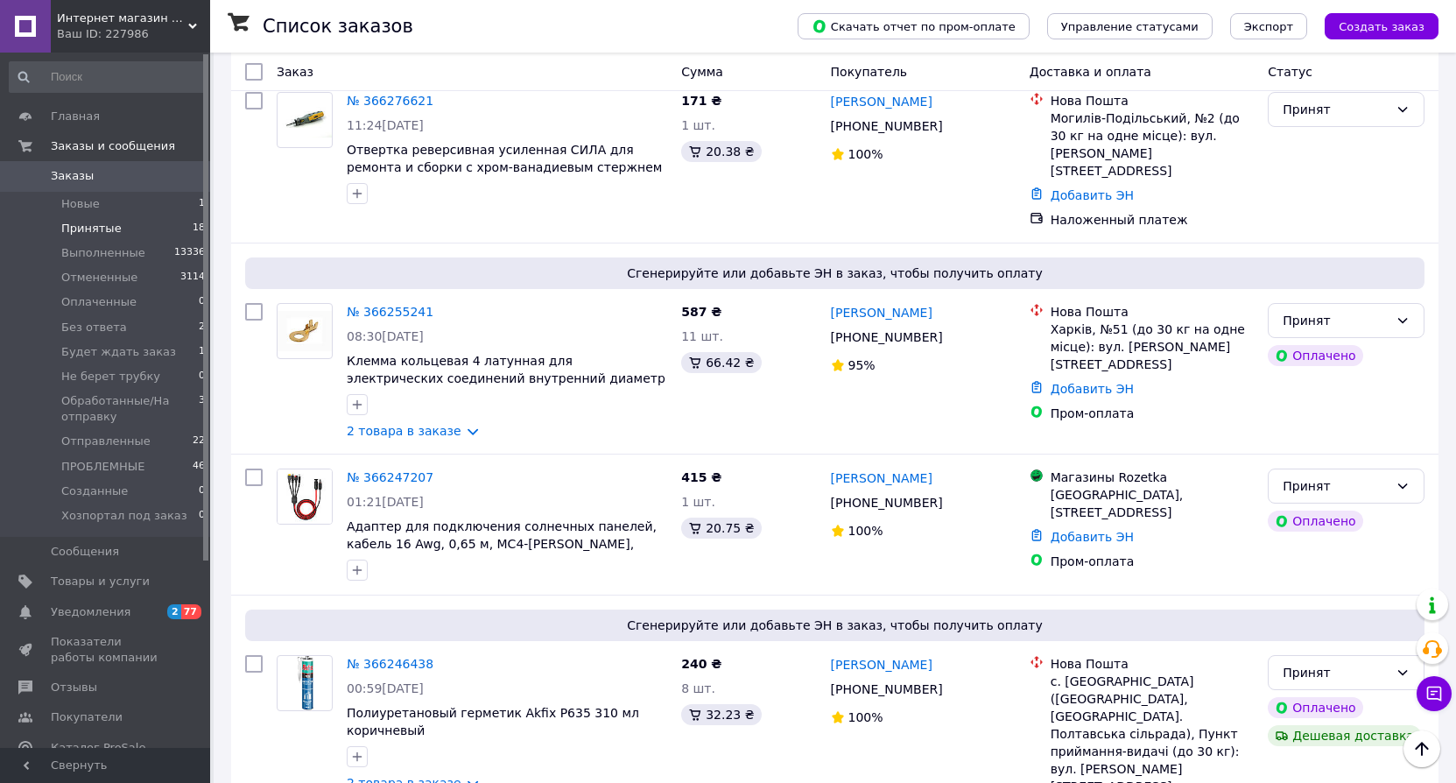
scroll to position [613, 0]
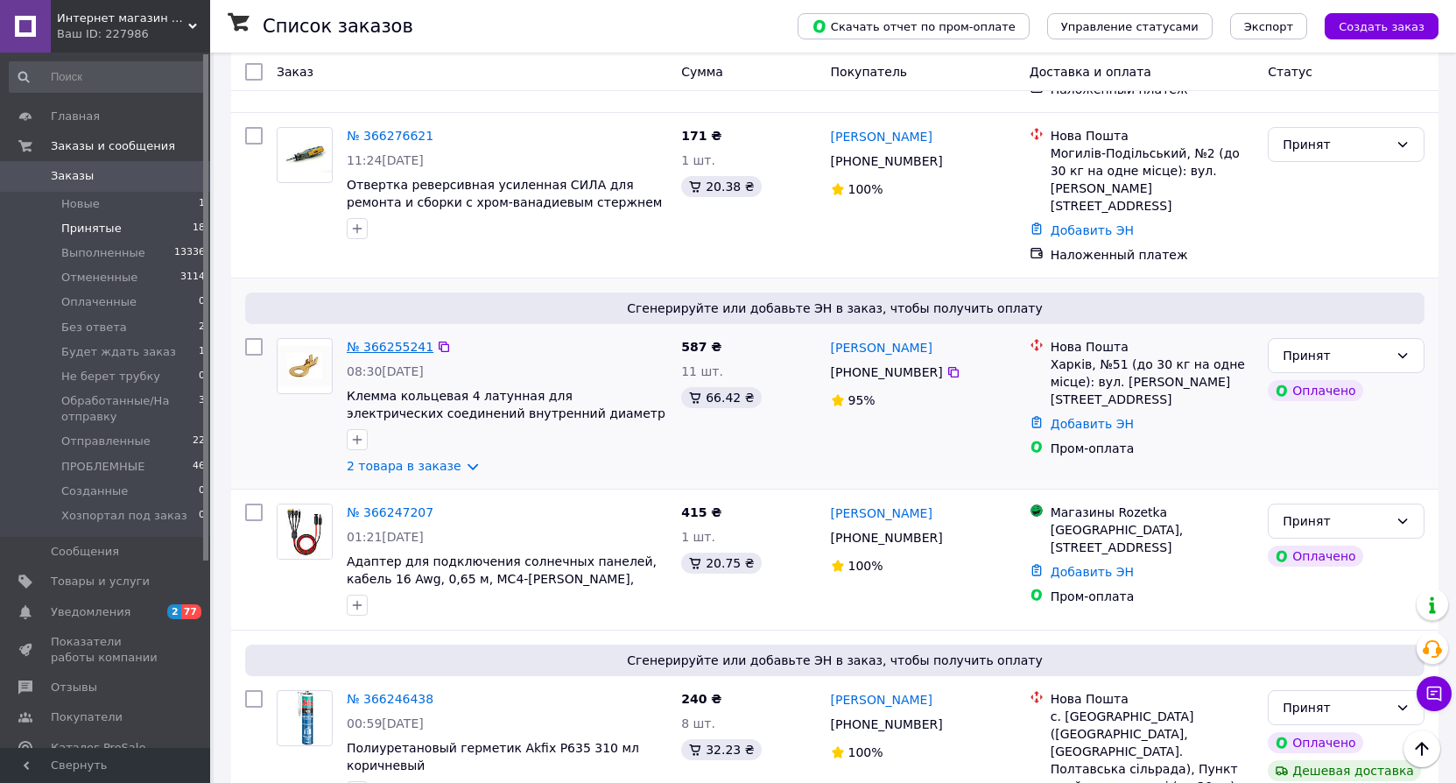
click at [381, 340] on link "№ 366255241" at bounding box center [390, 347] width 87 height 14
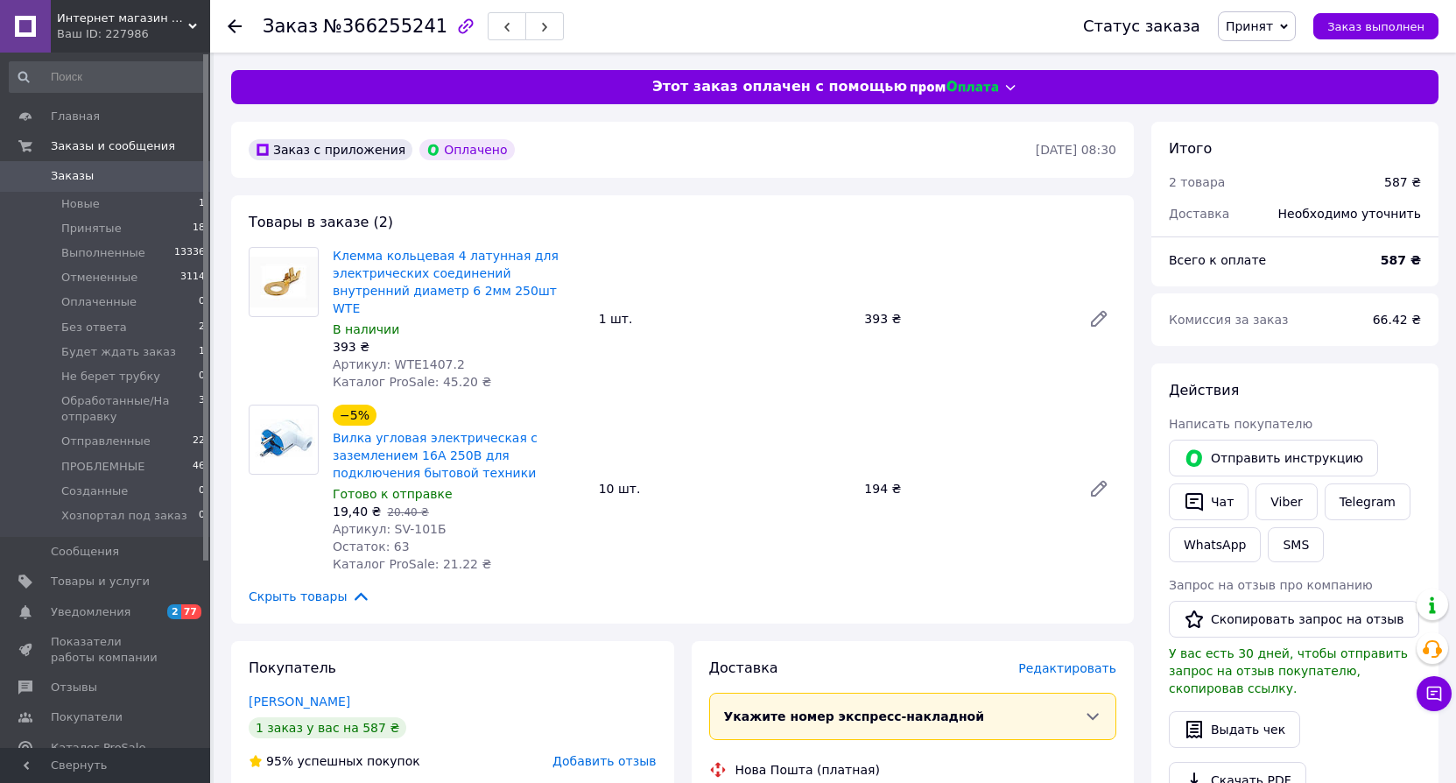
click at [234, 26] on use at bounding box center [235, 26] width 14 height 14
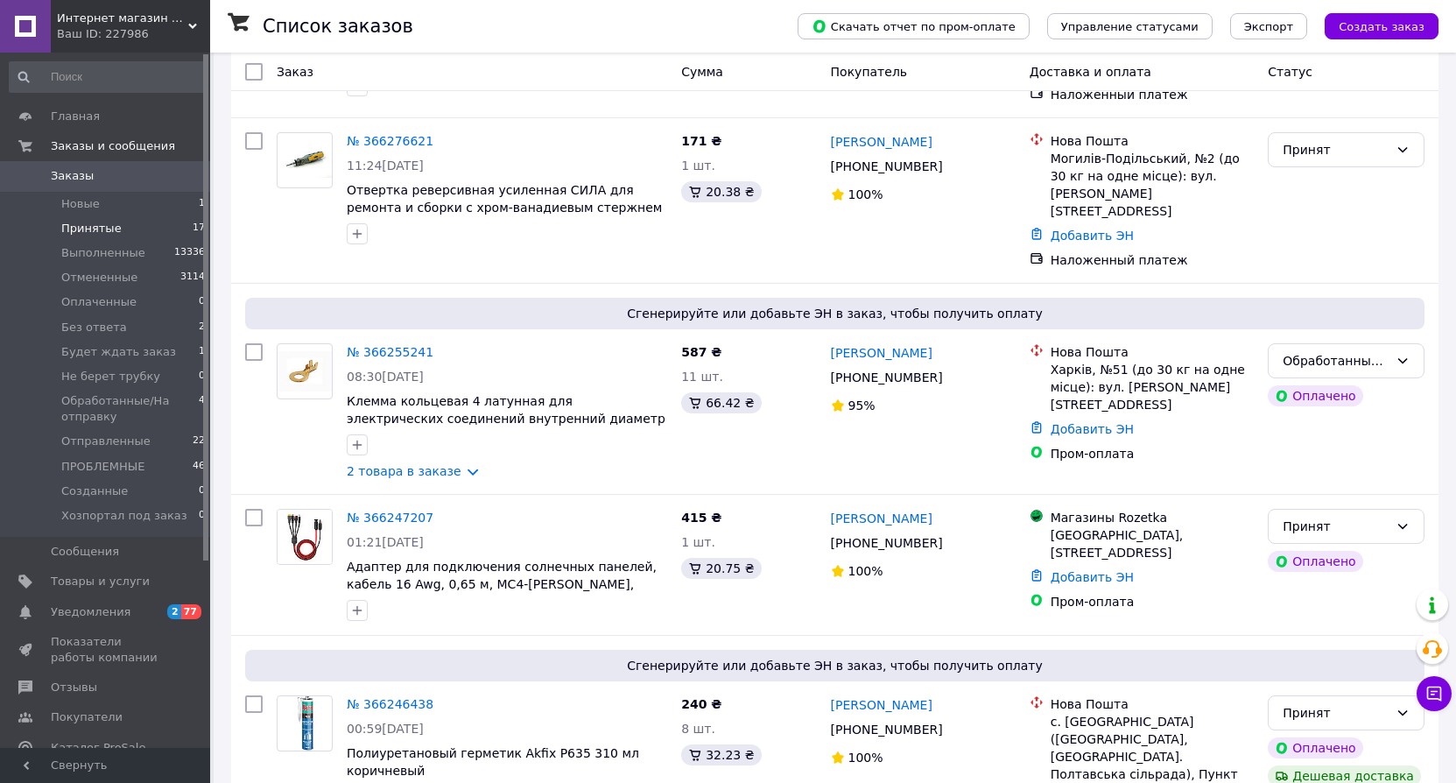
scroll to position [613, 0]
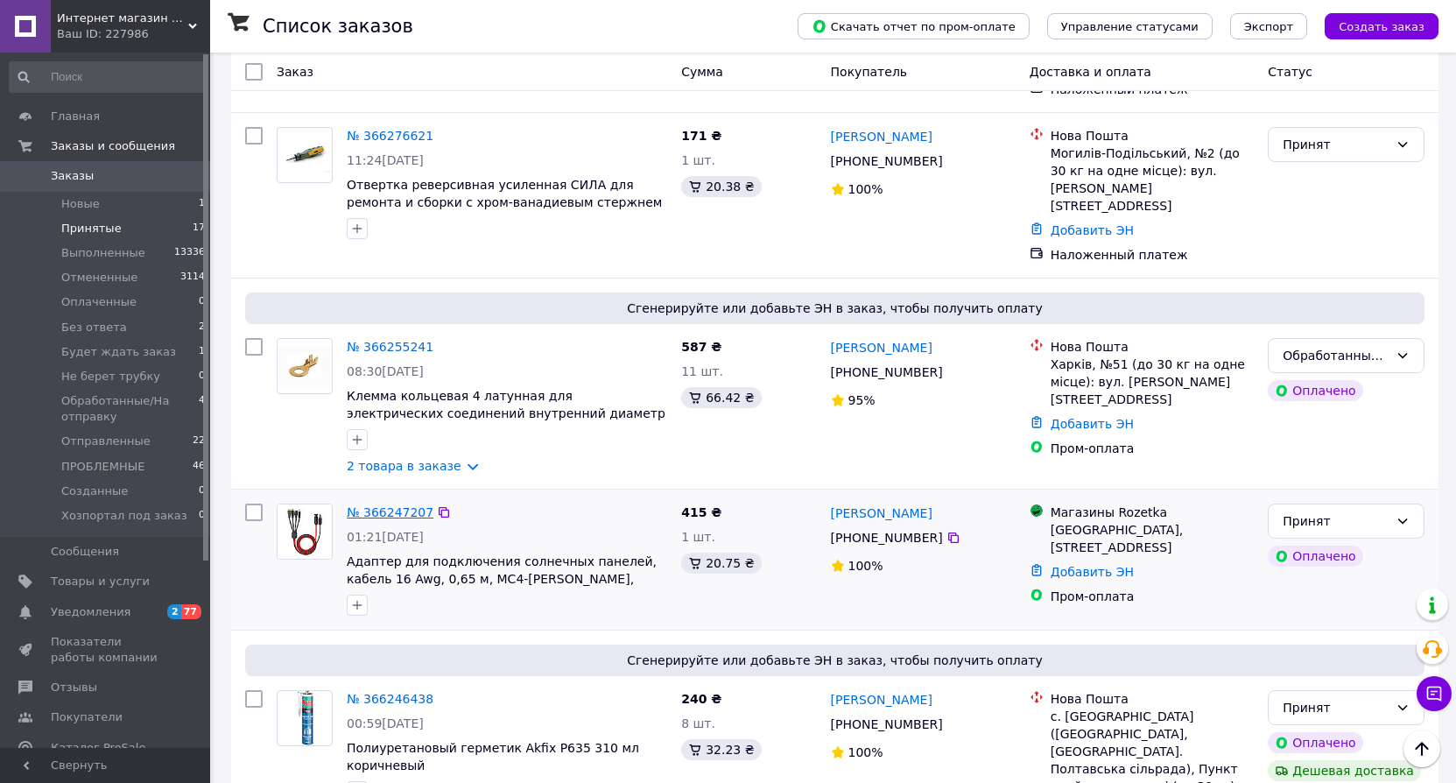
click at [378, 505] on link "№ 366247207" at bounding box center [390, 512] width 87 height 14
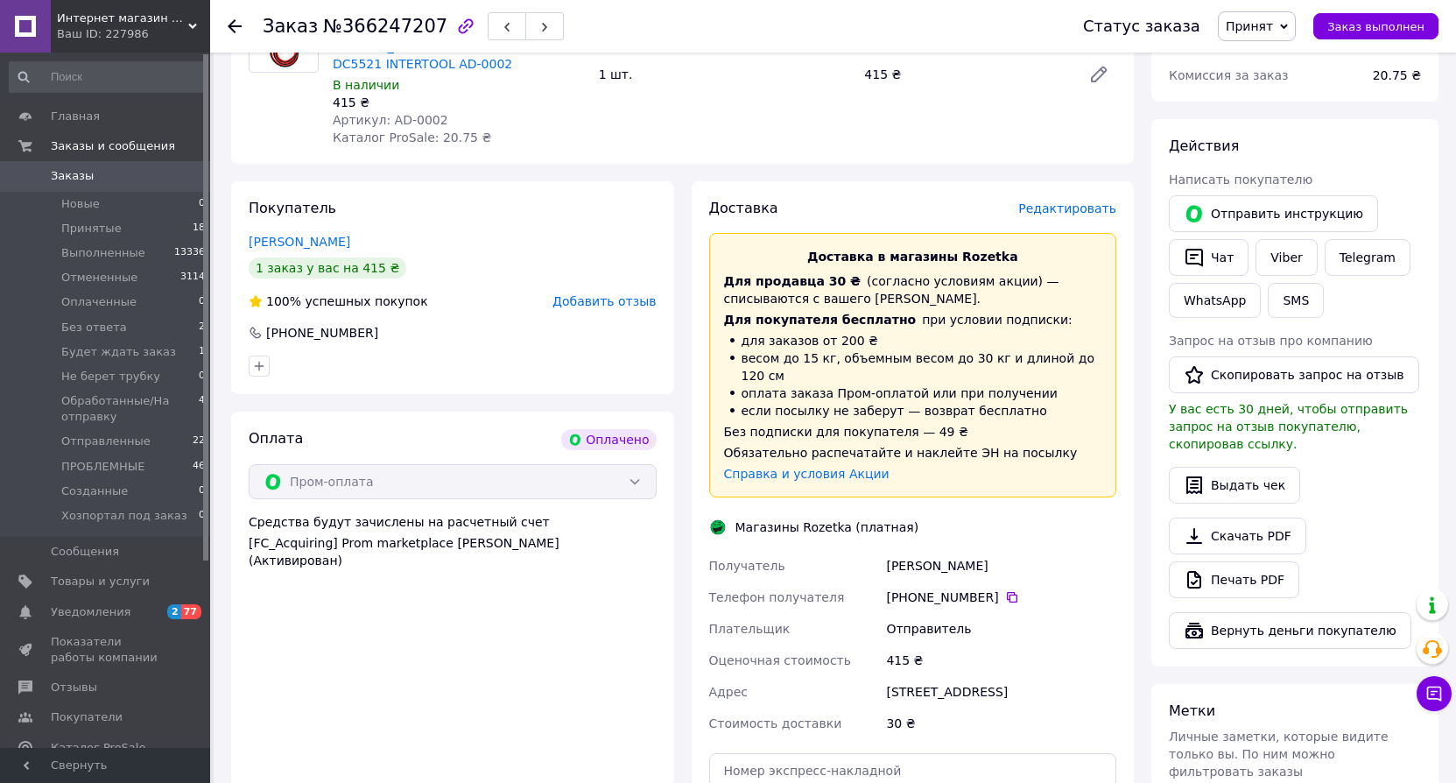
scroll to position [438, 0]
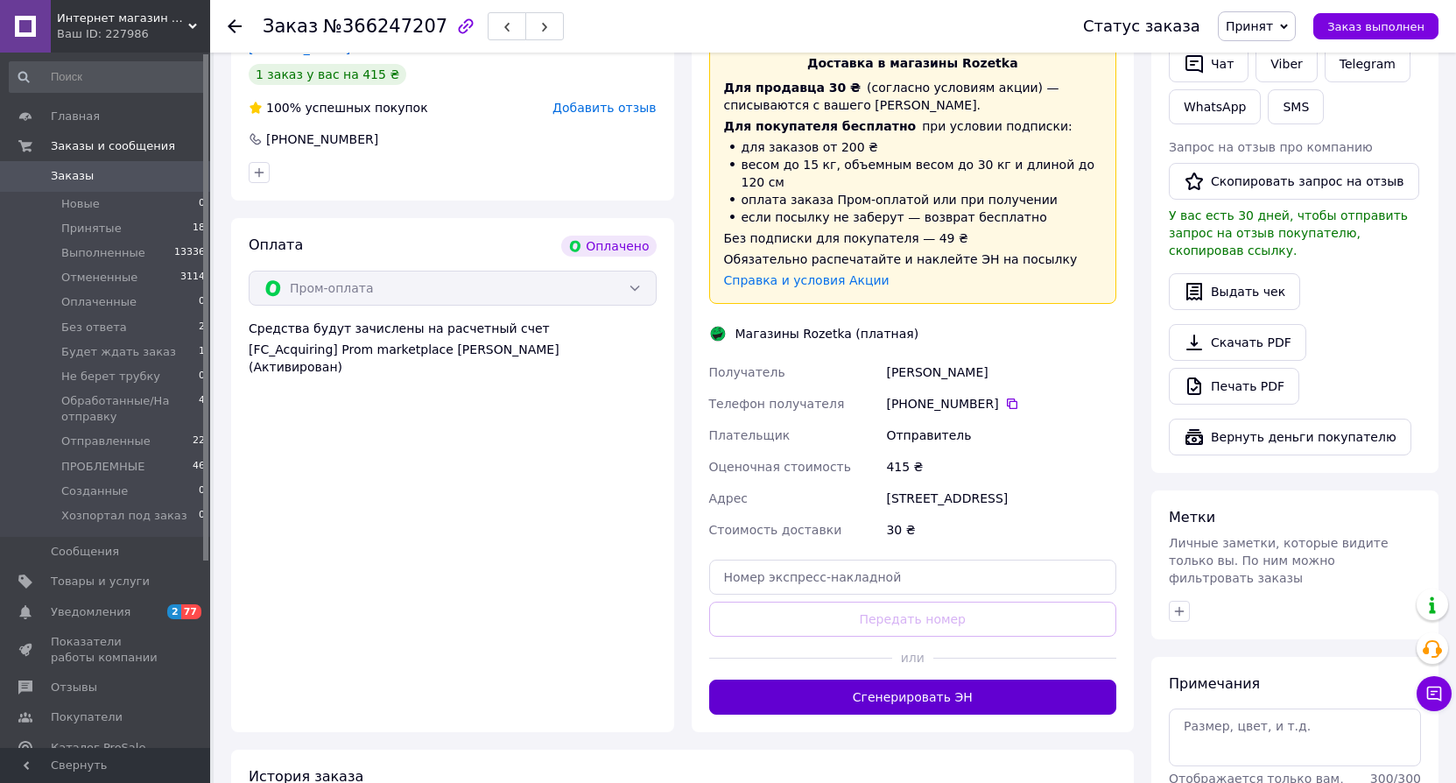
click at [895, 689] on button "Сгенерировать ЭН" at bounding box center [913, 696] width 408 height 35
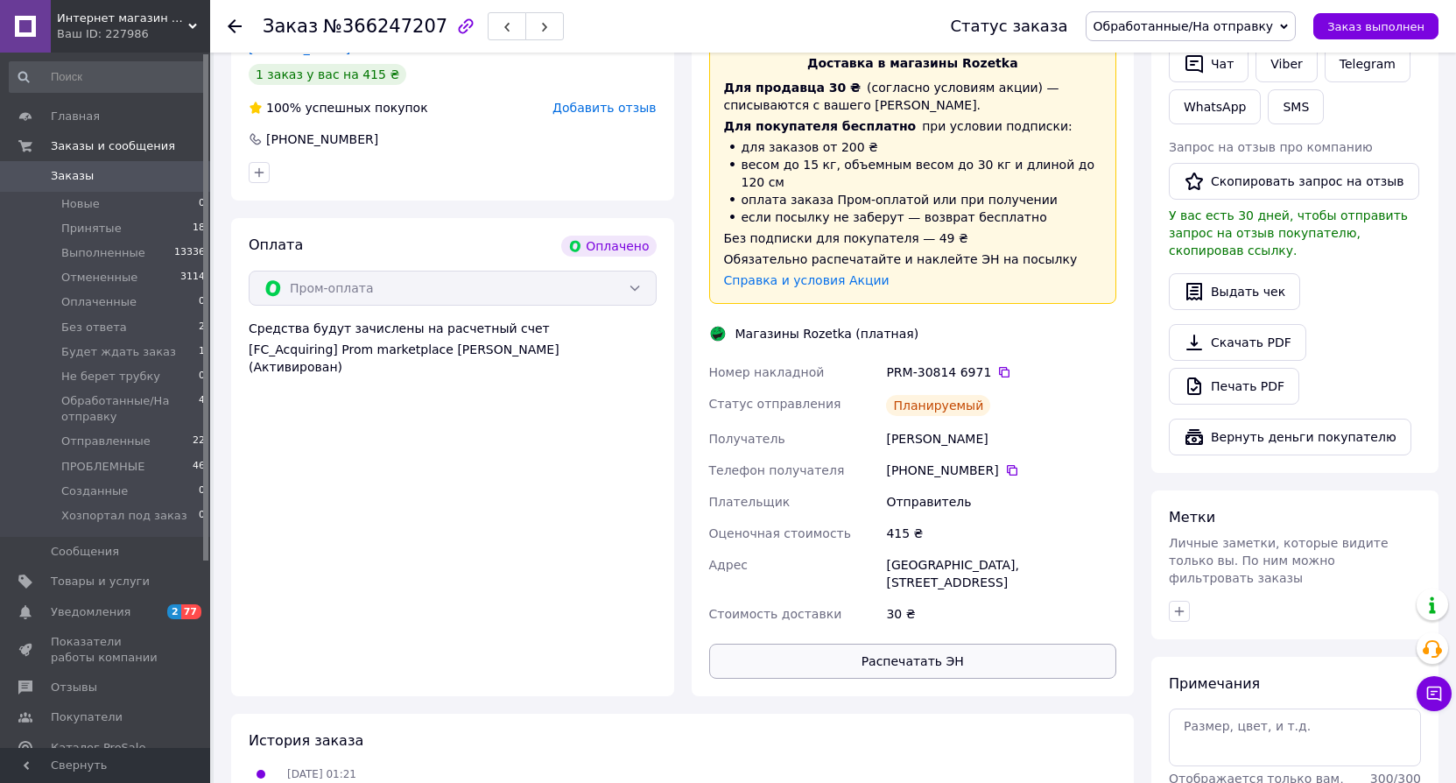
click at [916, 643] on button "Распечатать ЭН" at bounding box center [913, 660] width 408 height 35
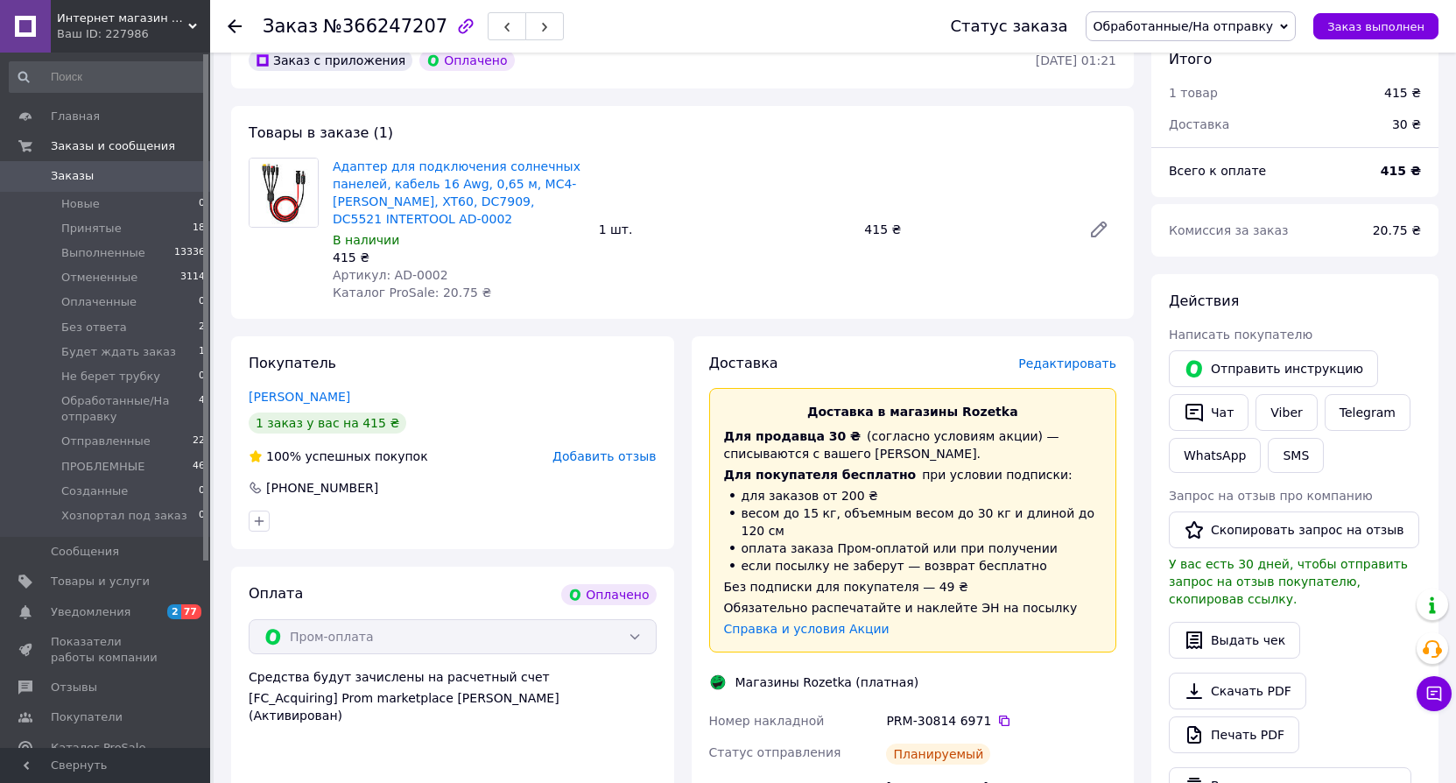
scroll to position [0, 0]
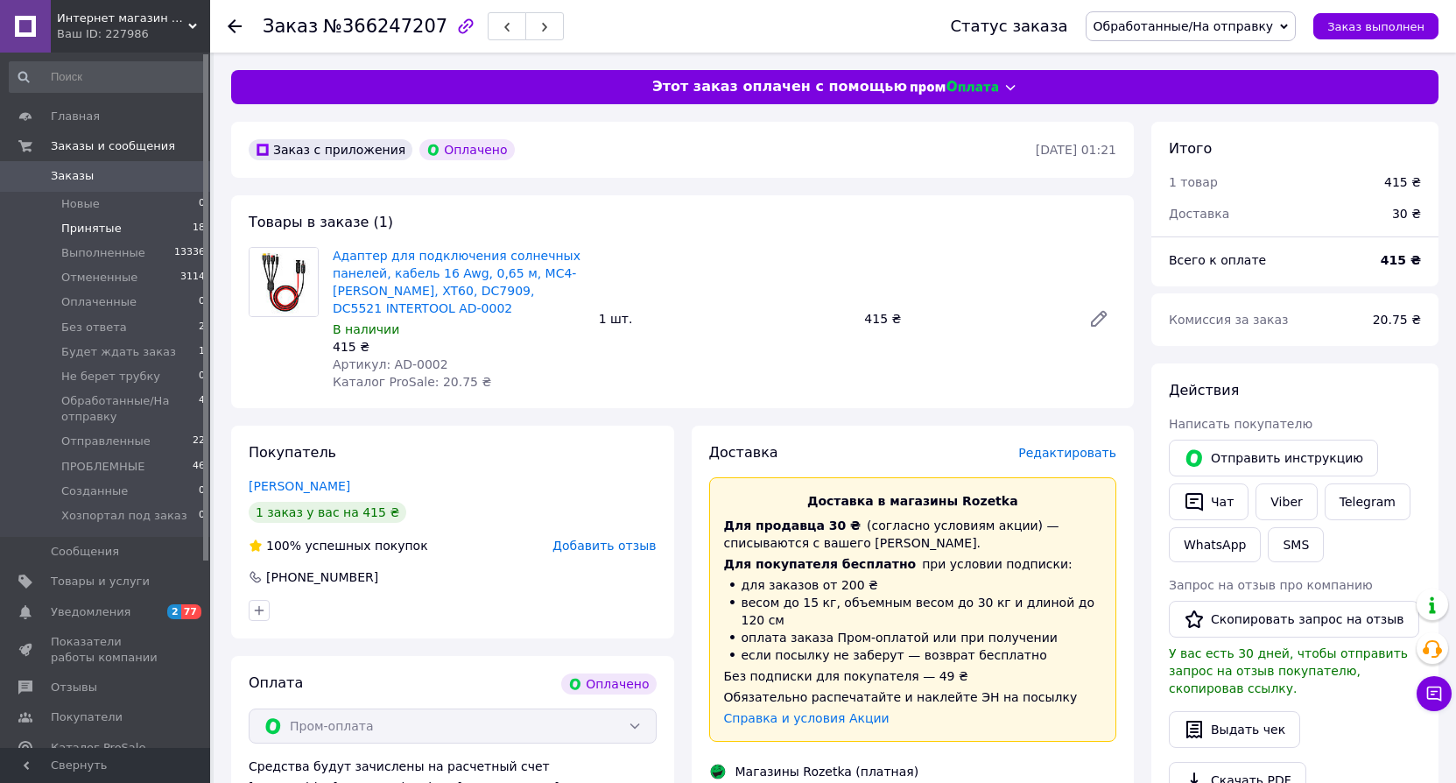
click at [91, 228] on span "Принятые" at bounding box center [91, 229] width 60 height 16
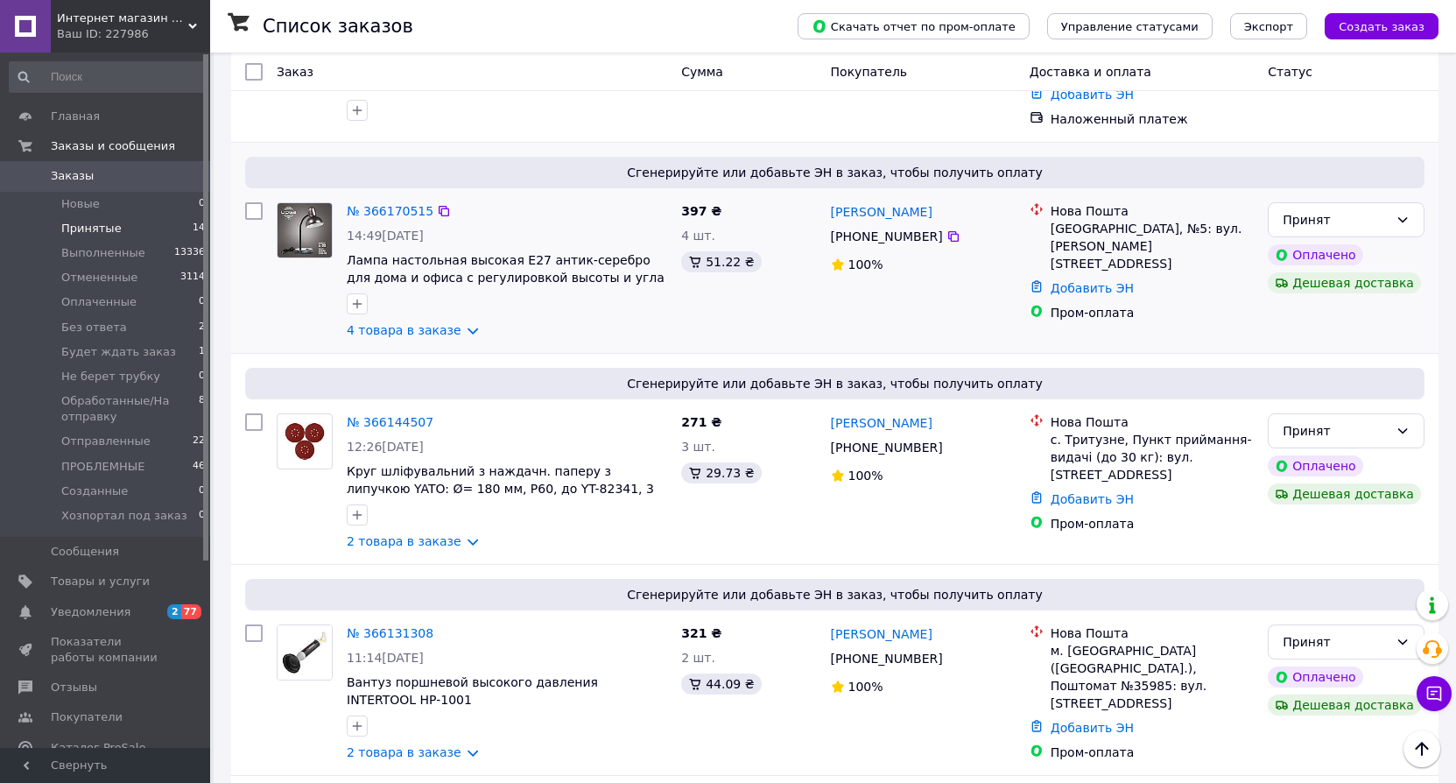
scroll to position [1313, 0]
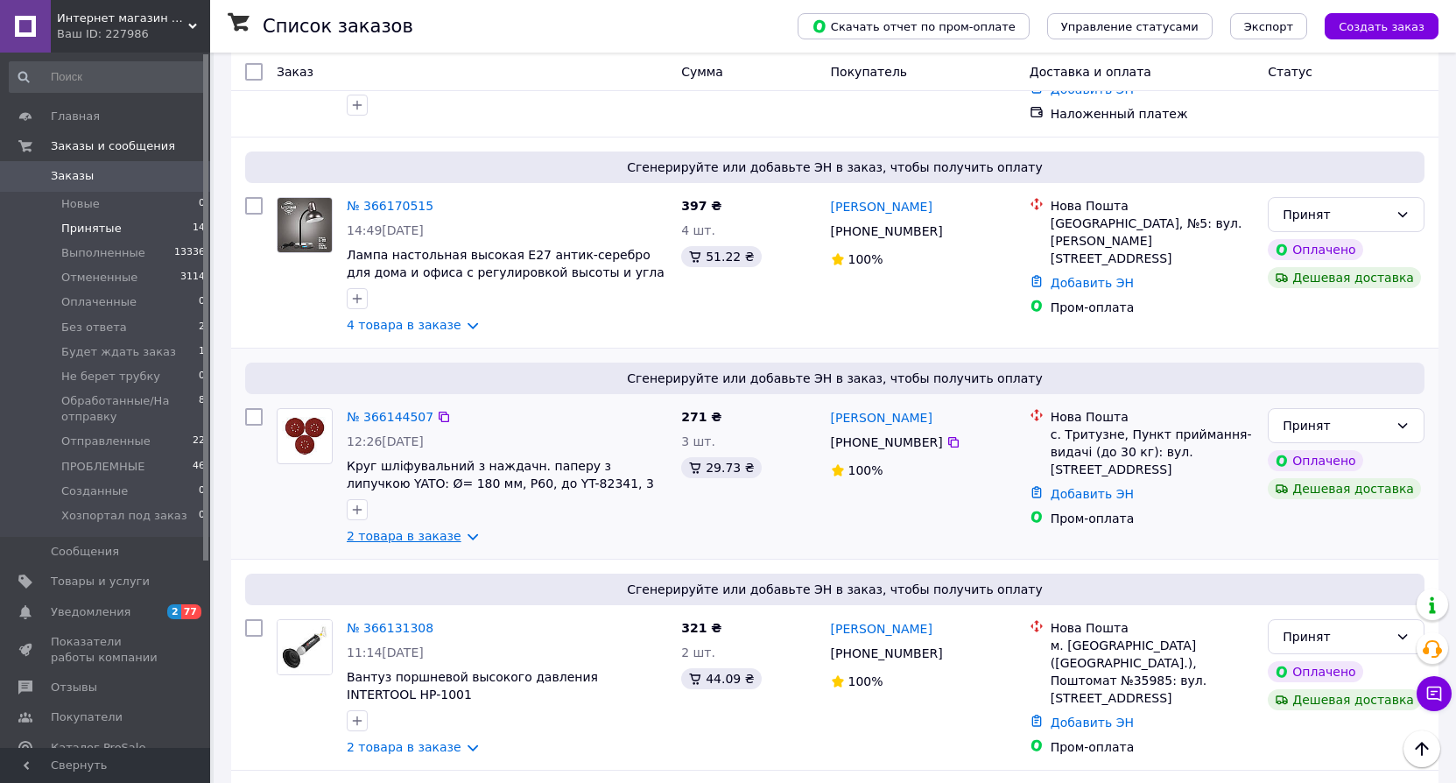
click at [406, 529] on link "2 товара в заказе" at bounding box center [404, 536] width 115 height 14
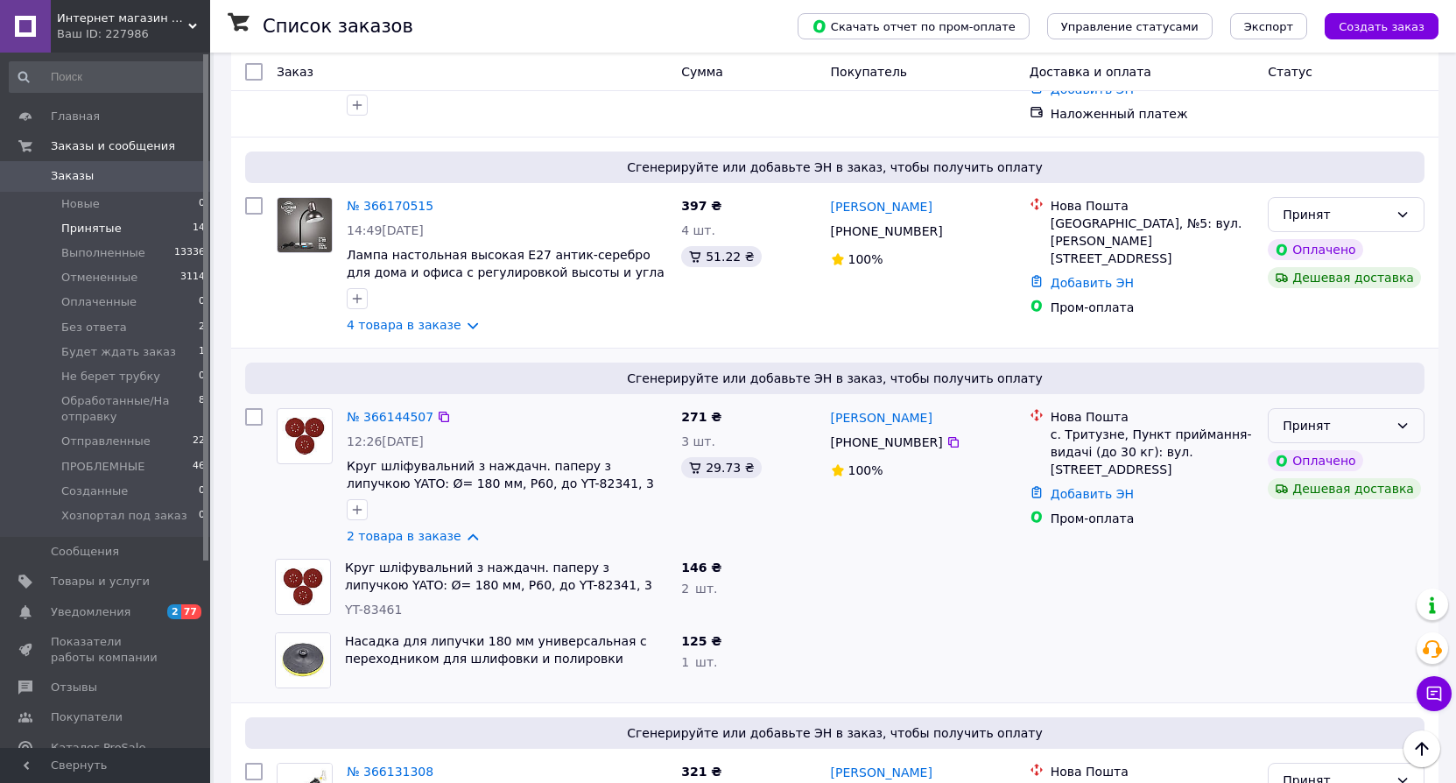
click at [1363, 416] on div "Принят" at bounding box center [1335, 425] width 106 height 19
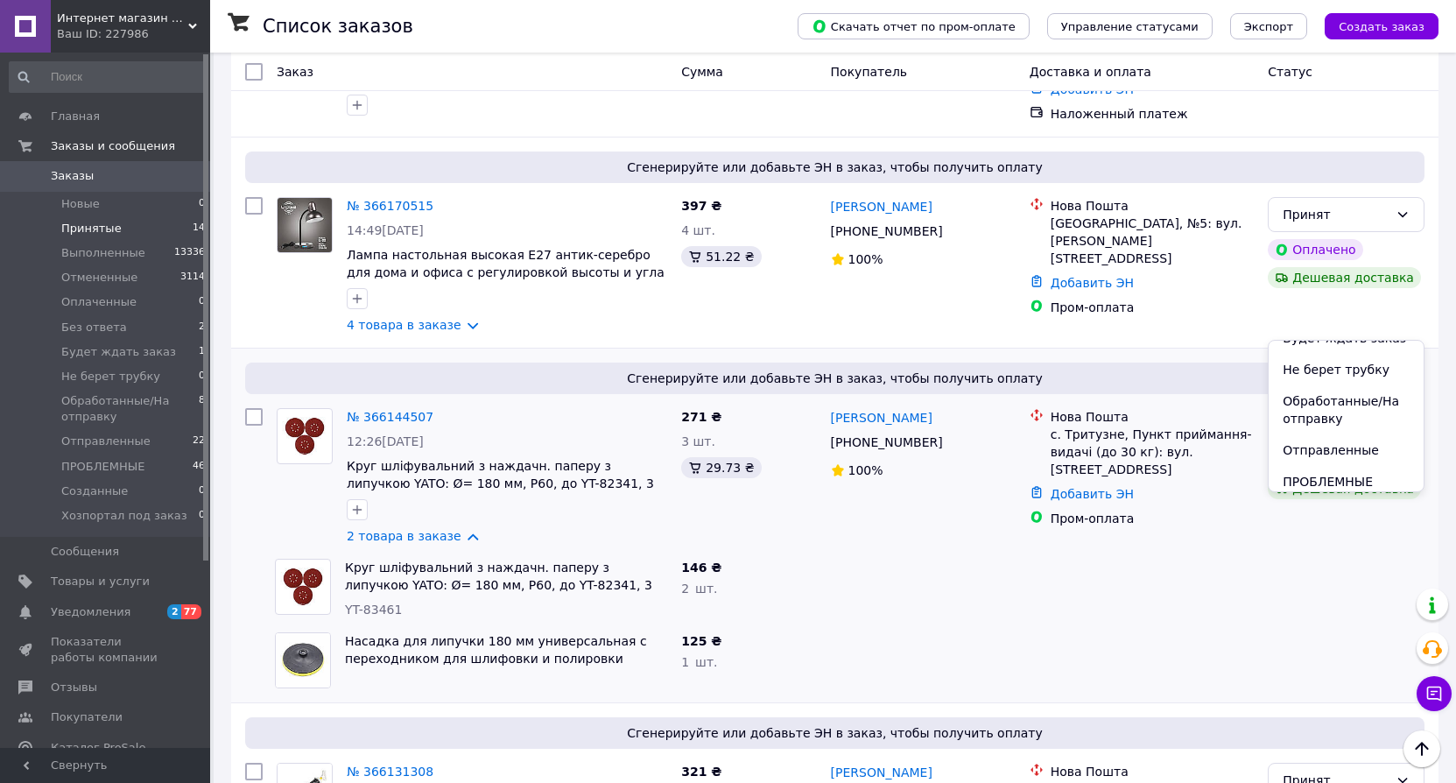
scroll to position [175, 0]
click at [1326, 388] on li "Обработанные/На отправку" at bounding box center [1345, 379] width 155 height 49
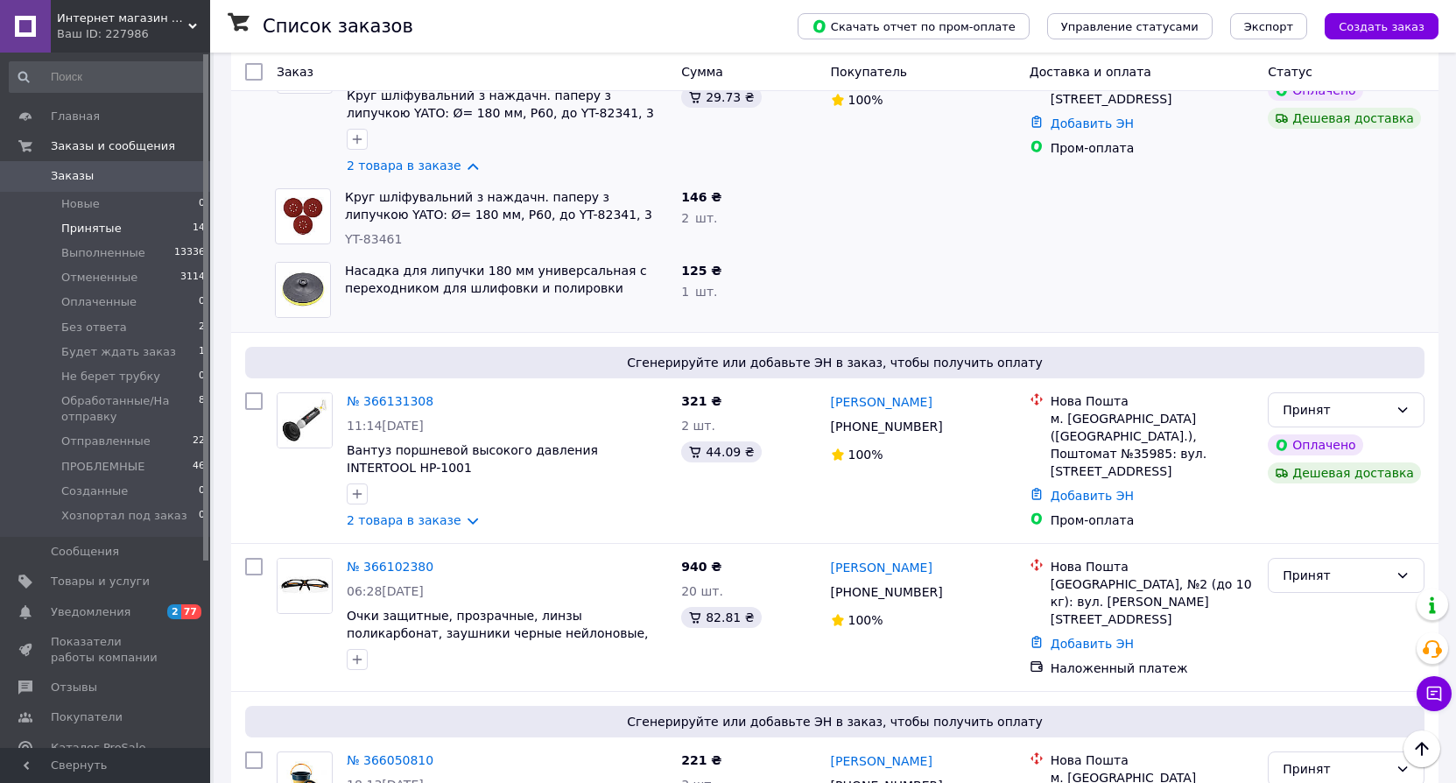
scroll to position [1347, 0]
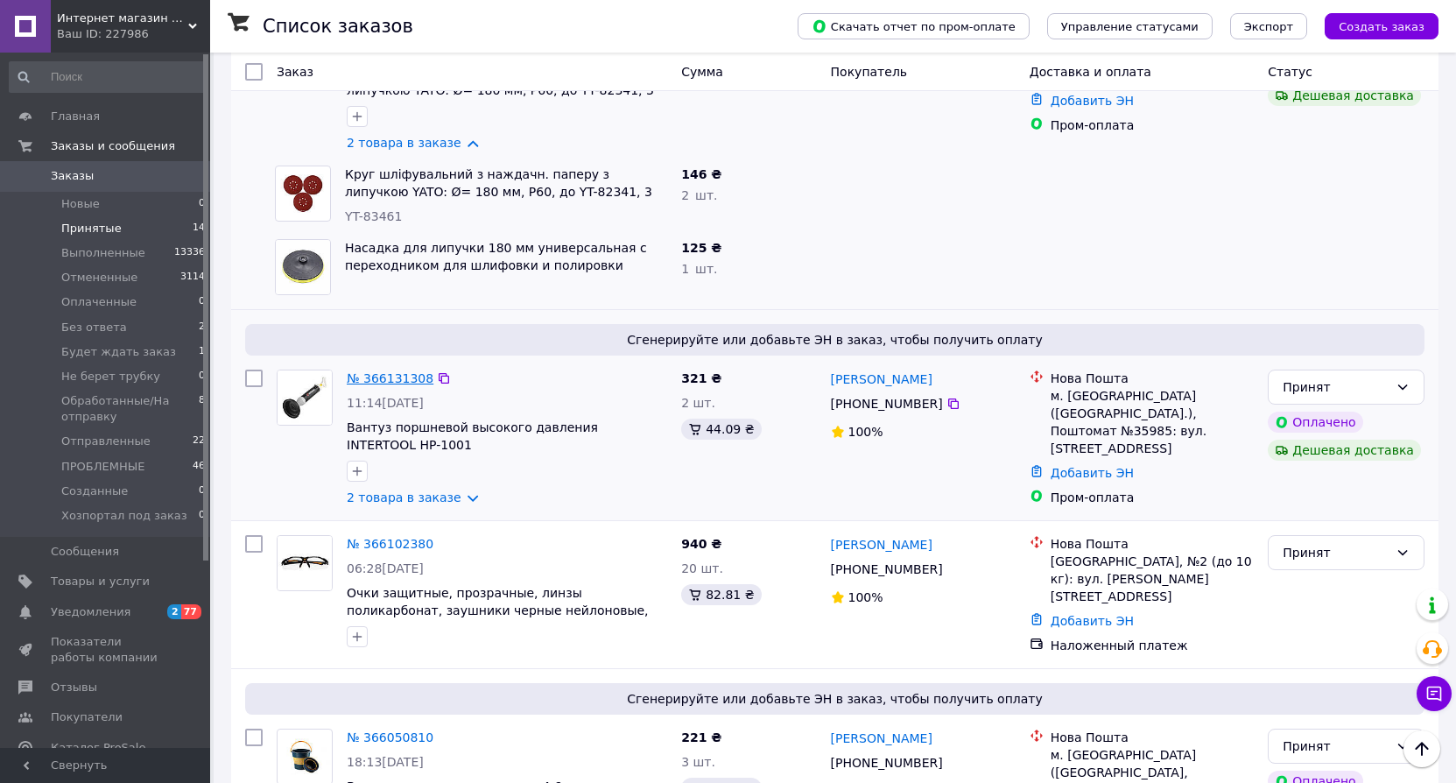
click at [397, 371] on link "№ 366131308" at bounding box center [390, 378] width 87 height 14
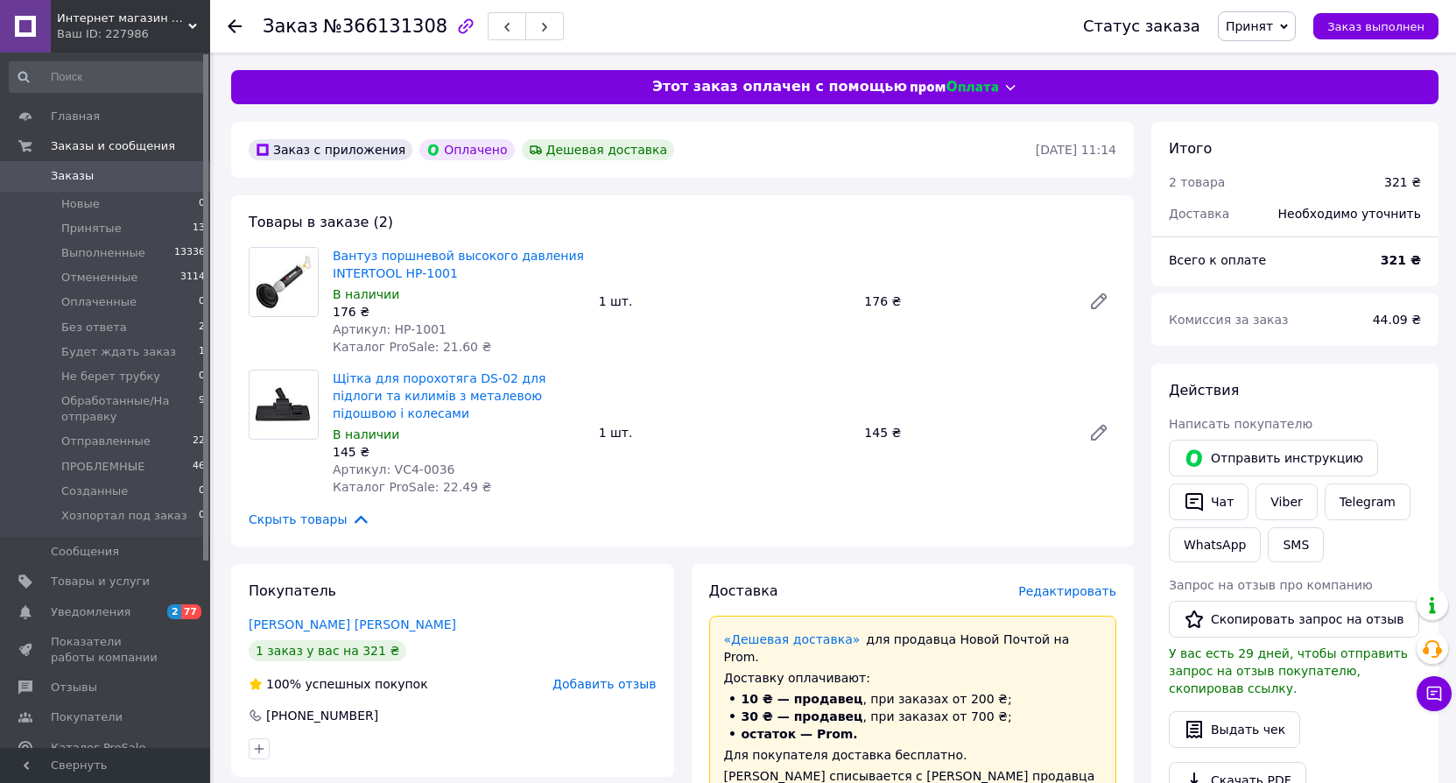
click at [1273, 24] on span "Принят" at bounding box center [1249, 26] width 47 height 14
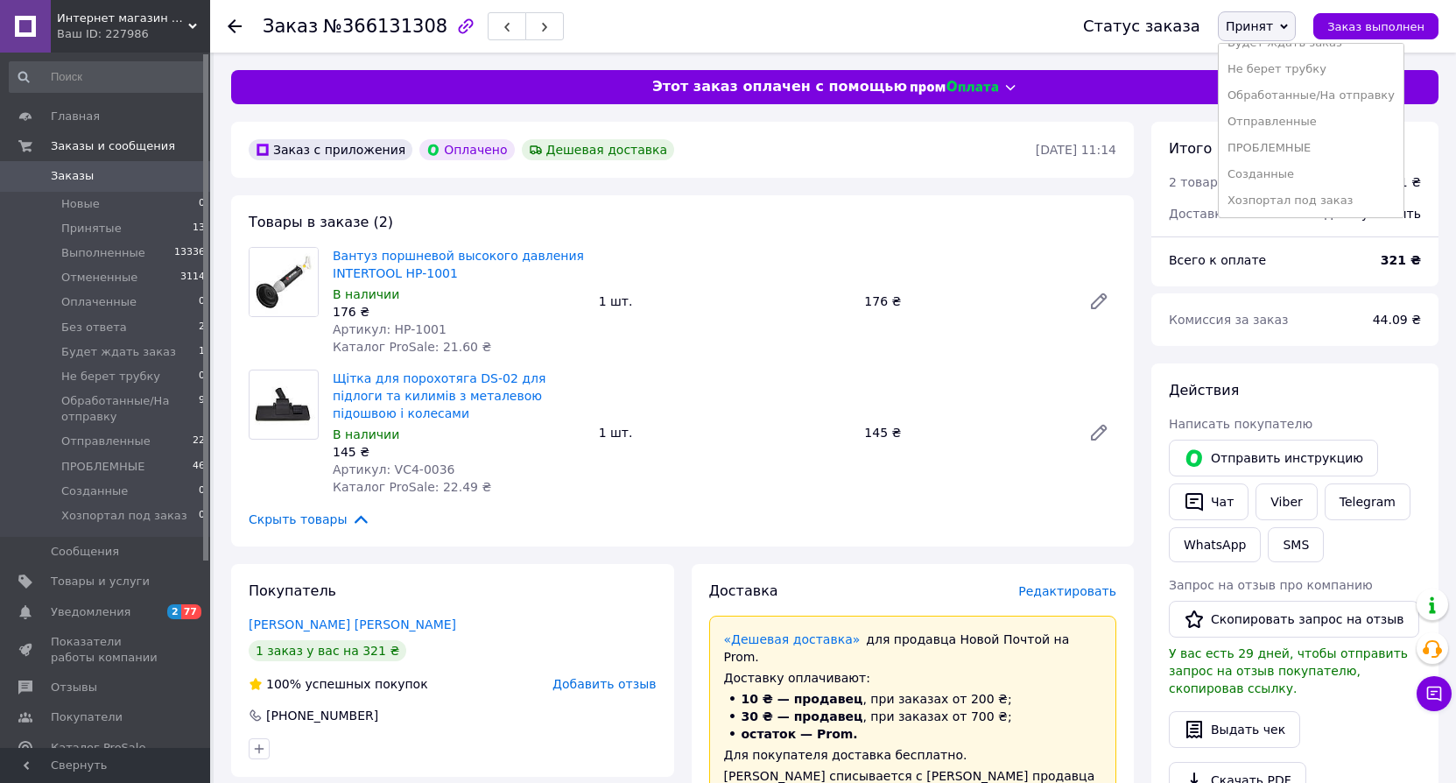
scroll to position [124, 0]
click at [1289, 95] on li "Обработанные/На отправку" at bounding box center [1311, 94] width 185 height 26
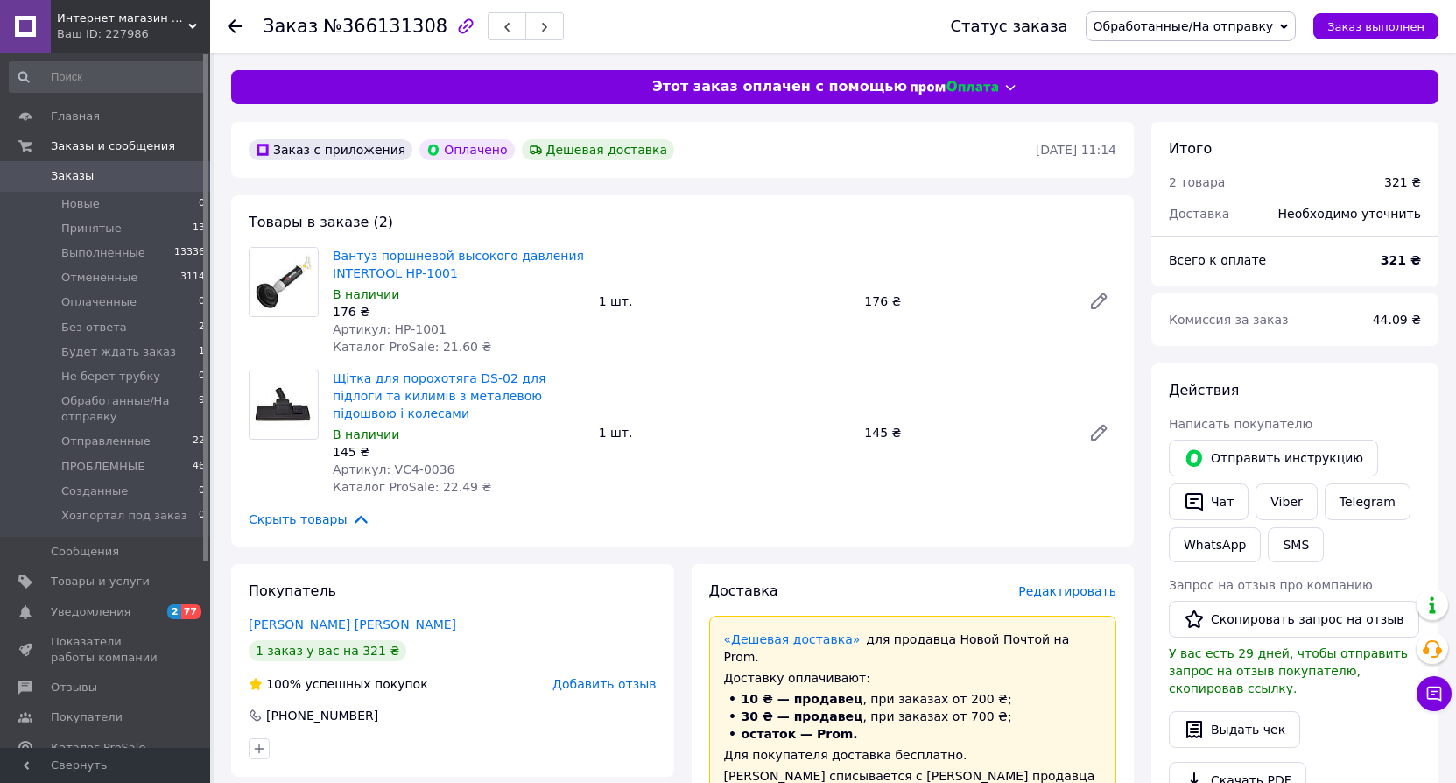
click at [231, 25] on use at bounding box center [235, 26] width 14 height 14
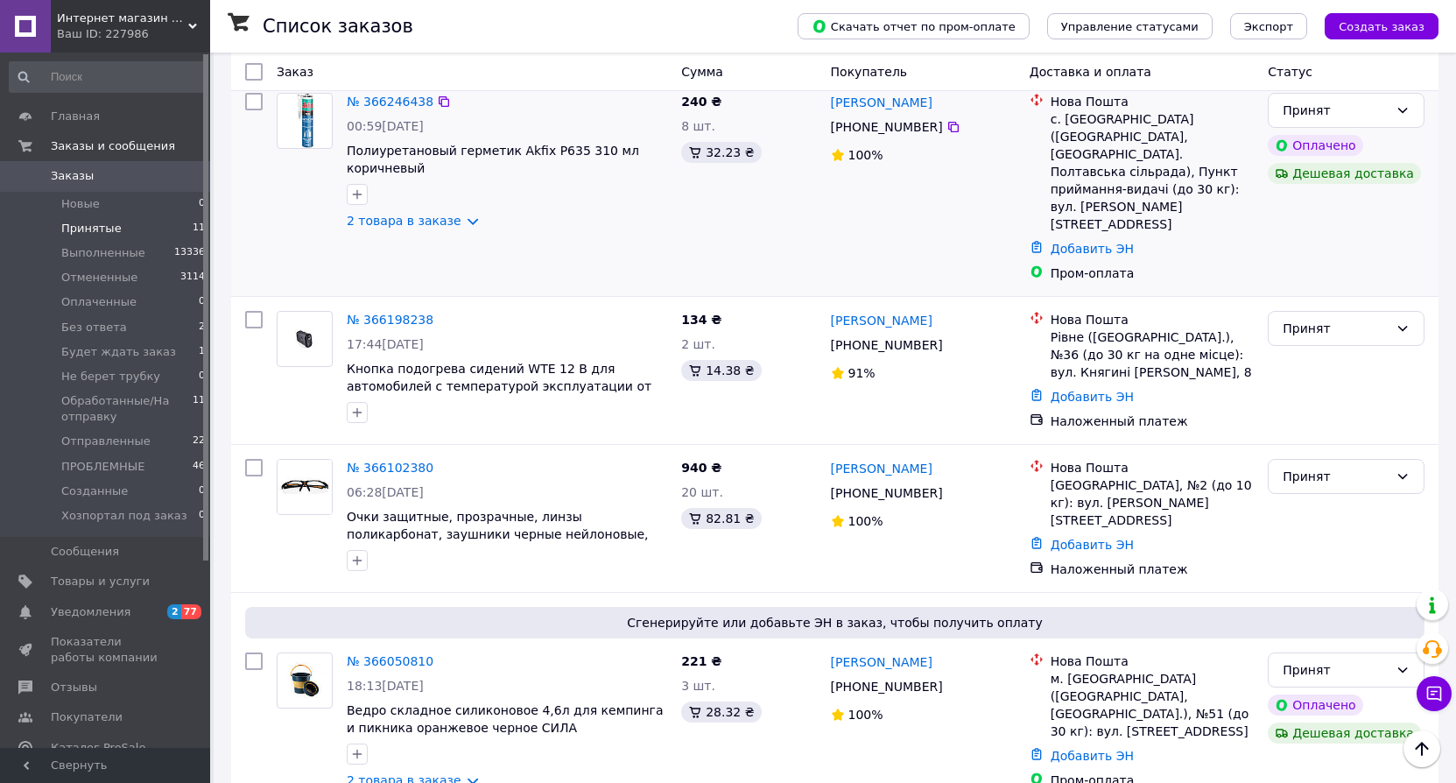
scroll to position [875, 0]
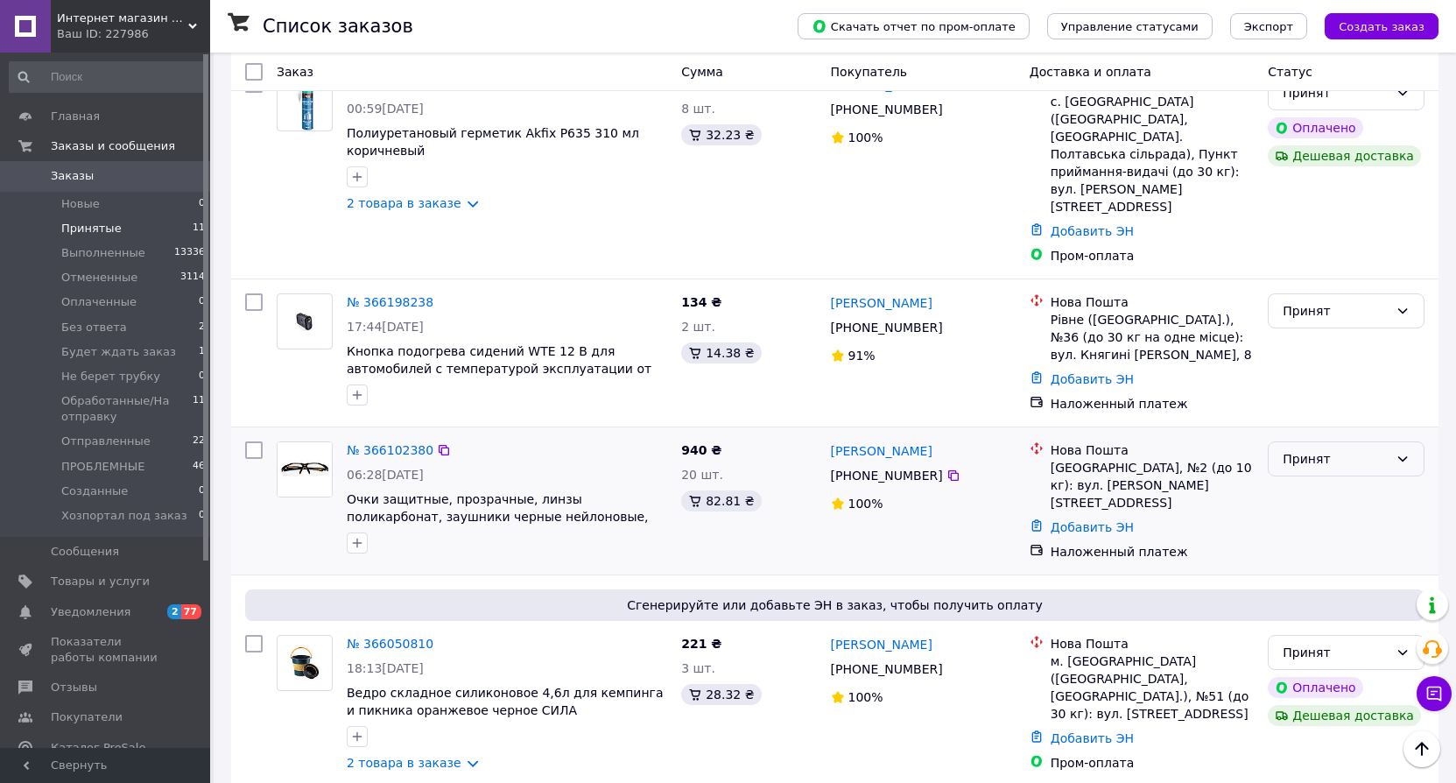
click at [1398, 452] on icon at bounding box center [1402, 459] width 14 height 14
click at [1320, 419] on li "Обработанные/На отправку" at bounding box center [1345, 419] width 155 height 49
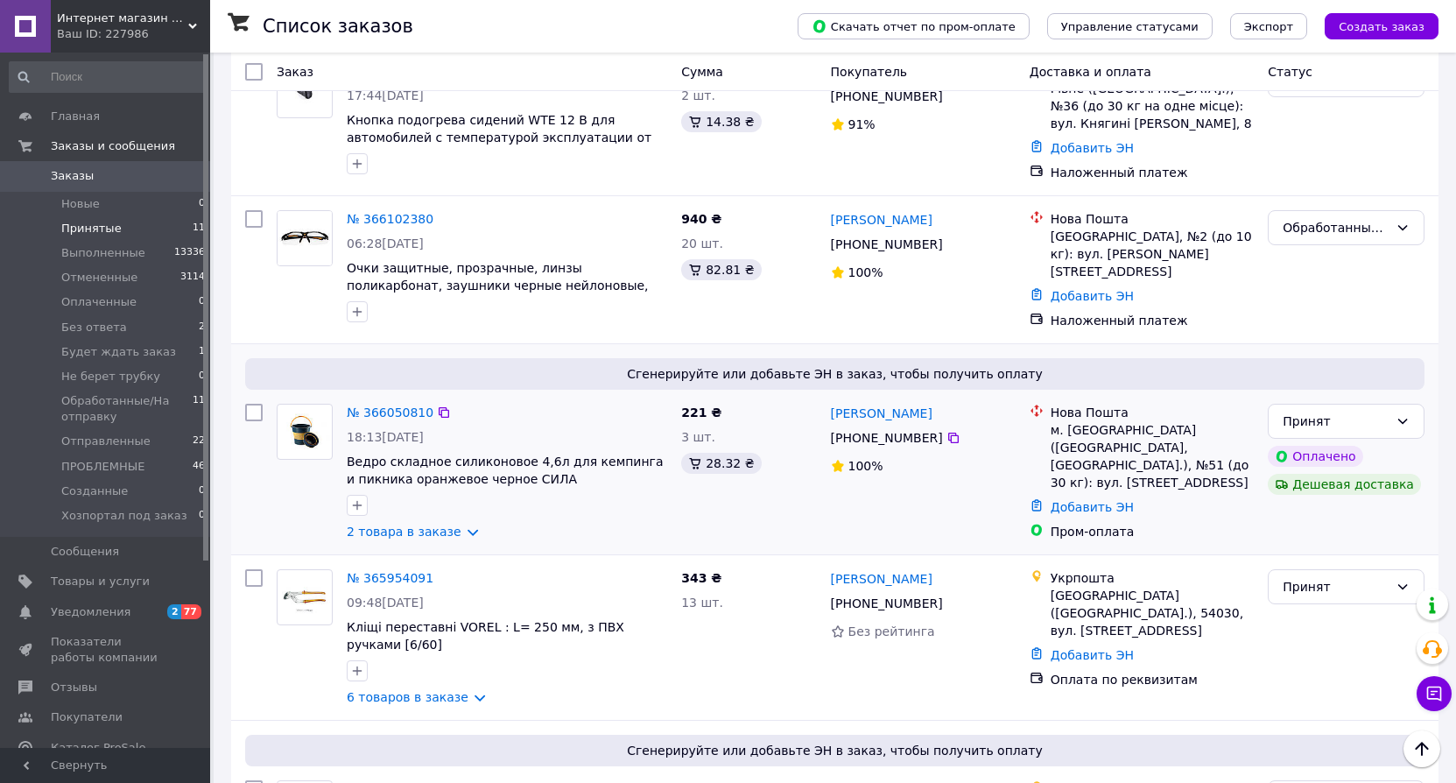
scroll to position [1138, 0]
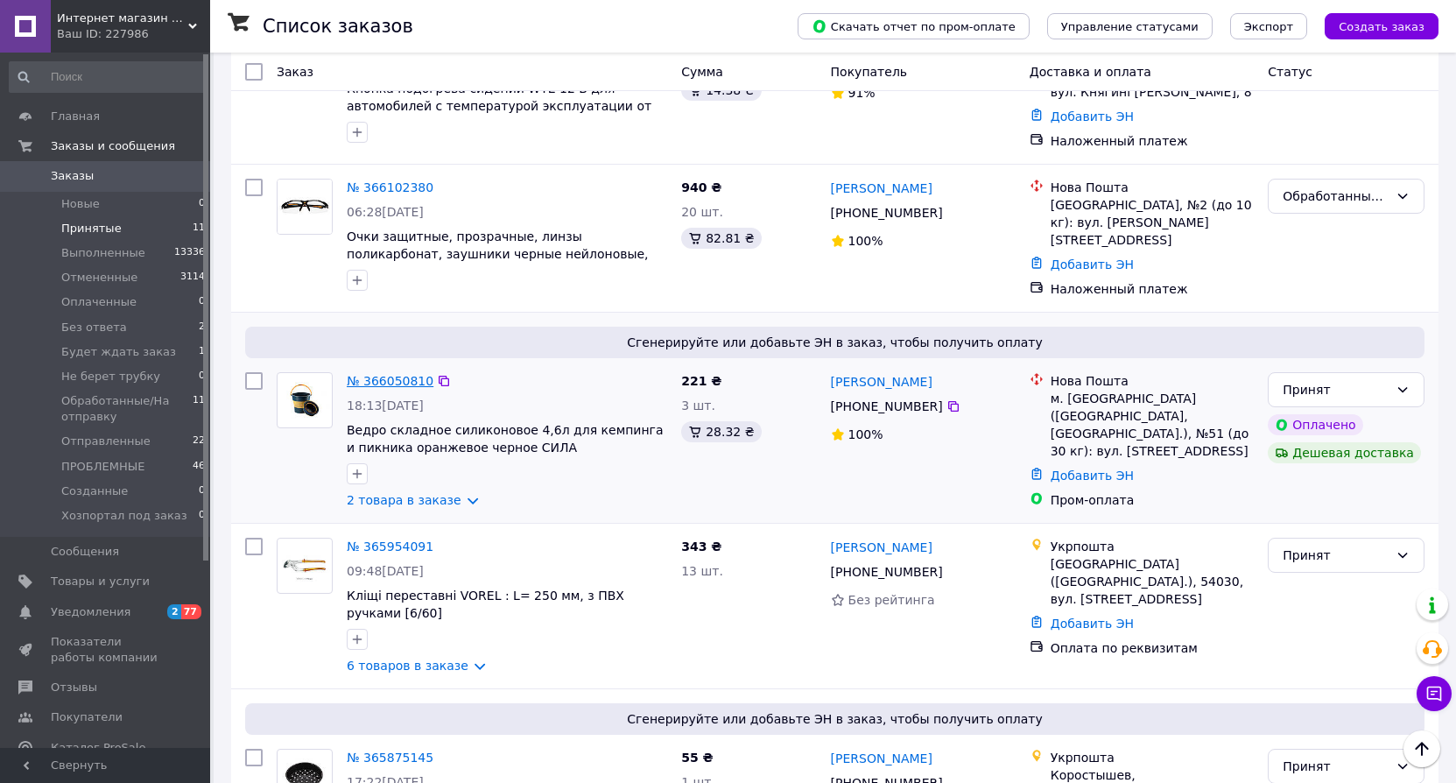
click at [402, 374] on link "№ 366050810" at bounding box center [390, 381] width 87 height 14
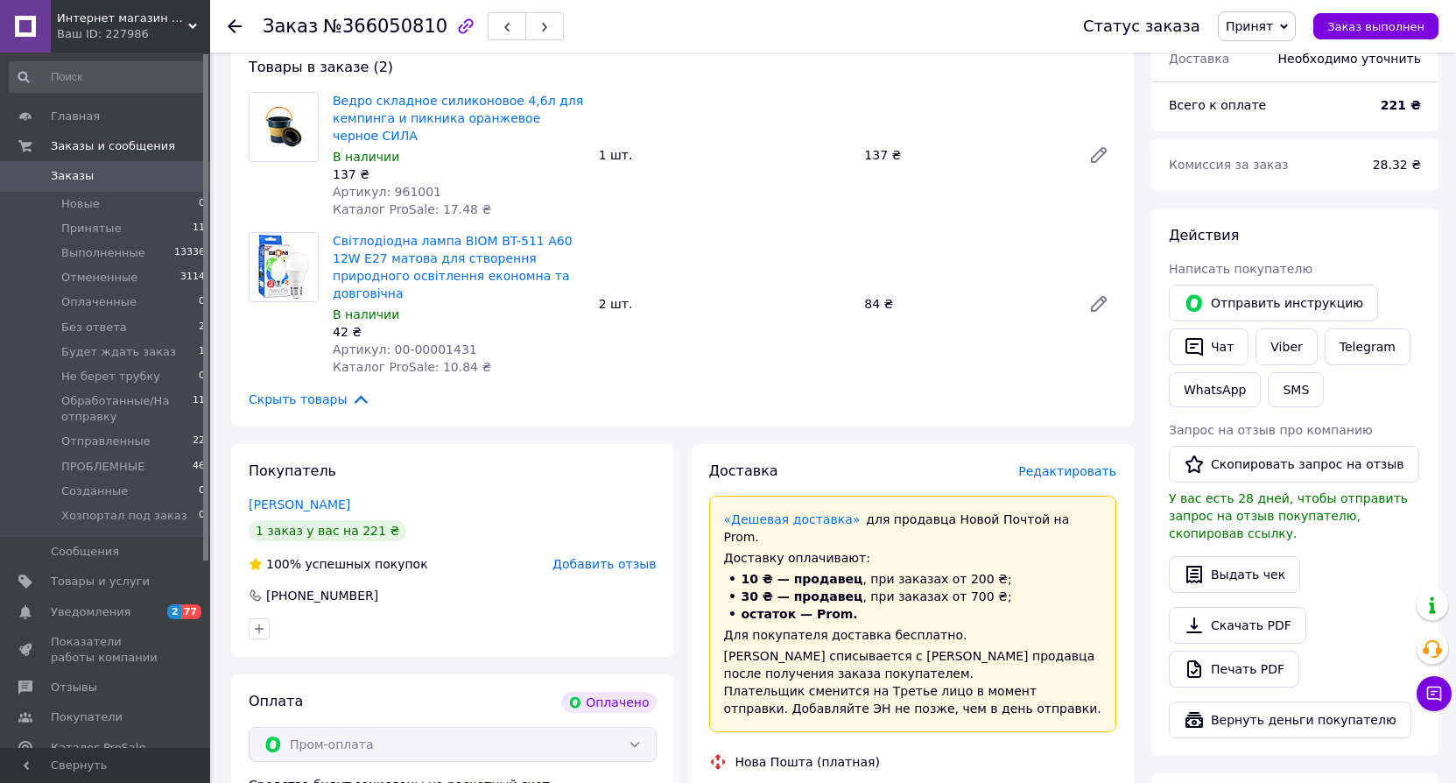
scroll to position [114, 0]
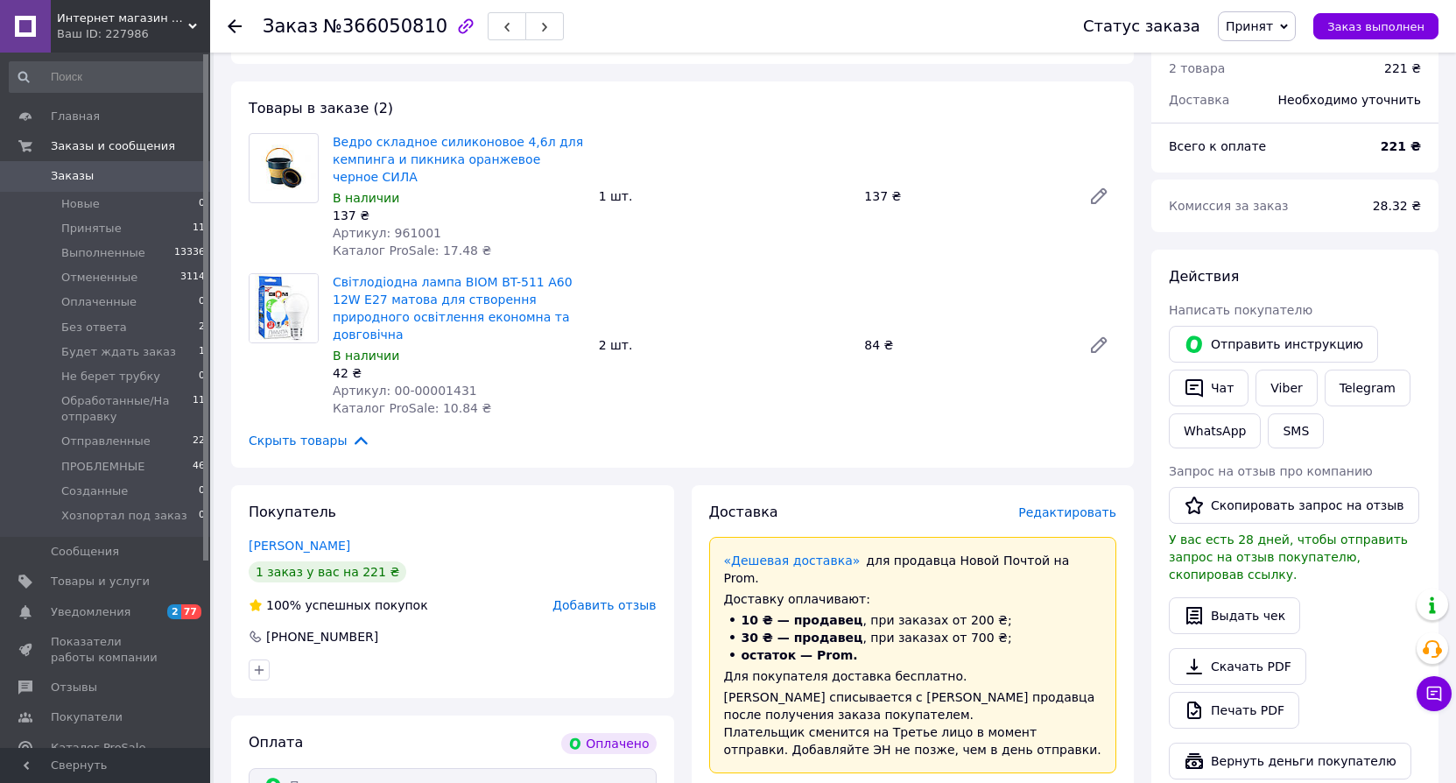
click at [228, 26] on use at bounding box center [235, 26] width 14 height 14
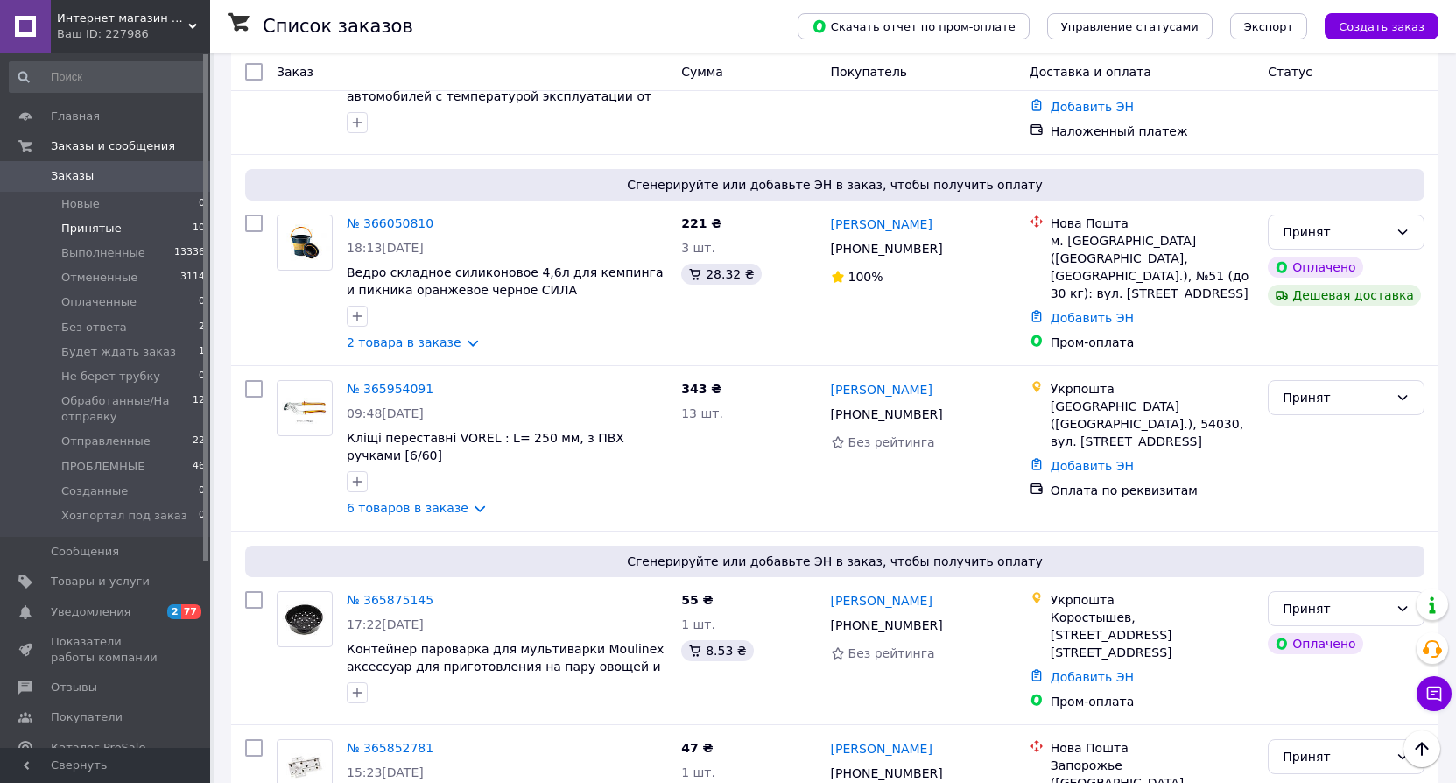
scroll to position [1148, 0]
click at [382, 381] on link "№ 365954091" at bounding box center [390, 388] width 87 height 14
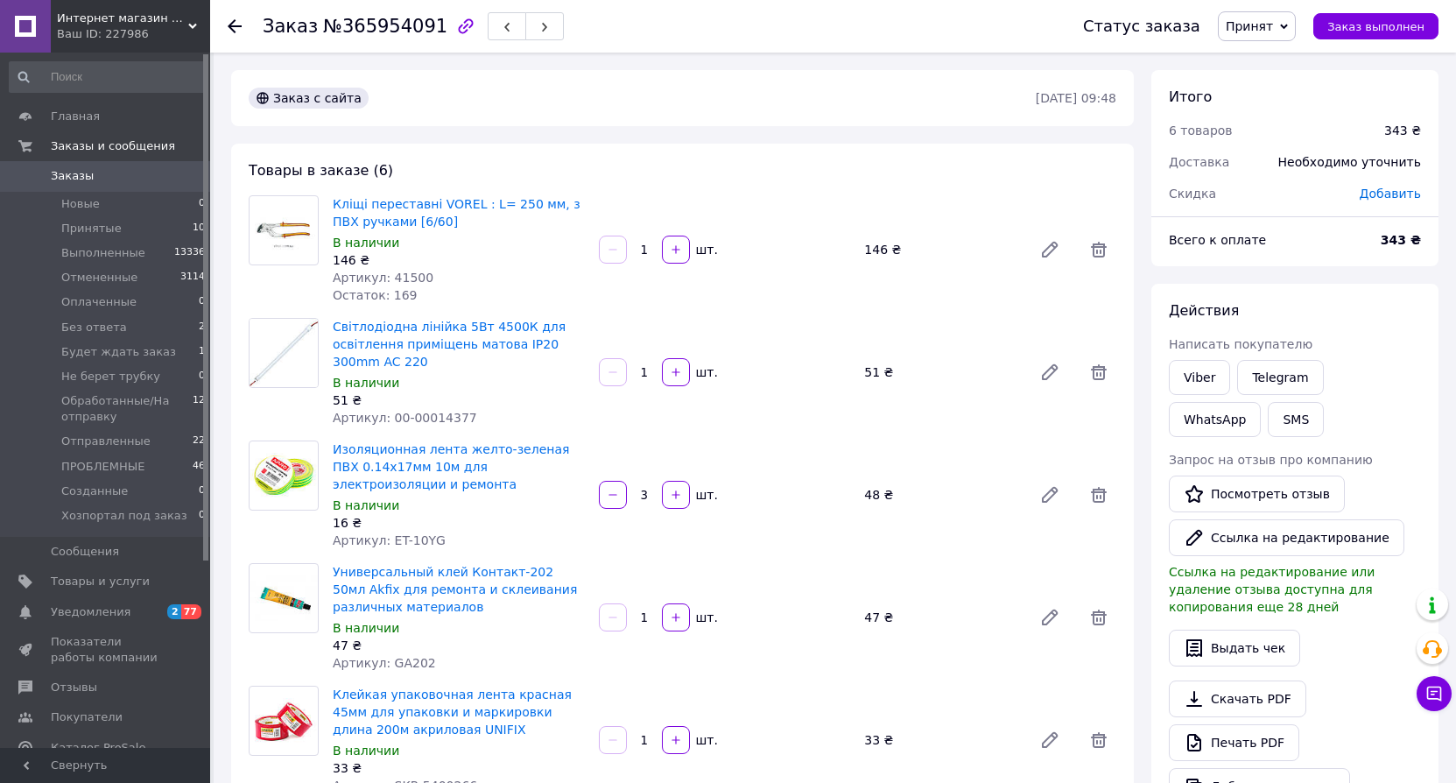
click at [1288, 25] on icon at bounding box center [1284, 26] width 8 height 5
click at [1304, 137] on li "Обработанные/На отправку" at bounding box center [1311, 131] width 185 height 26
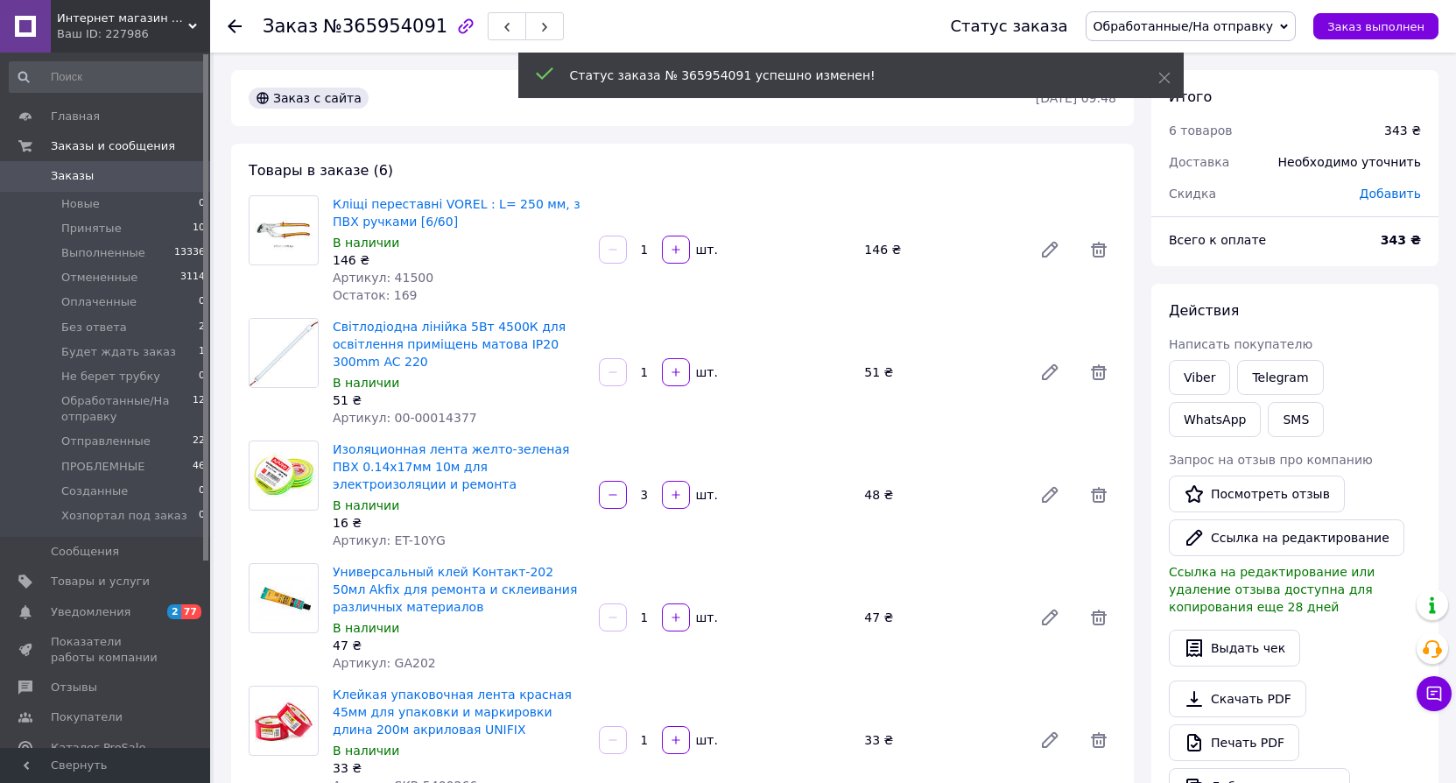
click at [235, 30] on icon at bounding box center [235, 26] width 14 height 14
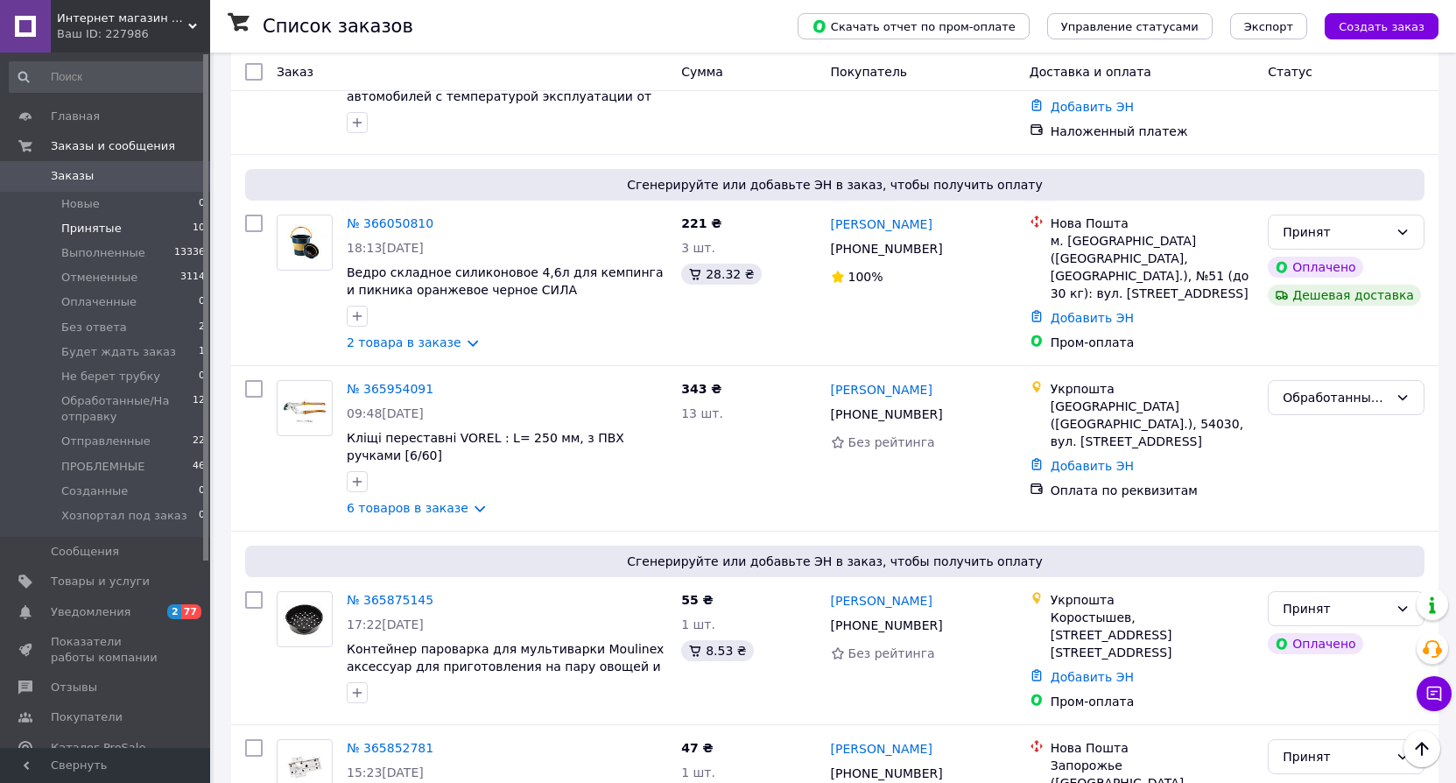
scroll to position [1148, 0]
click at [1388, 590] on div "Принят" at bounding box center [1346, 607] width 157 height 35
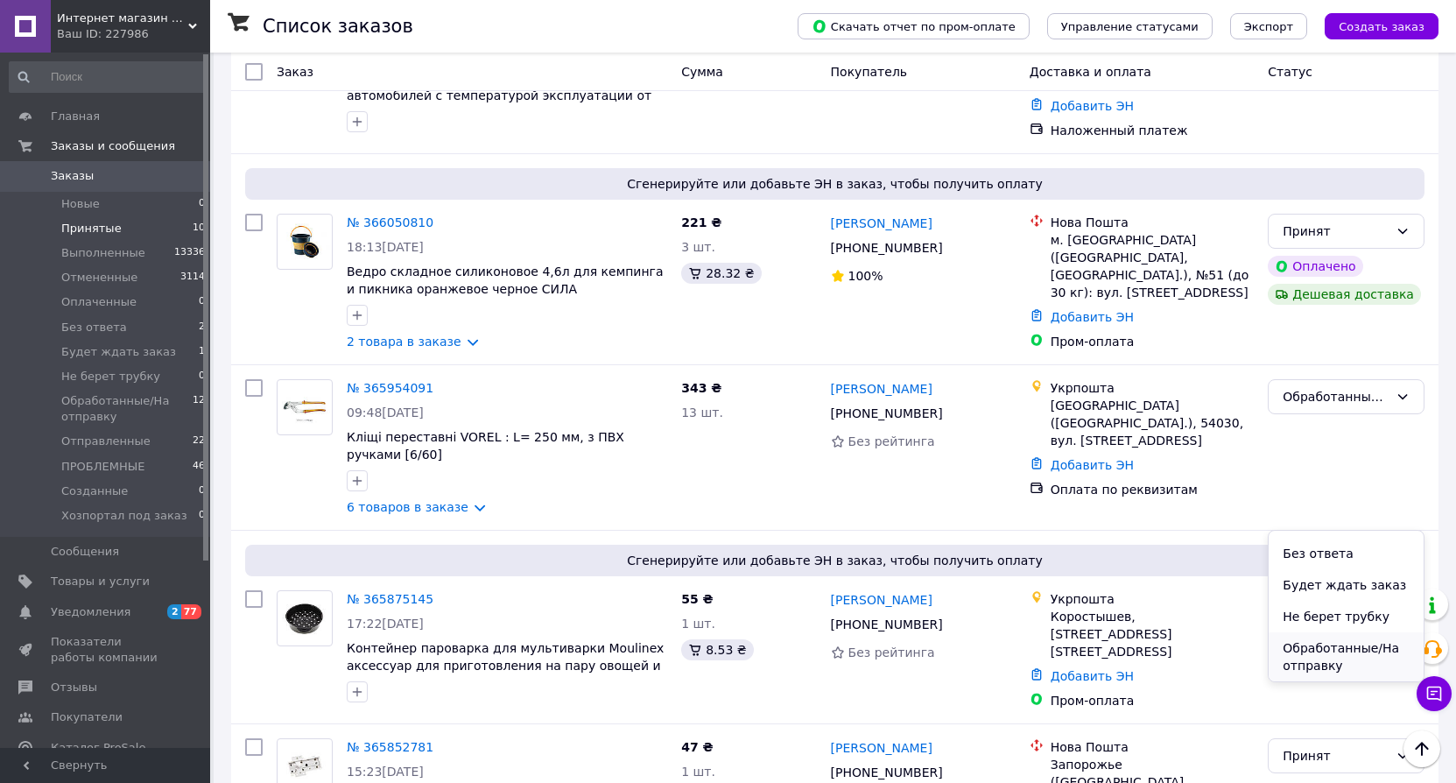
click at [1338, 657] on li "Обработанные/На отправку" at bounding box center [1345, 656] width 155 height 49
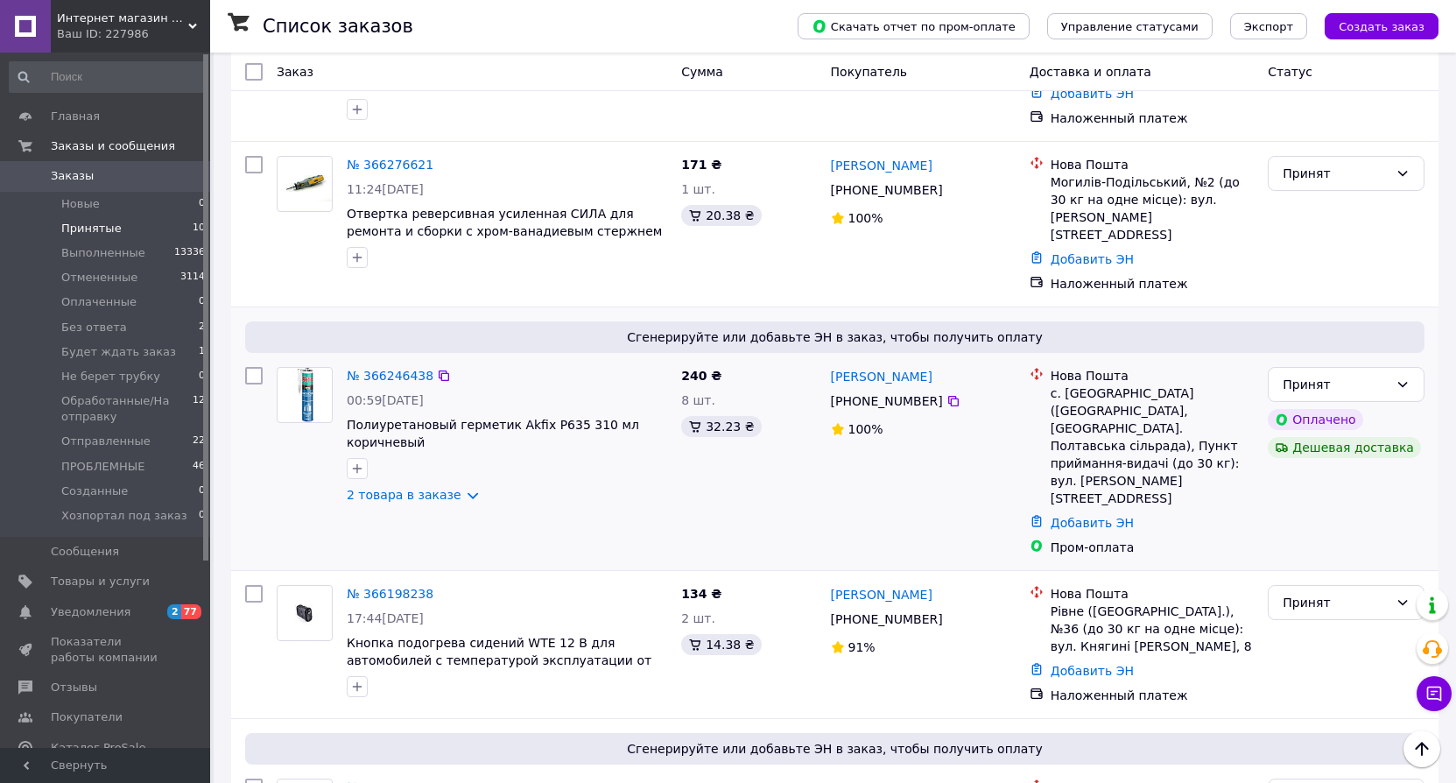
scroll to position [544, 0]
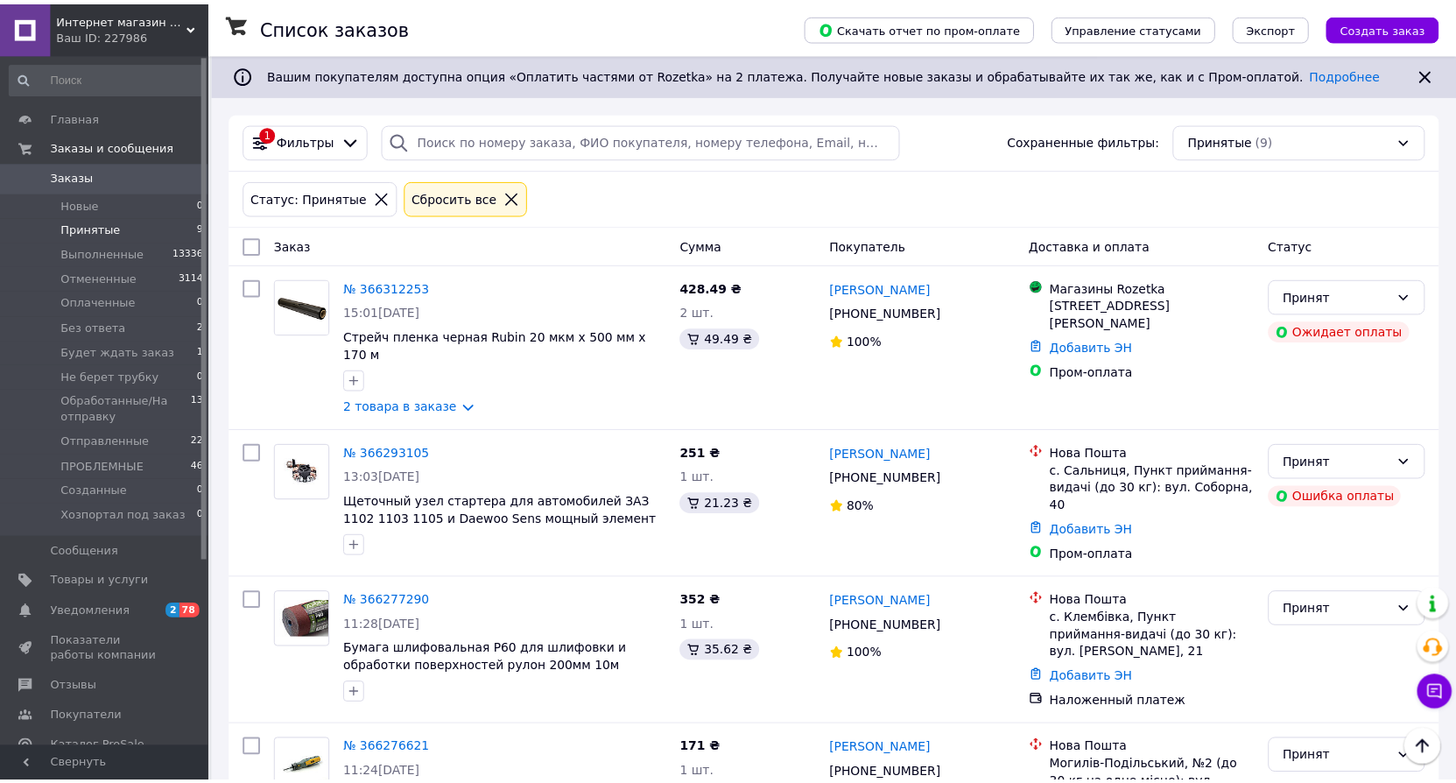
scroll to position [544, 0]
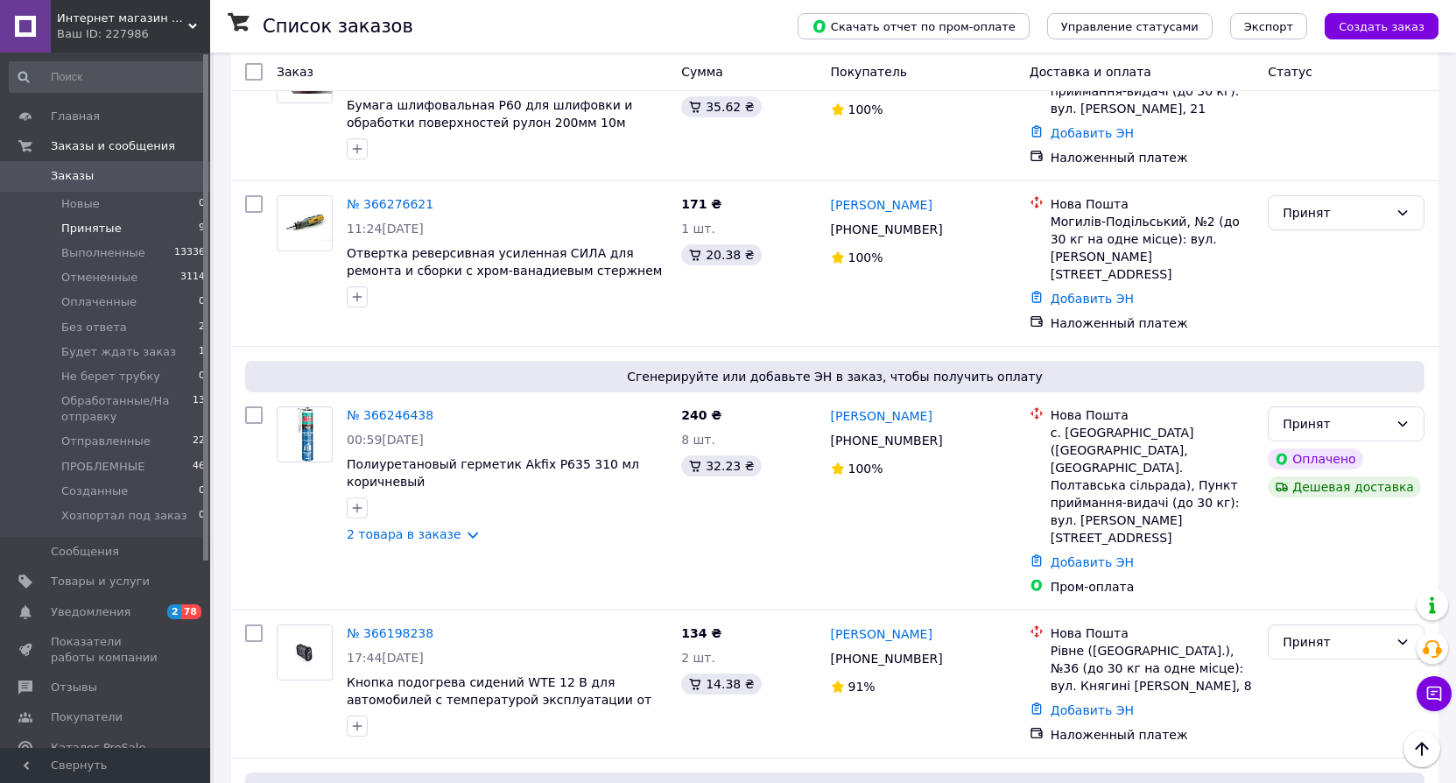
click at [160, 21] on span "Интернет магазин Scotch-Rubin" at bounding box center [122, 19] width 131 height 16
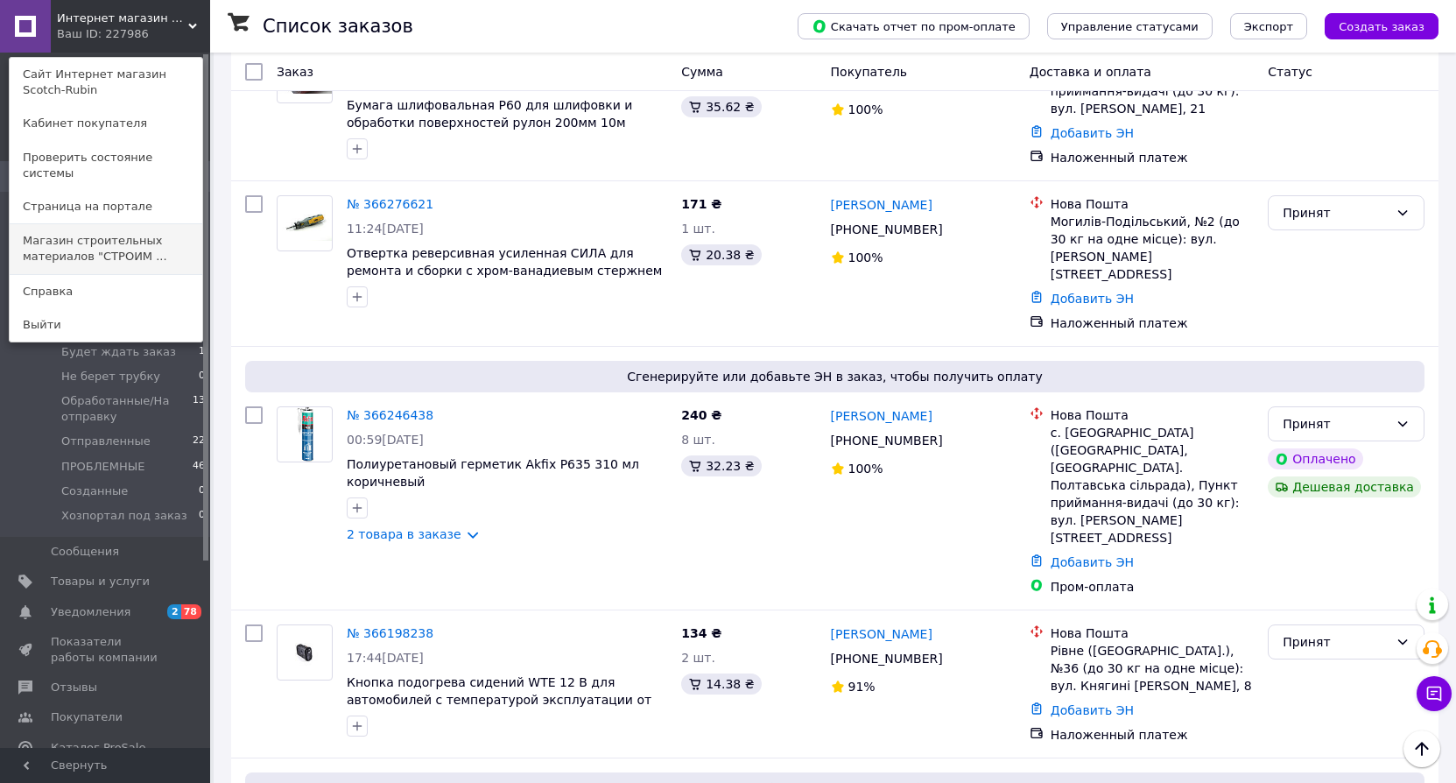
click at [144, 224] on link "Магазин строительных материалов "СТРОИМ ..." at bounding box center [106, 248] width 193 height 49
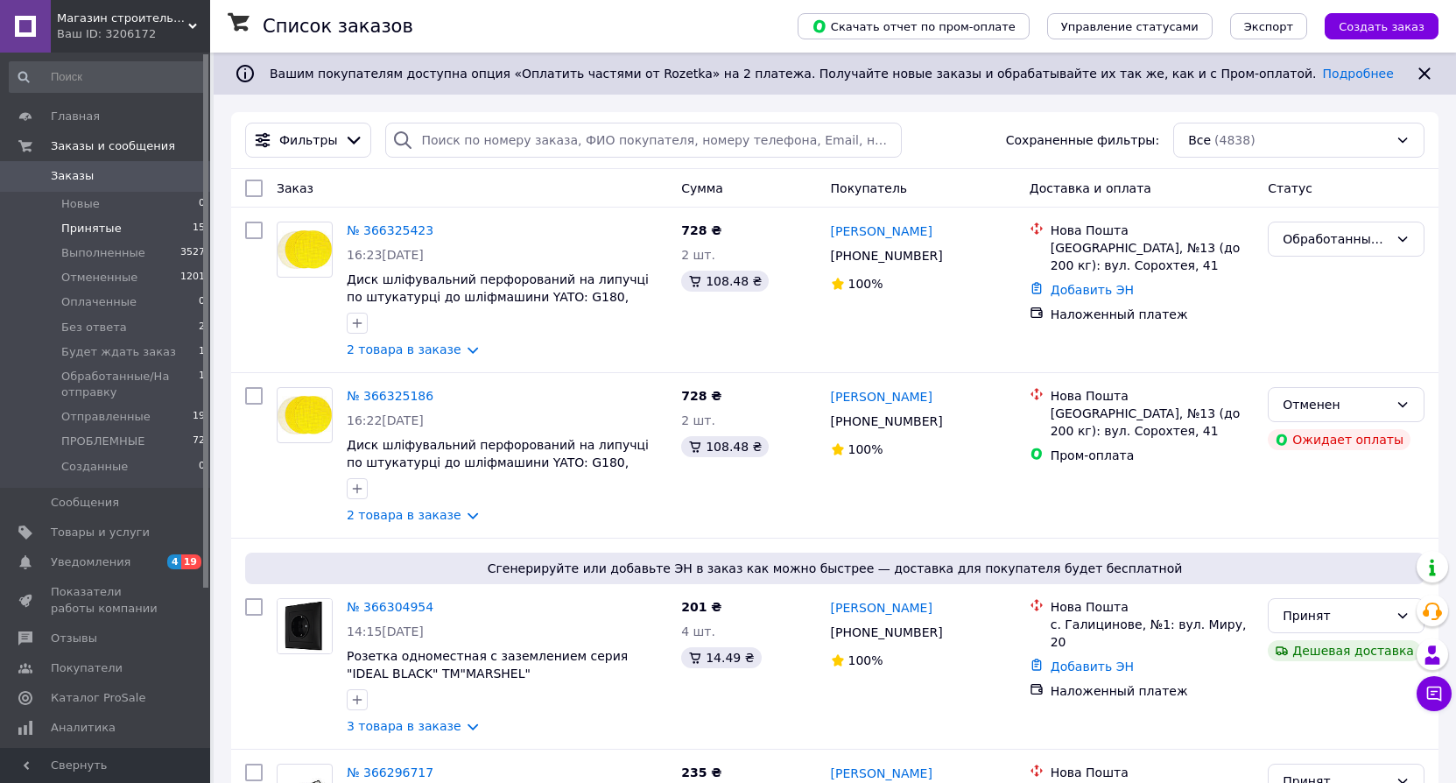
click at [100, 230] on span "Принятые" at bounding box center [91, 229] width 60 height 16
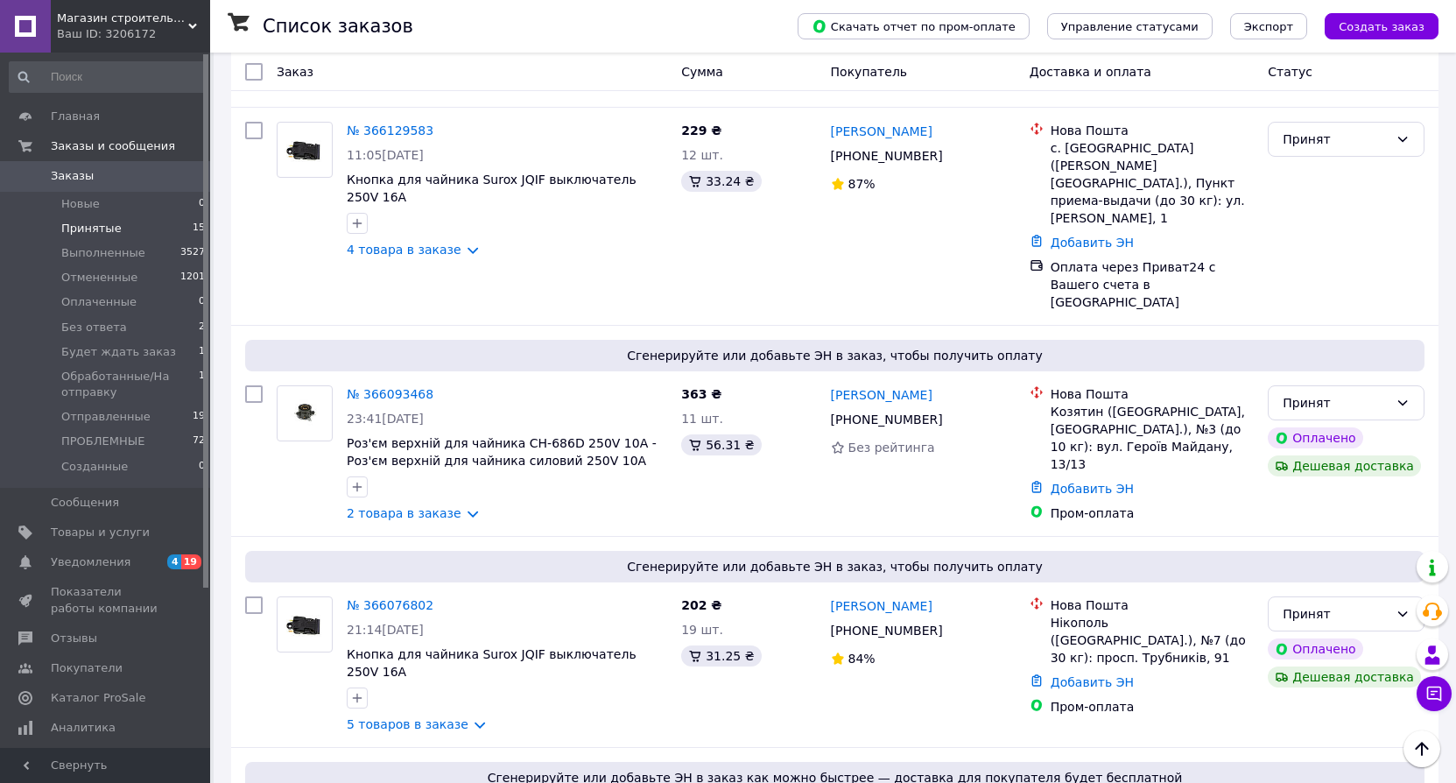
scroll to position [2387, 0]
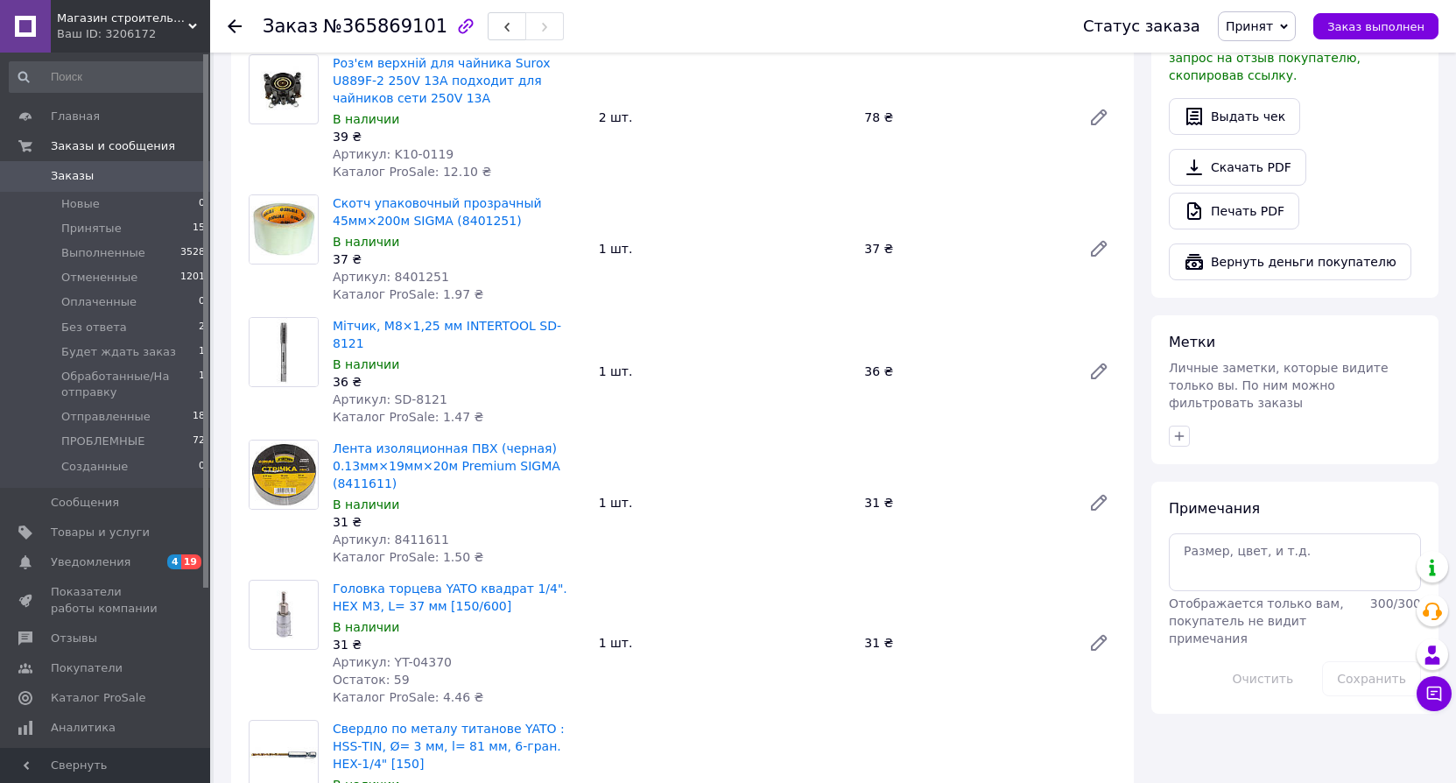
scroll to position [525, 0]
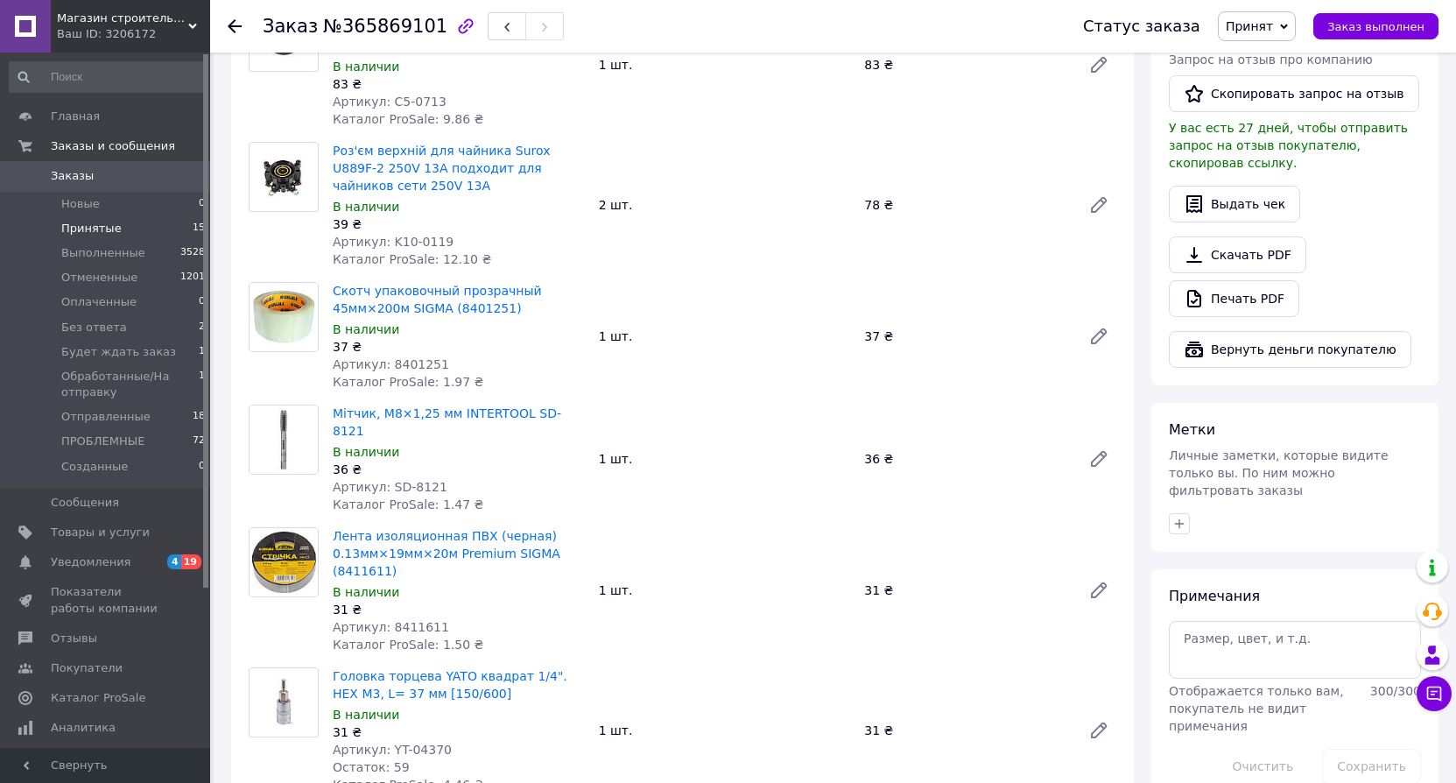
click at [84, 229] on span "Принятые" at bounding box center [91, 229] width 60 height 16
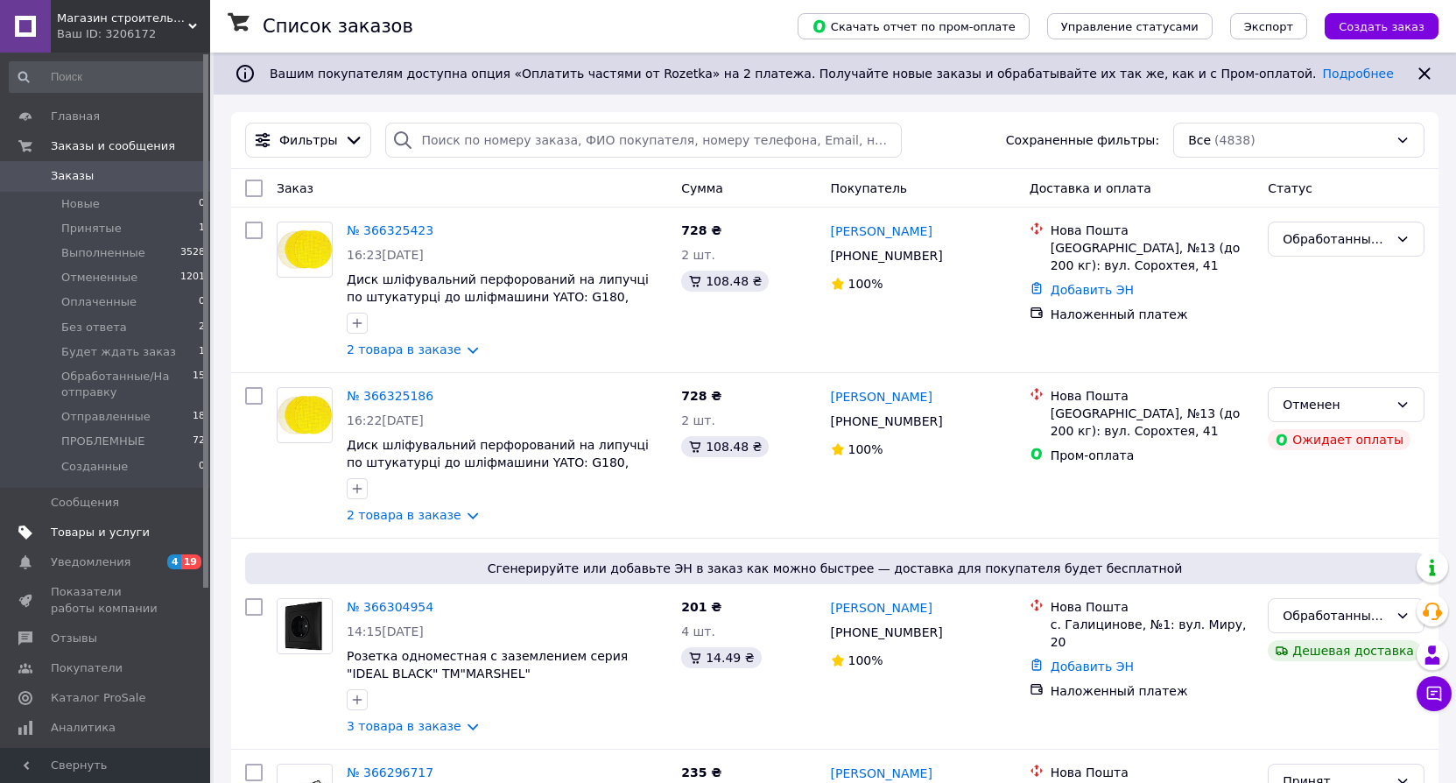
click at [69, 535] on span "Товары и услуги" at bounding box center [100, 532] width 99 height 16
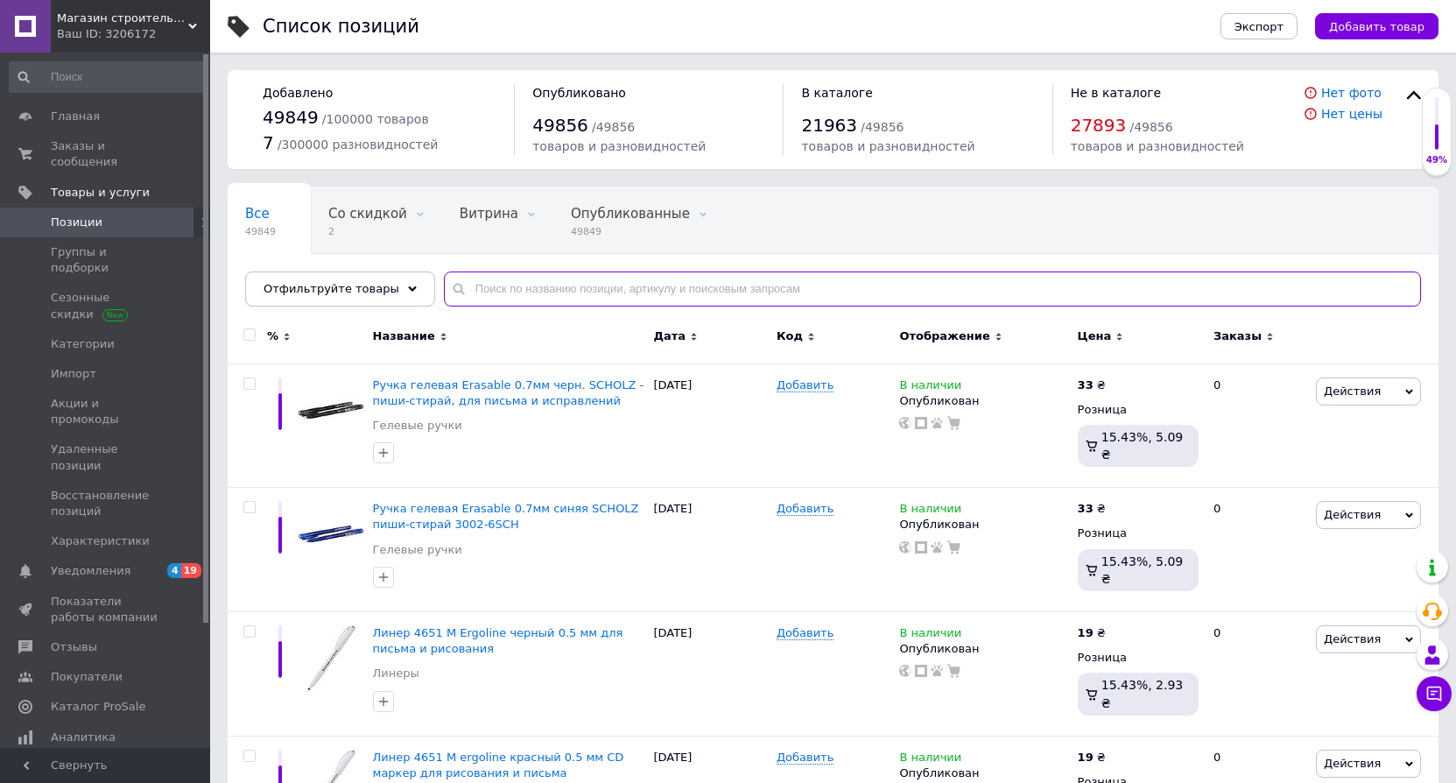
click at [516, 290] on input "text" at bounding box center [932, 288] width 977 height 35
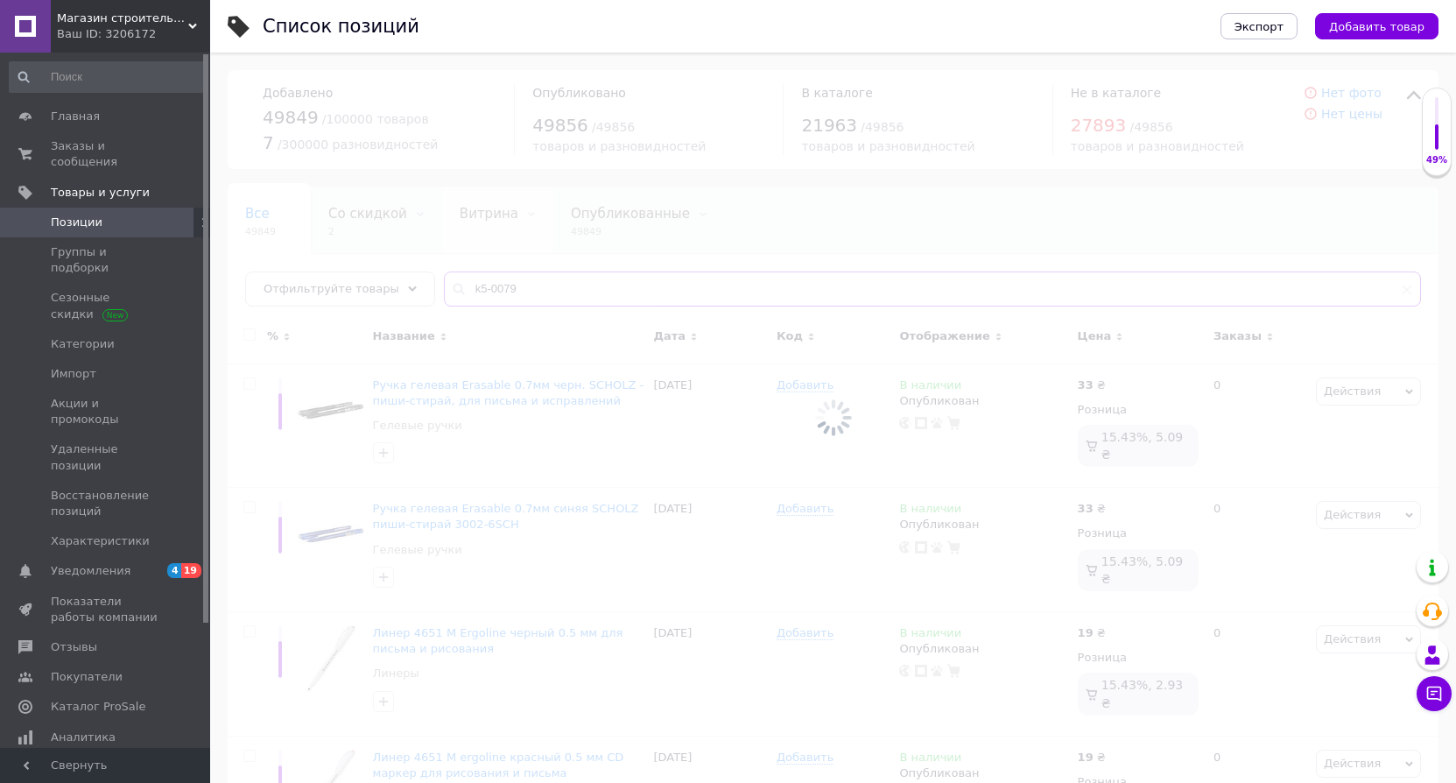
type input "k5-0079"
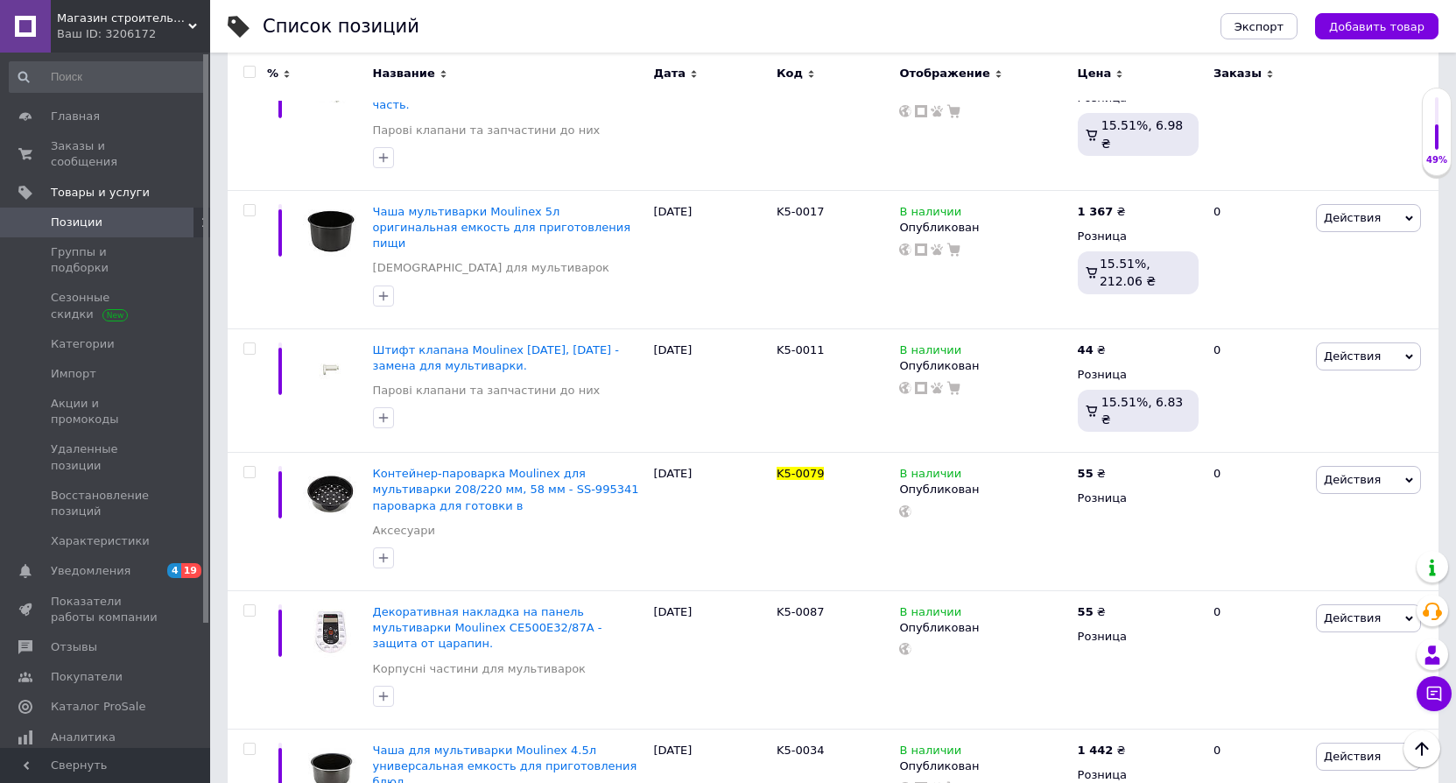
scroll to position [2243, 0]
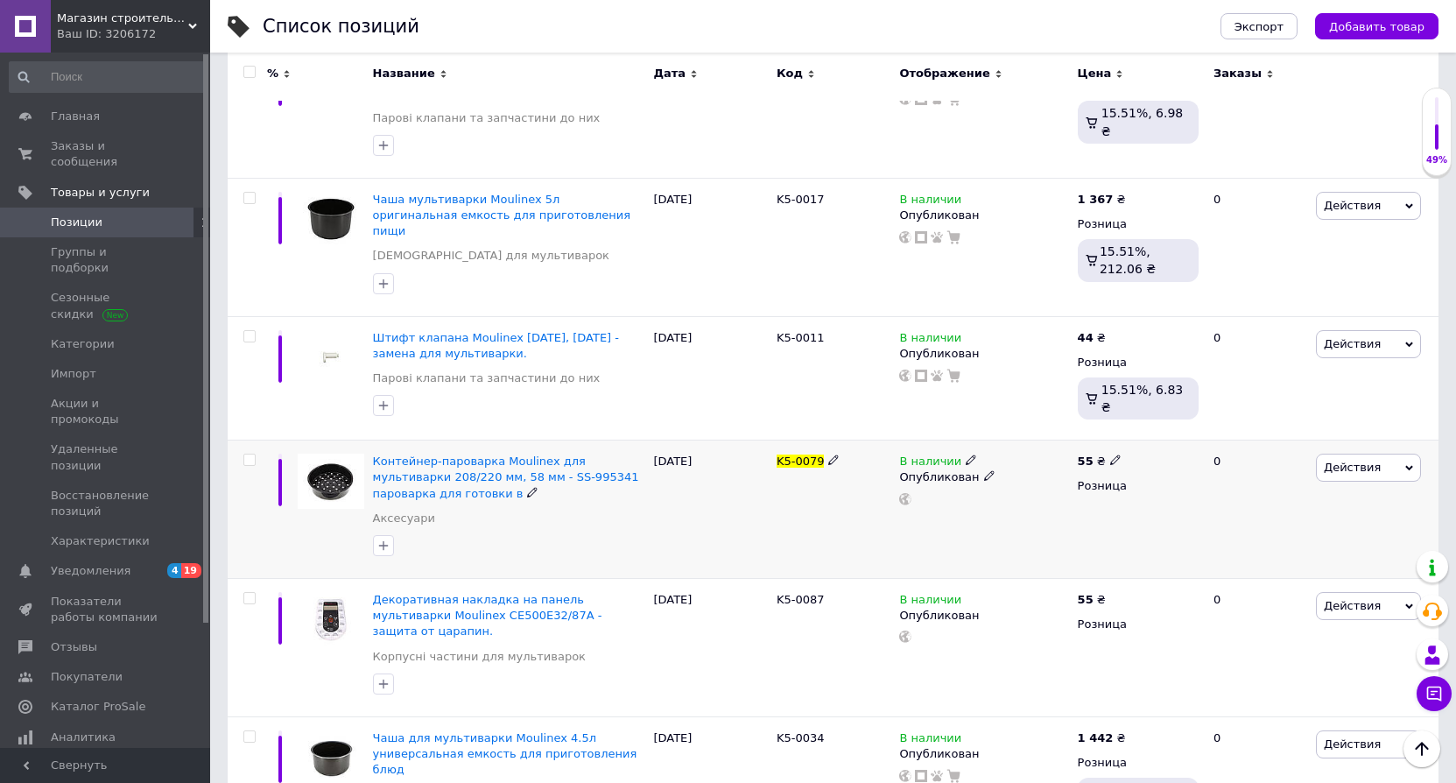
click at [246, 454] on input "checkbox" at bounding box center [248, 459] width 11 height 11
checkbox input "true"
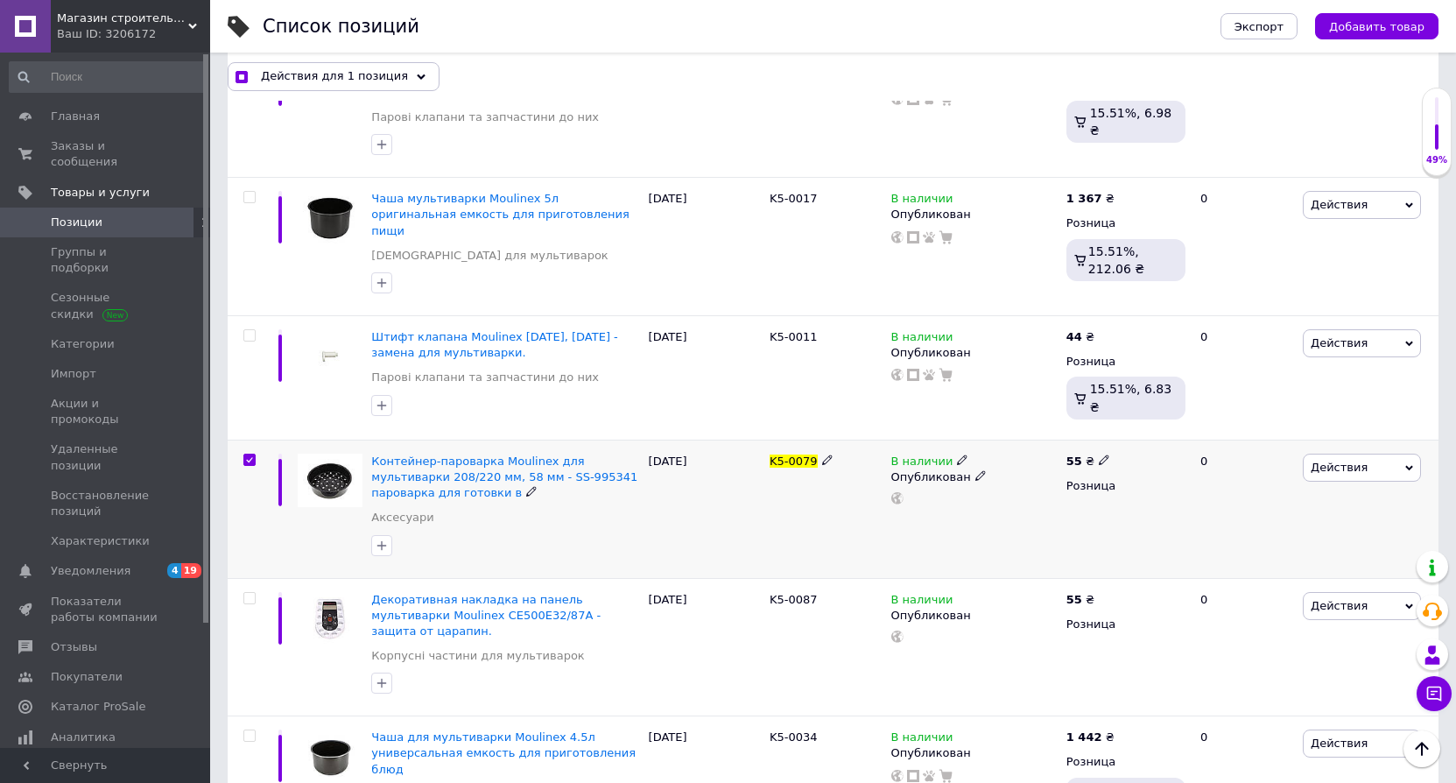
scroll to position [2258, 0]
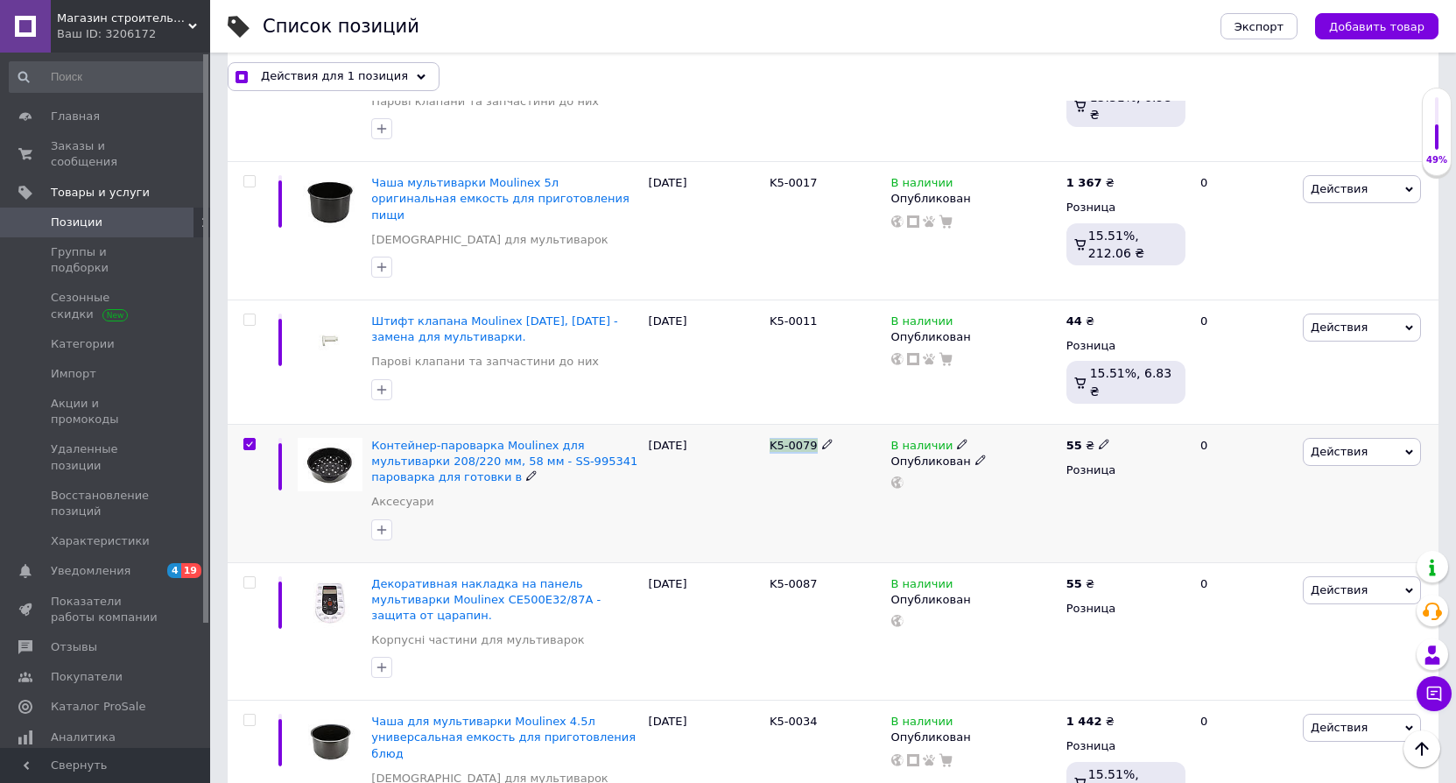
drag, startPoint x: 768, startPoint y: 350, endPoint x: 815, endPoint y: 348, distance: 47.3
click at [815, 424] on div "K5-0079" at bounding box center [825, 493] width 121 height 138
copy div "K5-0079"
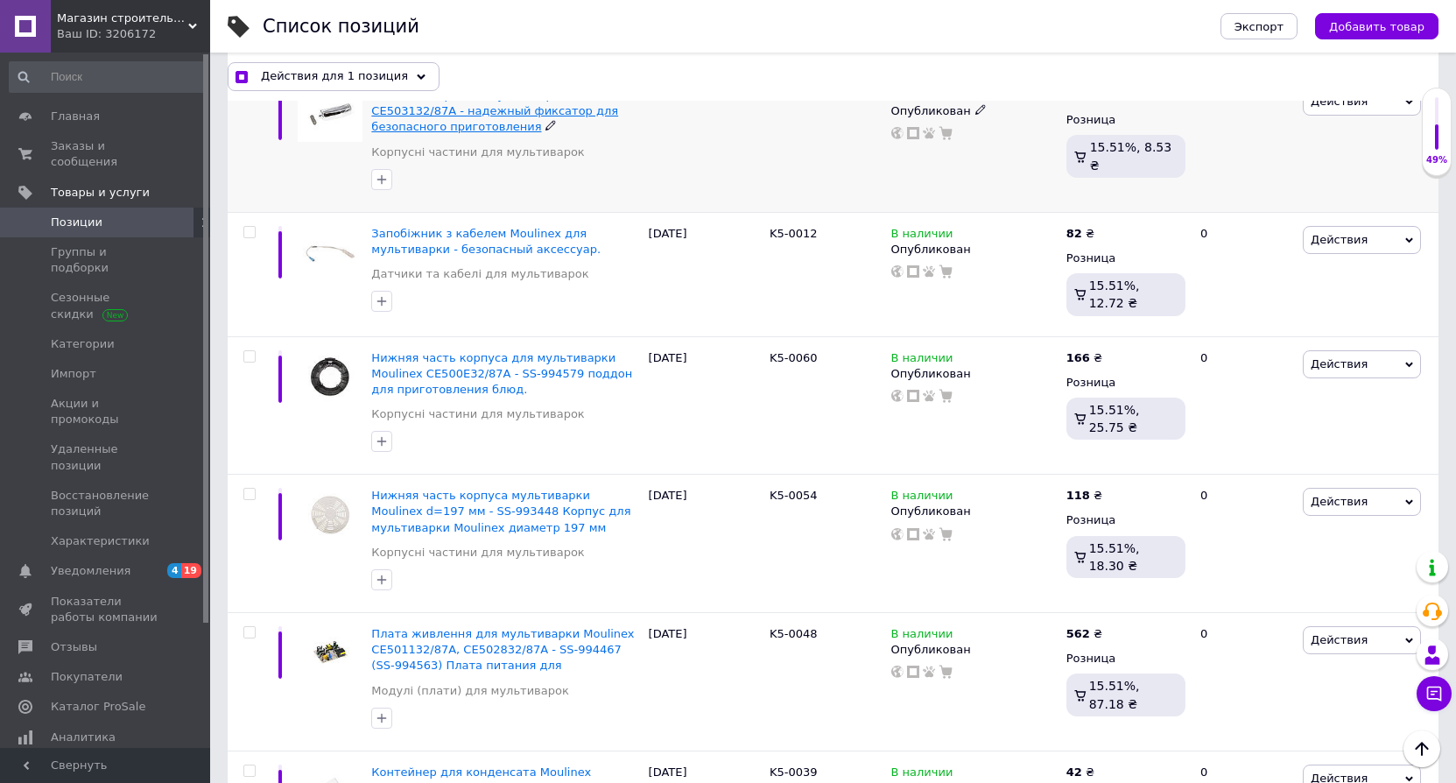
scroll to position [1296, 0]
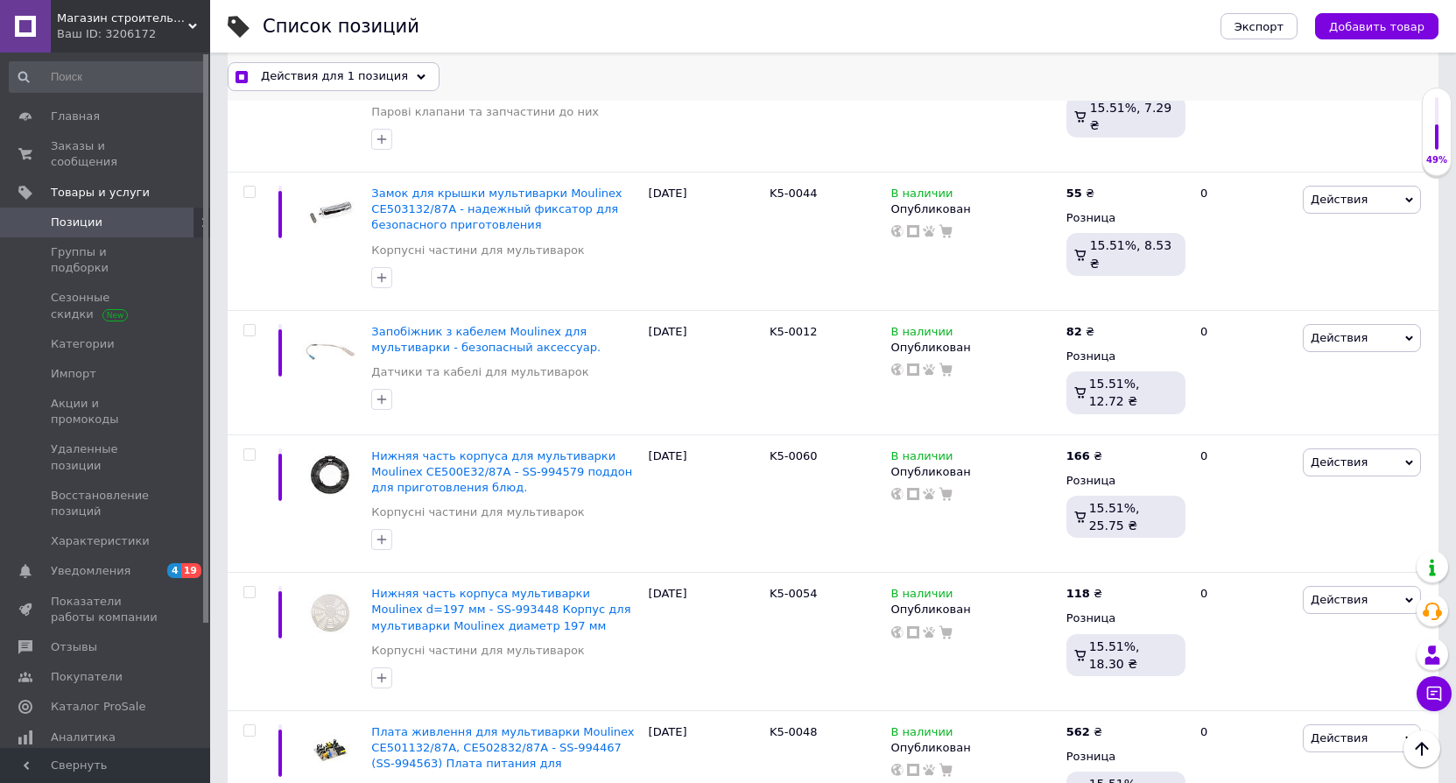
click at [306, 72] on span "Действия для 1 позиция" at bounding box center [334, 76] width 147 height 16
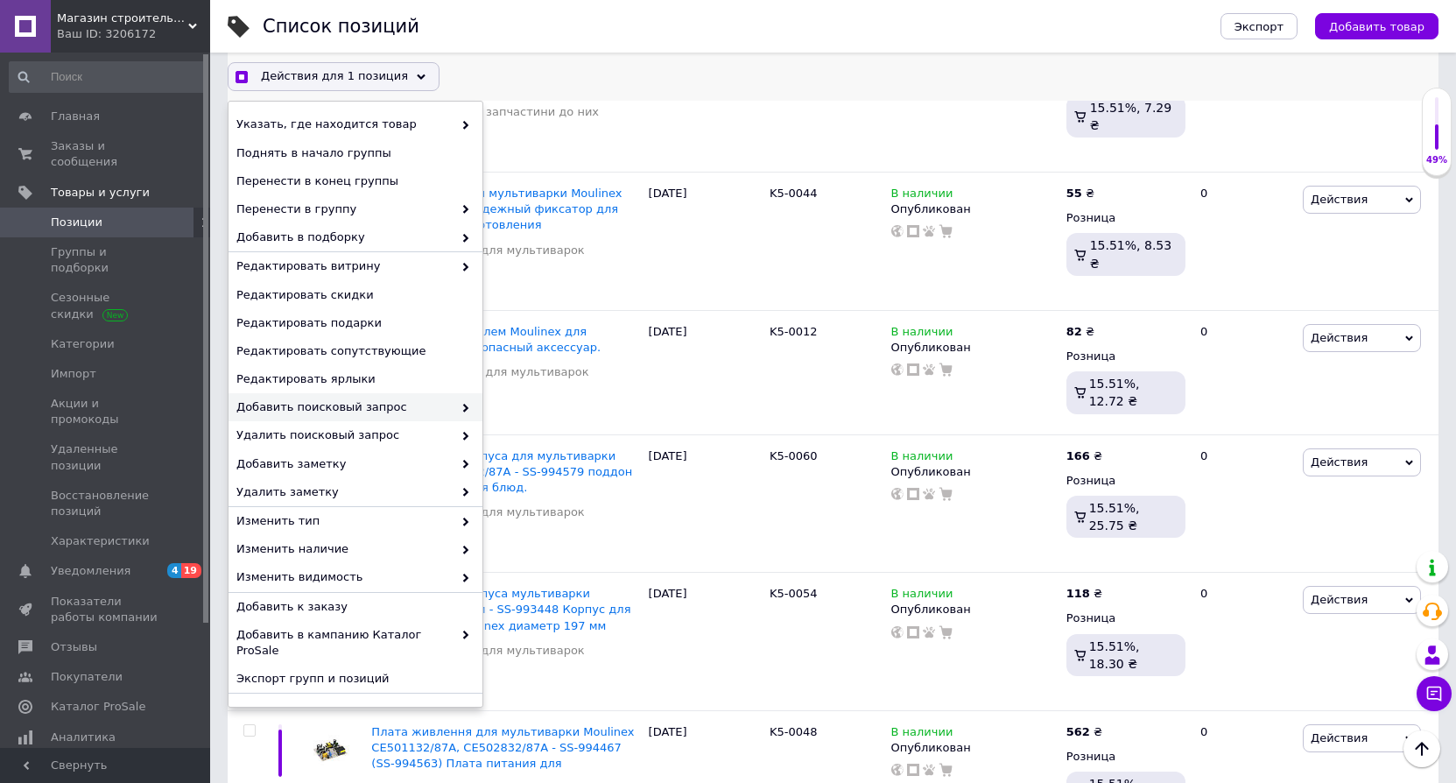
scroll to position [8, 0]
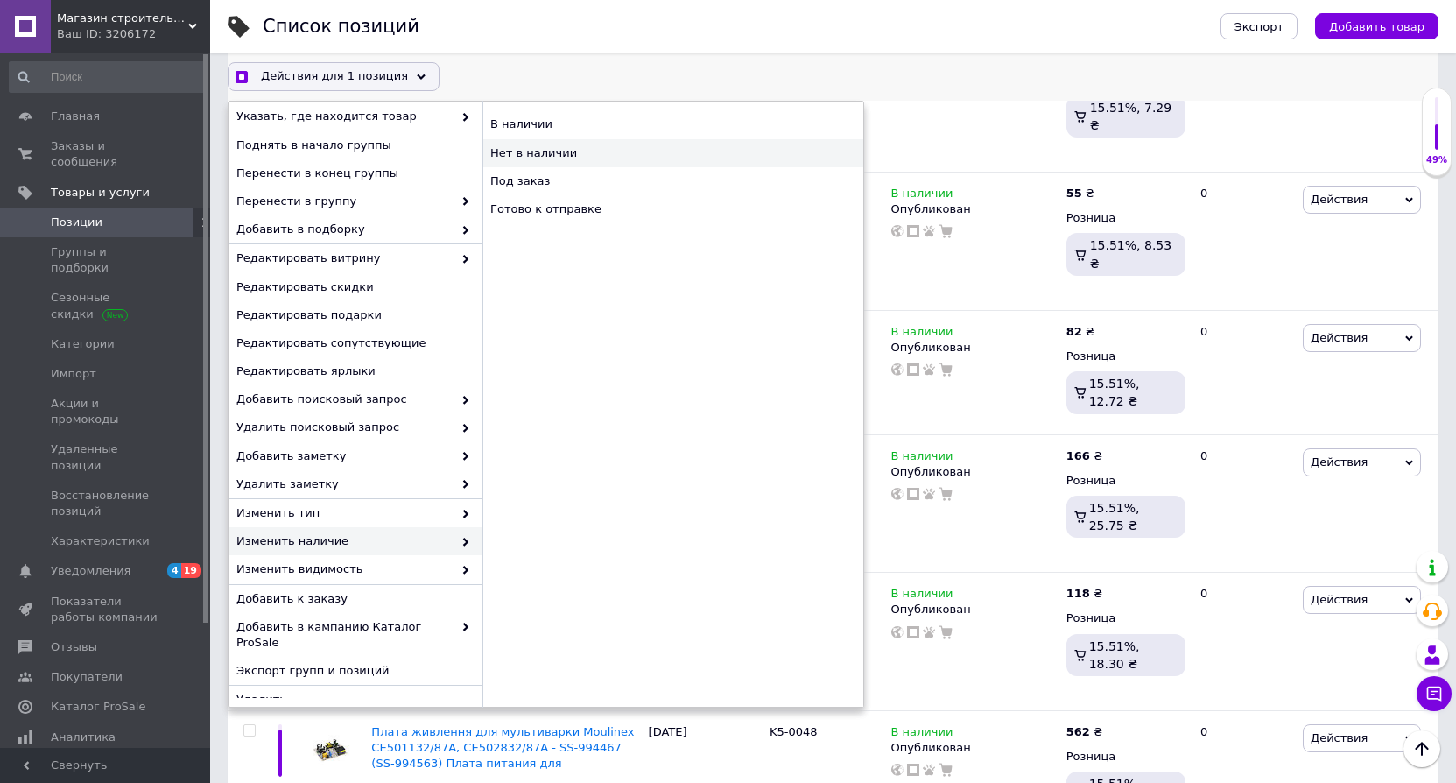
checkbox input "true"
click at [503, 155] on div "Нет в наличии" at bounding box center [672, 153] width 381 height 28
checkbox input "false"
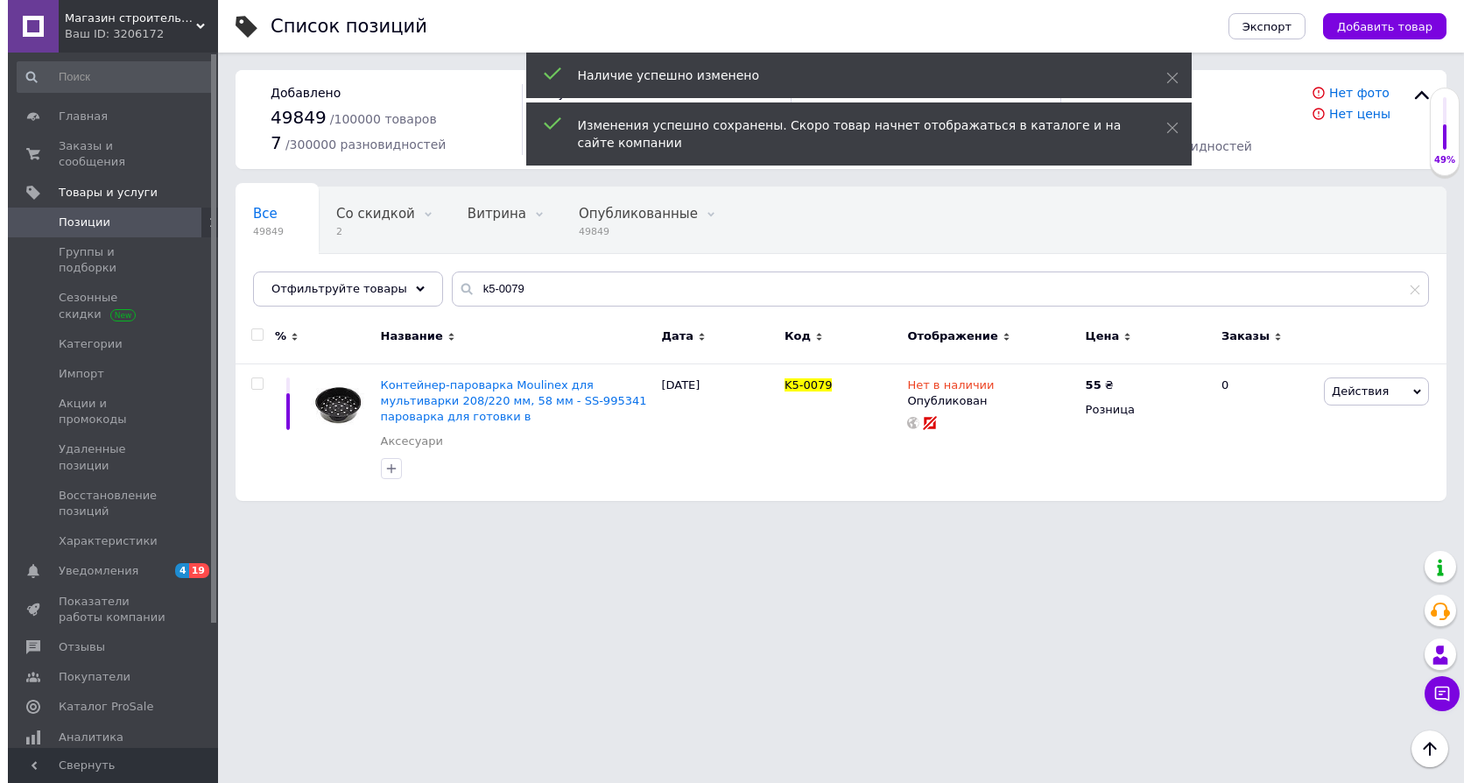
scroll to position [0, 0]
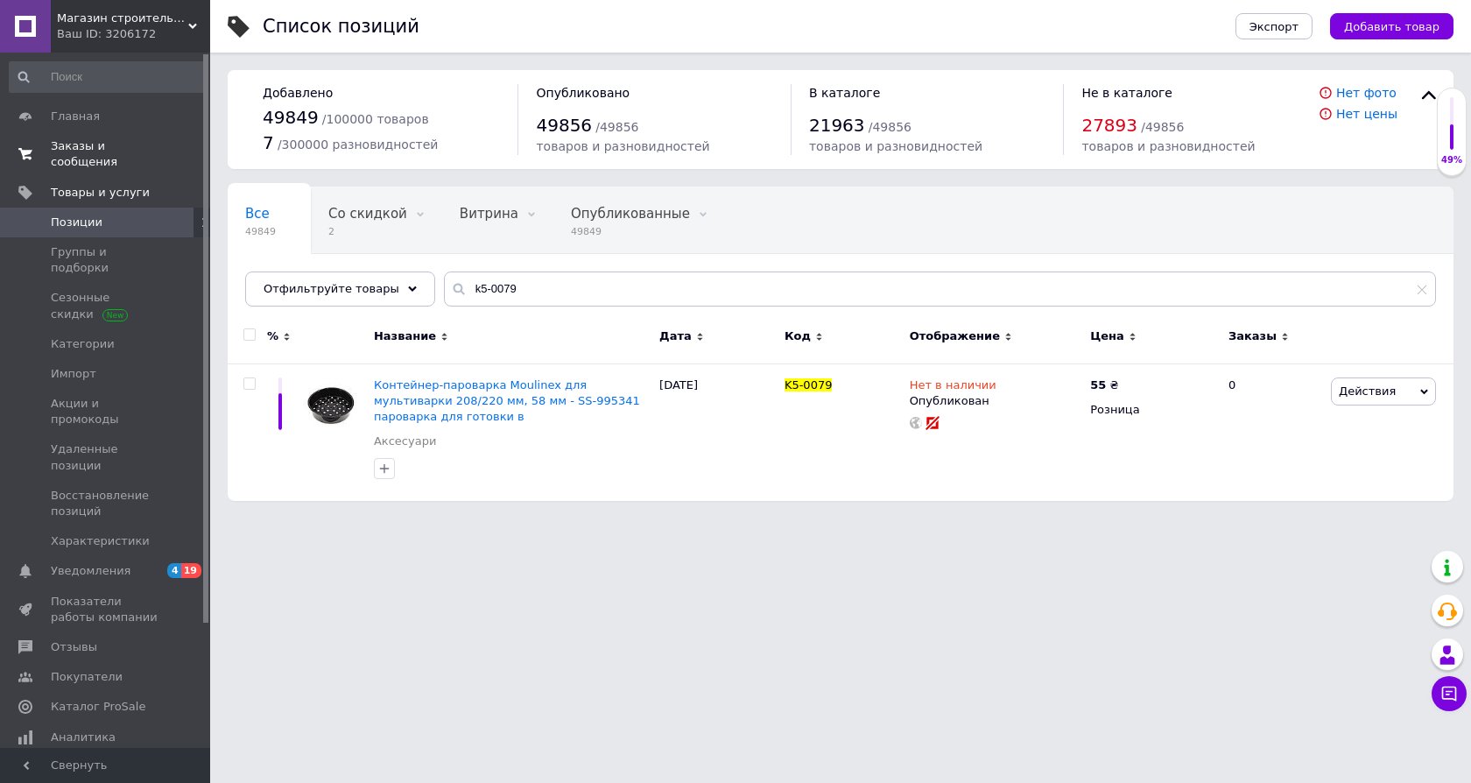
click at [67, 143] on span "Заказы и сообщения" at bounding box center [106, 154] width 111 height 32
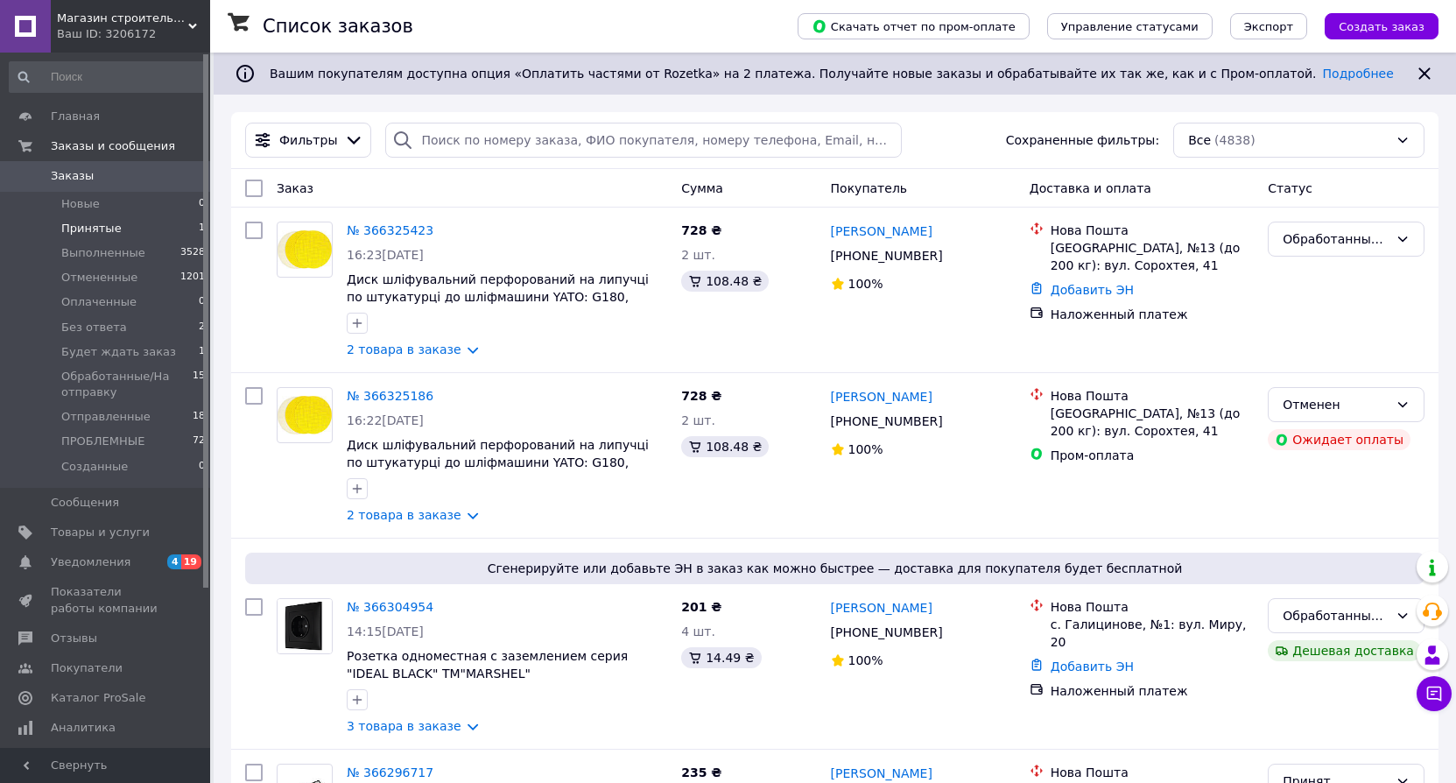
click at [95, 232] on span "Принятые" at bounding box center [91, 229] width 60 height 16
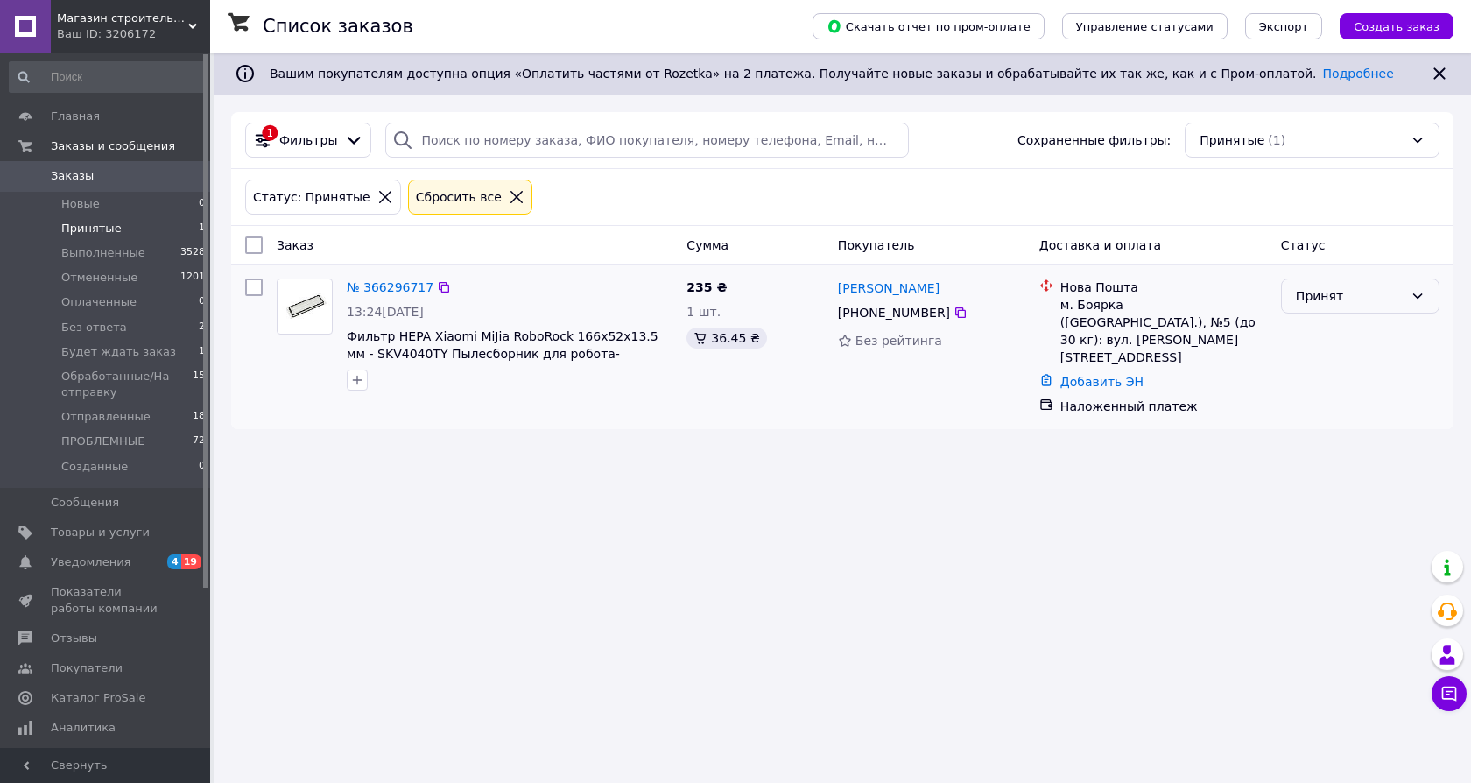
click at [1379, 299] on div "Принят" at bounding box center [1350, 295] width 108 height 19
click at [1338, 353] on li "Обработанные/На отправку" at bounding box center [1360, 350] width 157 height 49
click at [123, 23] on span "Магазин строительных материалов "СТРОИМ ВМЕСТЕ"" at bounding box center [122, 19] width 131 height 16
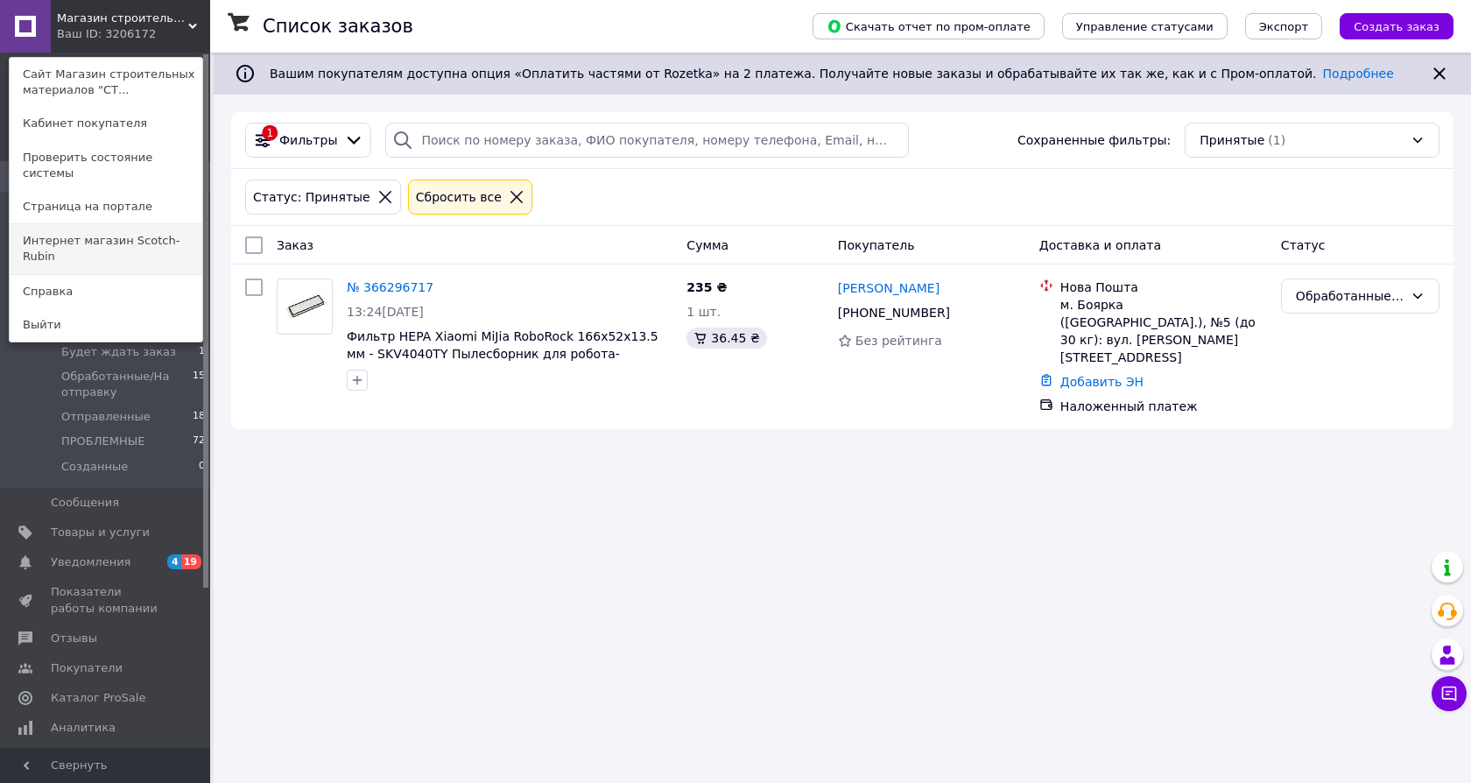
click at [137, 224] on link "Интернет магазин Scotch-Rubin" at bounding box center [106, 248] width 193 height 49
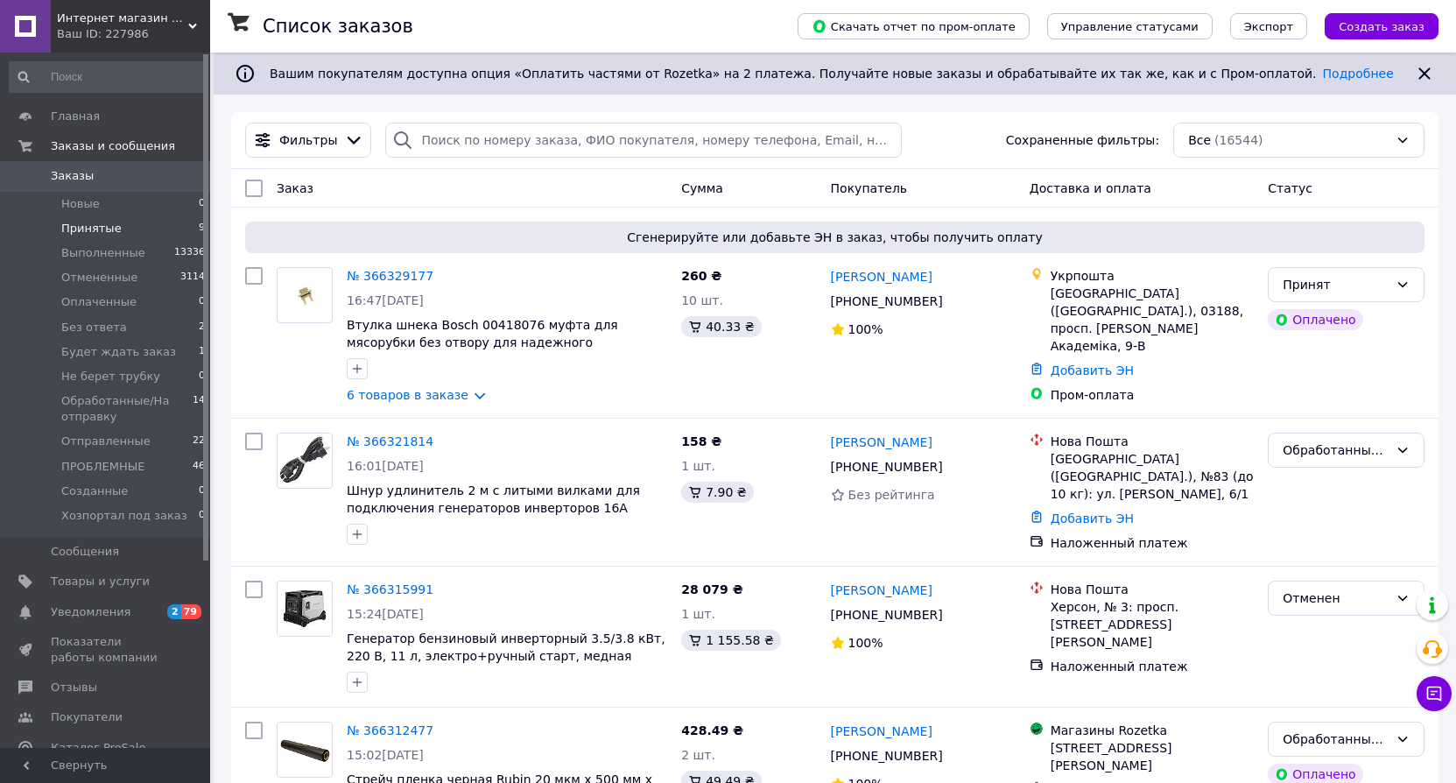
click at [84, 228] on span "Принятые" at bounding box center [91, 229] width 60 height 16
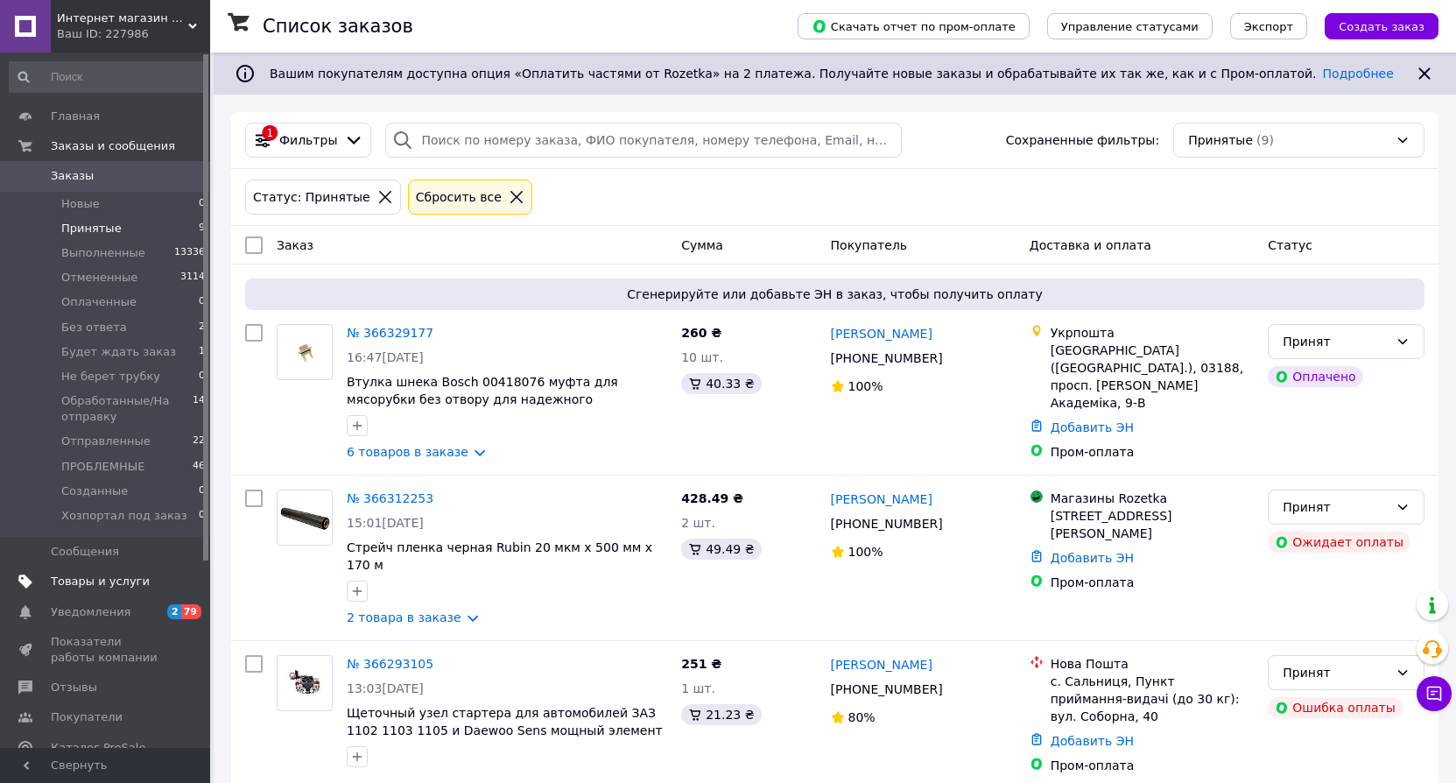
click at [80, 585] on span "Товары и услуги" at bounding box center [100, 581] width 99 height 16
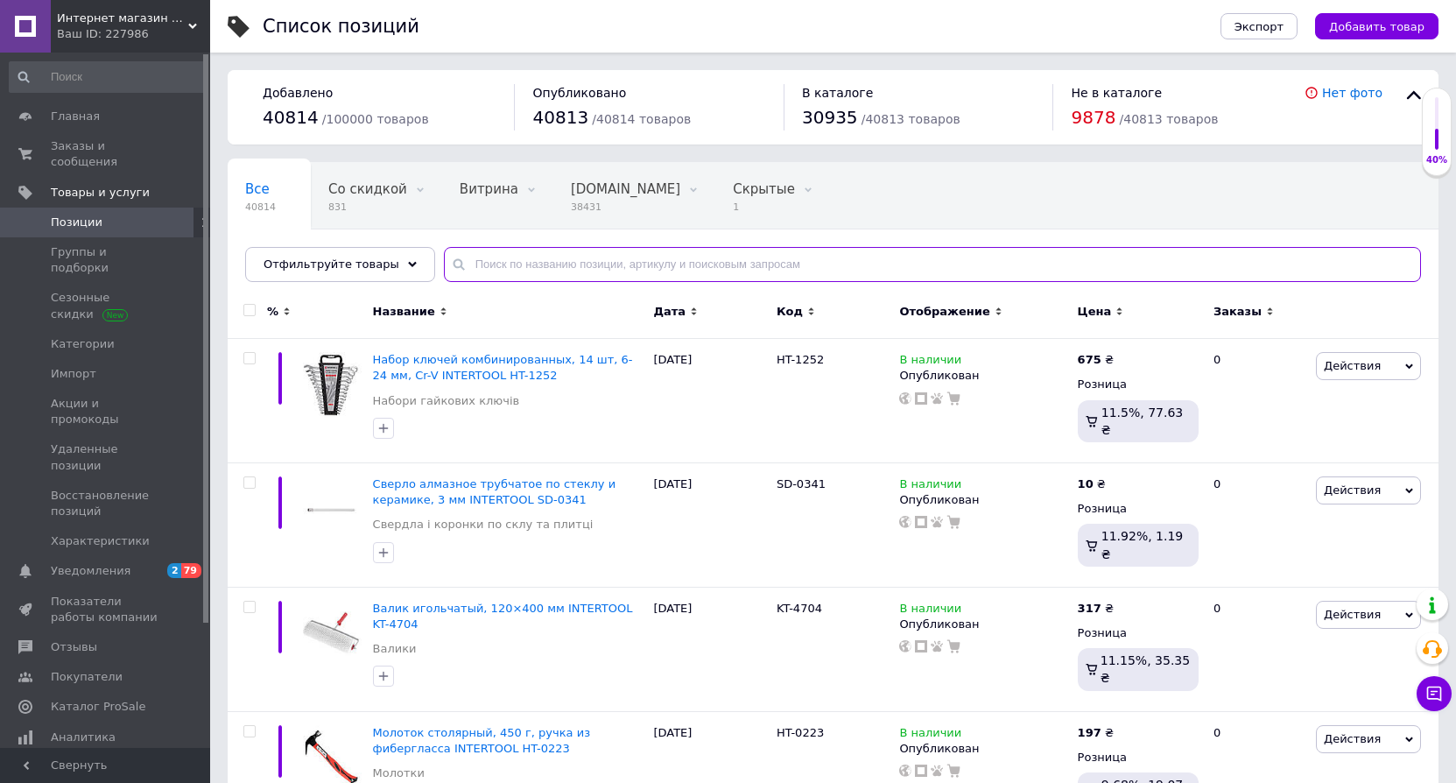
click at [467, 267] on input "text" at bounding box center [932, 264] width 977 height 35
paste input "K5-0079"
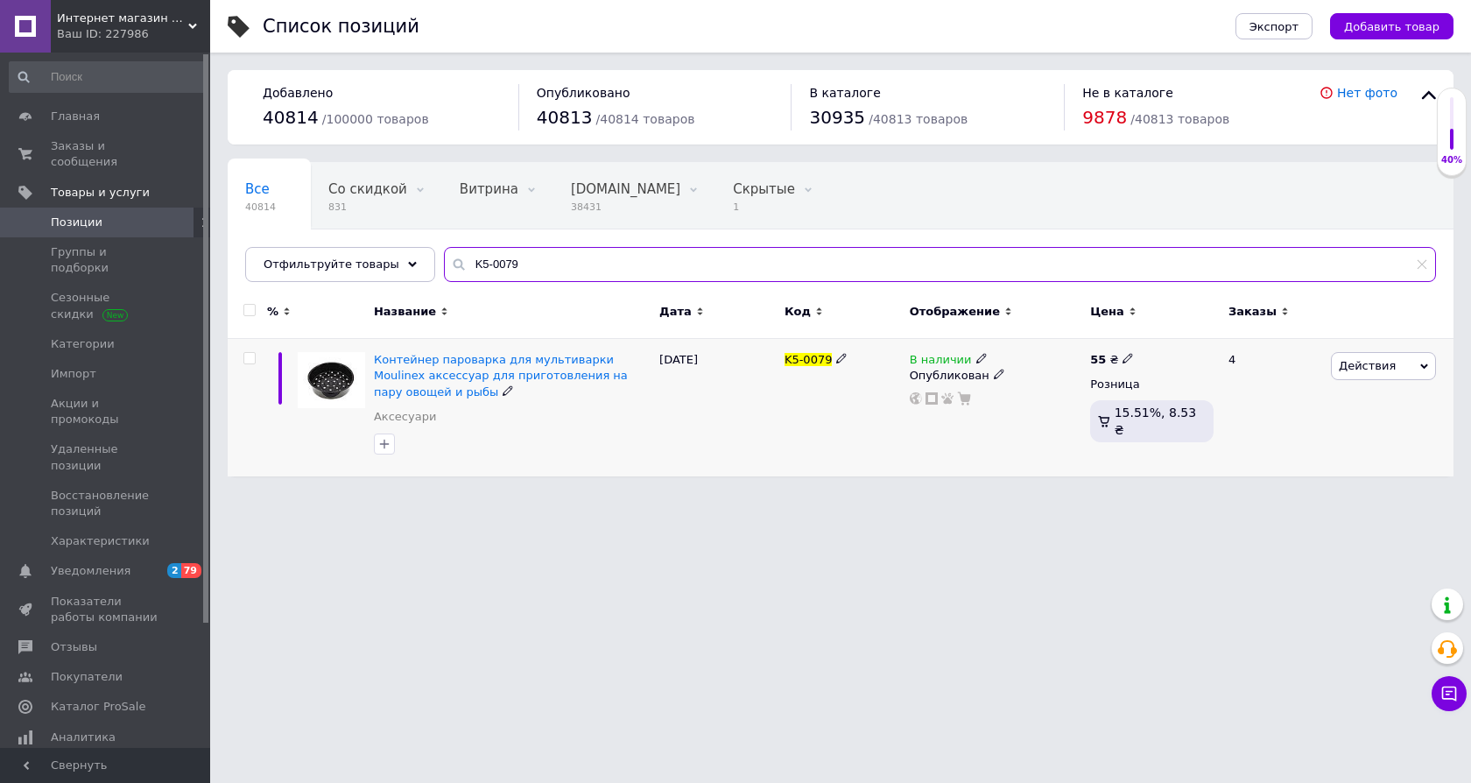
type input "K5-0079"
click at [246, 356] on input "checkbox" at bounding box center [248, 358] width 11 height 11
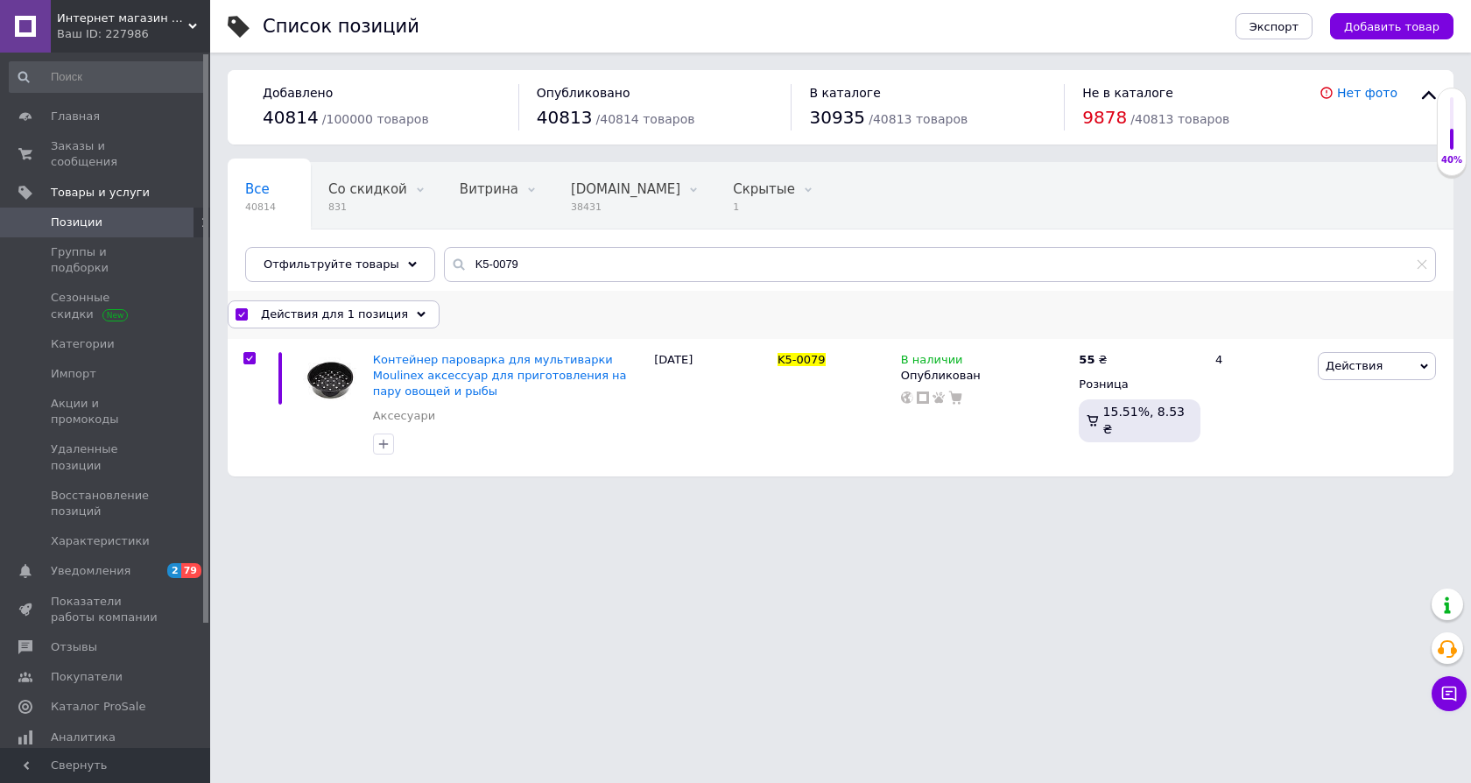
click at [292, 318] on span "Действия для 1 позиция" at bounding box center [334, 314] width 147 height 16
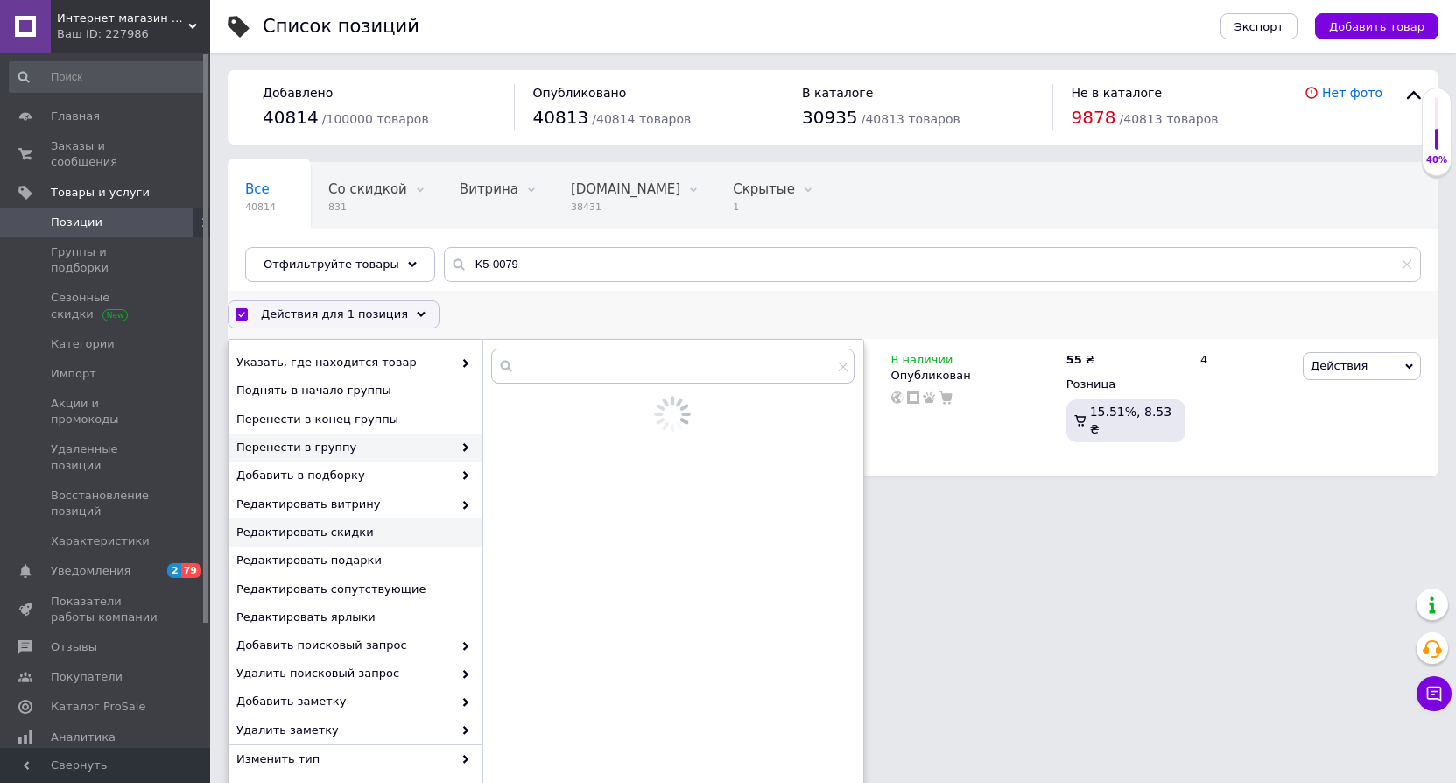
scroll to position [8, 0]
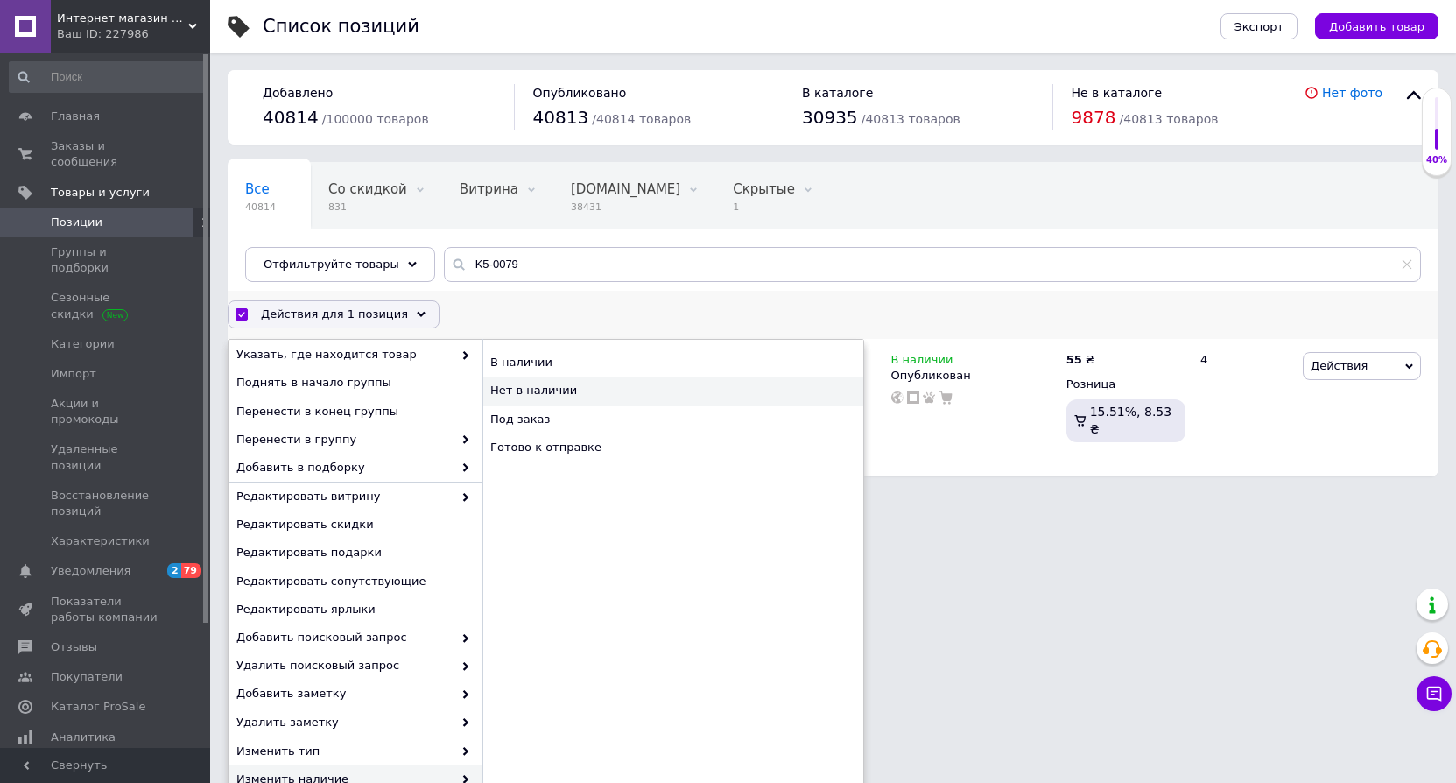
click at [508, 384] on div "Нет в наличии" at bounding box center [672, 390] width 381 height 28
checkbox input "false"
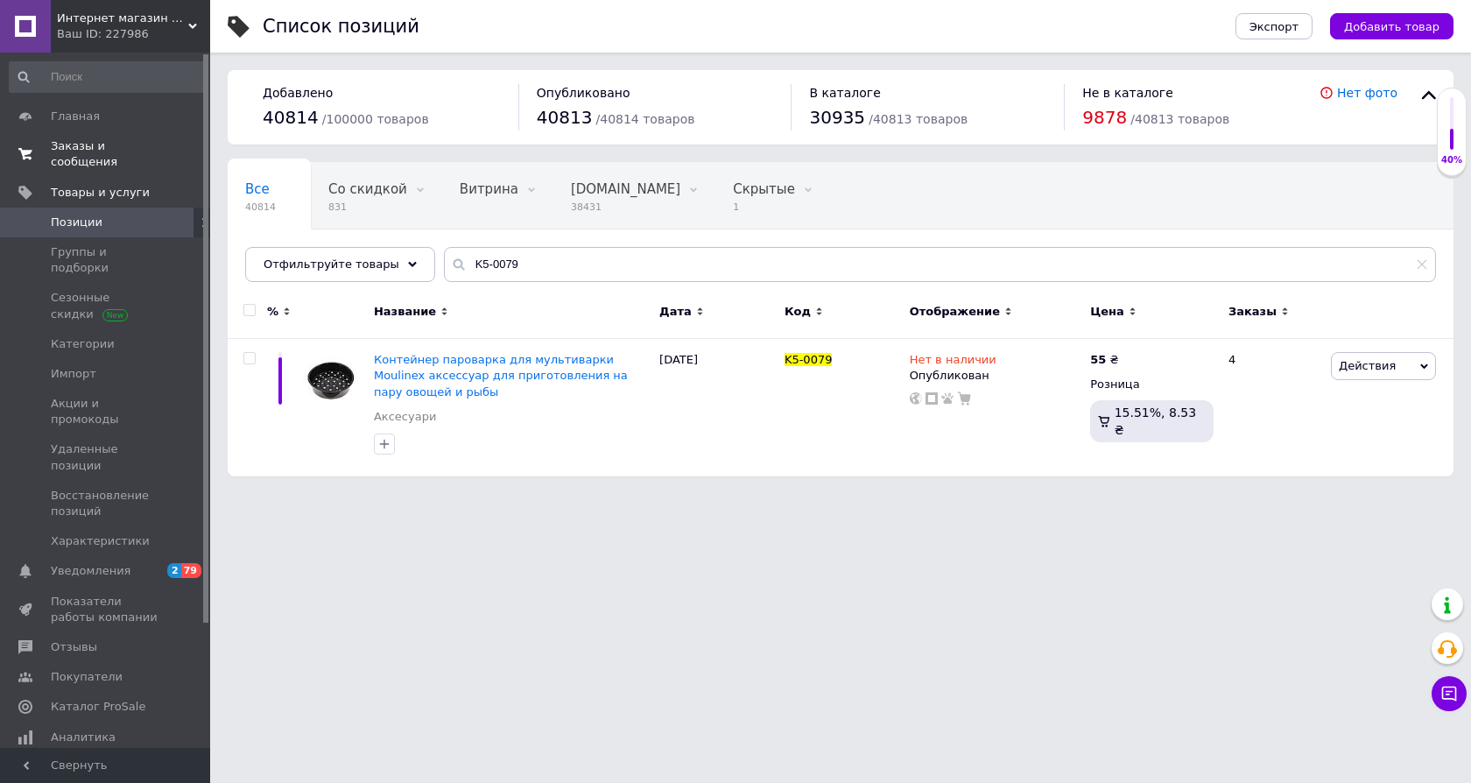
click at [61, 149] on span "Заказы и сообщения" at bounding box center [106, 154] width 111 height 32
